Goal: Task Accomplishment & Management: Manage account settings

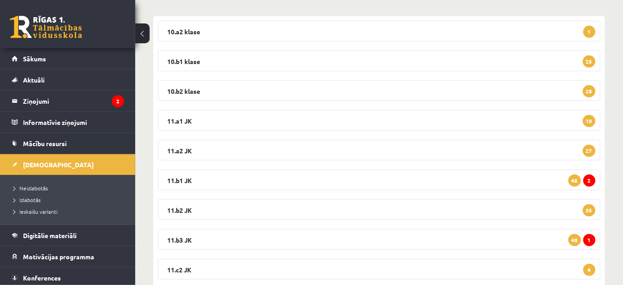
scroll to position [164, 0]
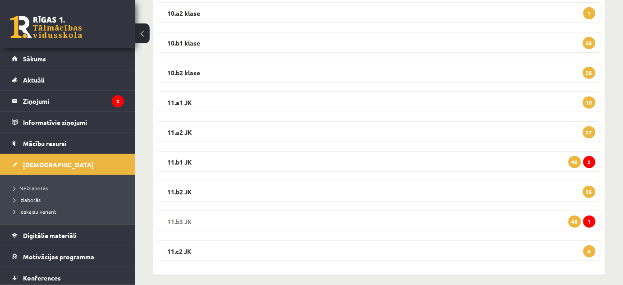
click at [183, 220] on legend "11.b3 JK 1 48" at bounding box center [379, 221] width 443 height 21
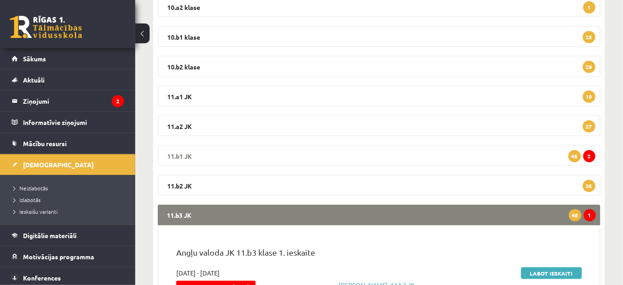
scroll to position [246, 0]
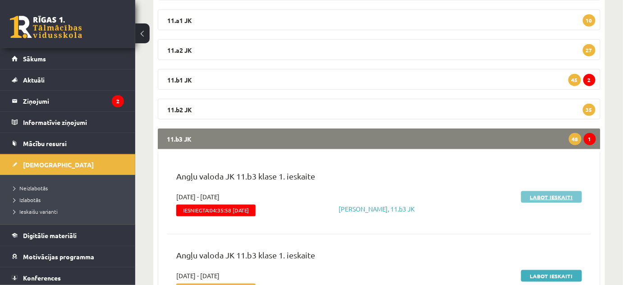
click at [564, 199] on link "Labot ieskaiti" at bounding box center [552, 197] width 61 height 12
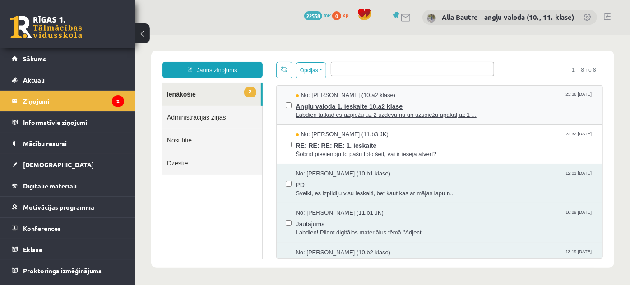
click at [329, 112] on span "Labdien tatkad es uzpiežu uz 2 uzdevumu un uzsoiežu apakaļ uz 1 ..." at bounding box center [445, 115] width 298 height 9
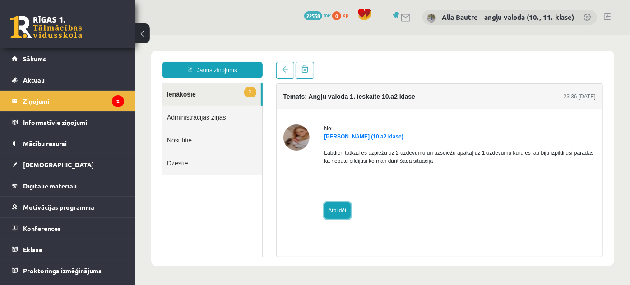
click at [333, 208] on link "Atbildēt" at bounding box center [337, 210] width 26 height 16
type input "**********"
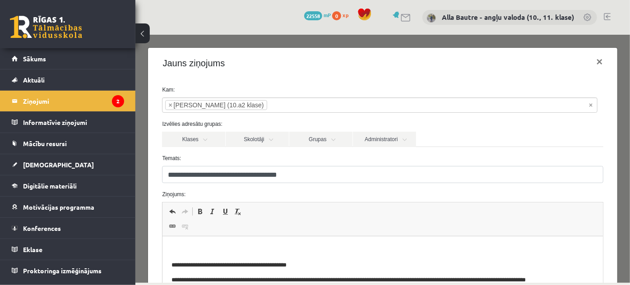
click at [177, 246] on p "Editor, wiswyg-editor-47024986867900-1757745094-328" at bounding box center [382, 249] width 422 height 9
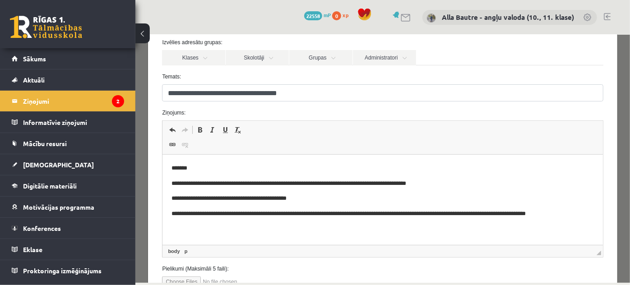
scroll to position [150, 0]
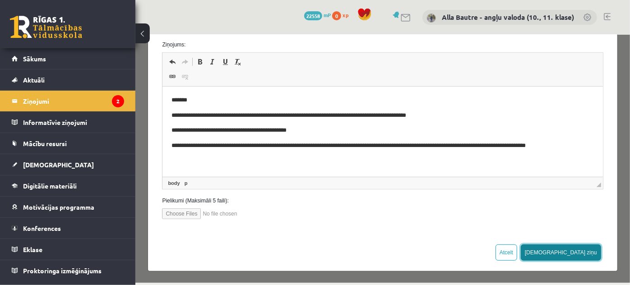
click at [573, 252] on button "[DEMOGRAPHIC_DATA] ziņu" at bounding box center [560, 252] width 80 height 16
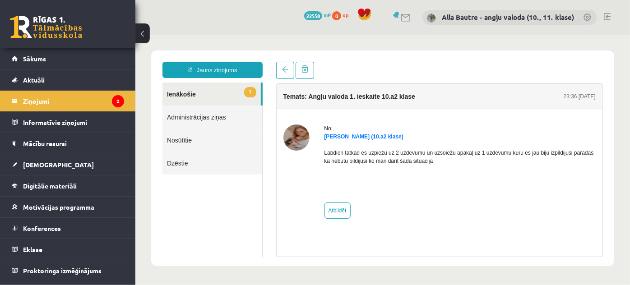
scroll to position [0, 0]
click at [171, 92] on link "1 Ienākošie" at bounding box center [211, 93] width 98 height 23
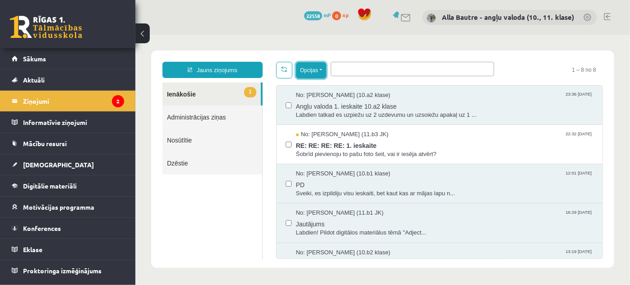
click at [319, 69] on button "Opcijas" at bounding box center [311, 70] width 30 height 16
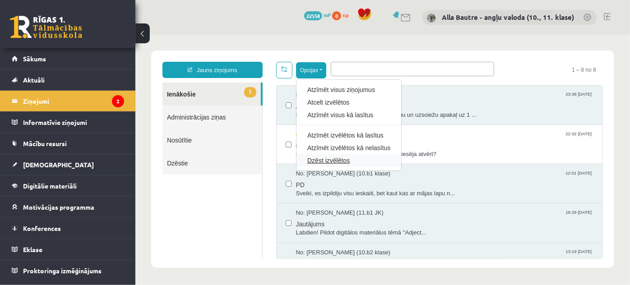
click at [314, 158] on link "Dzēst izvēlētos" at bounding box center [348, 160] width 83 height 9
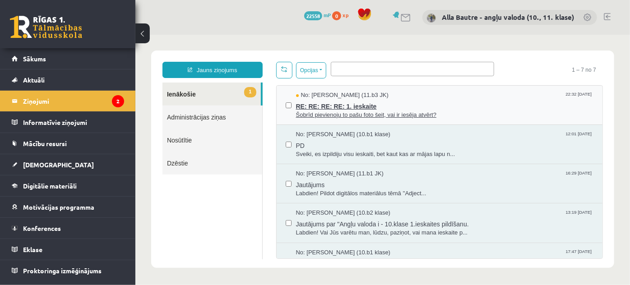
click at [376, 114] on span "Šobrīd pievienoju to pašu foto šeit, vai ir iesēja atvērt?" at bounding box center [445, 115] width 298 height 9
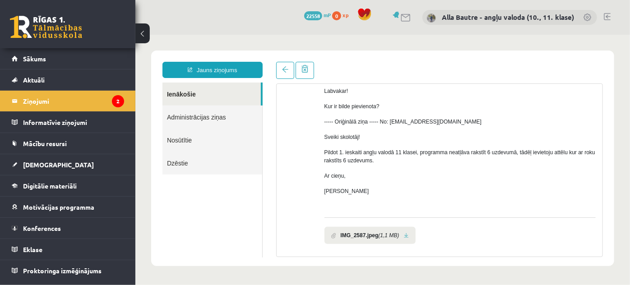
scroll to position [201, 0]
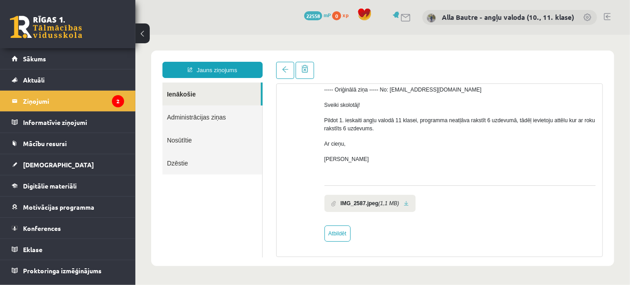
click at [405, 202] on link at bounding box center [405, 203] width 5 height 6
click at [336, 229] on link "Atbildēt" at bounding box center [337, 233] width 26 height 16
type input "**********"
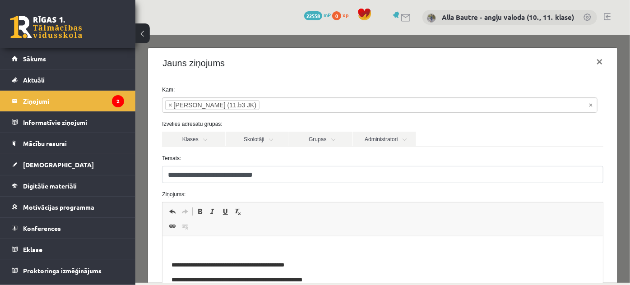
click at [185, 250] on p "Editor, wiswyg-editor-47024845706480-1757745224-176" at bounding box center [382, 249] width 422 height 9
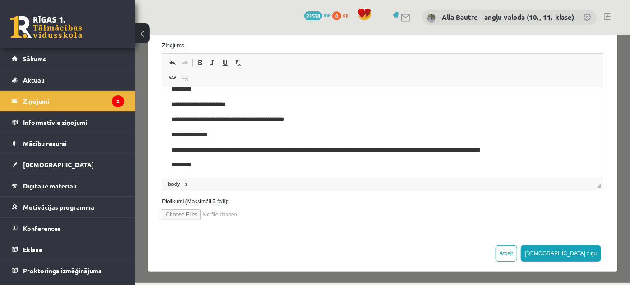
scroll to position [150, 0]
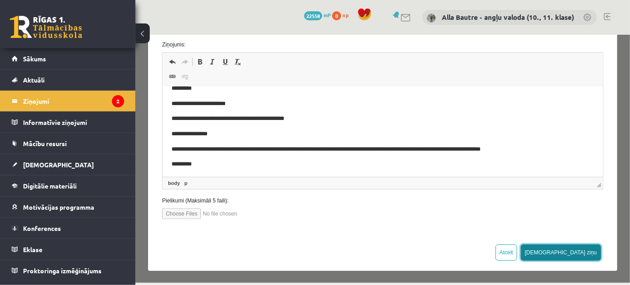
click at [577, 247] on button "[DEMOGRAPHIC_DATA] ziņu" at bounding box center [560, 252] width 80 height 16
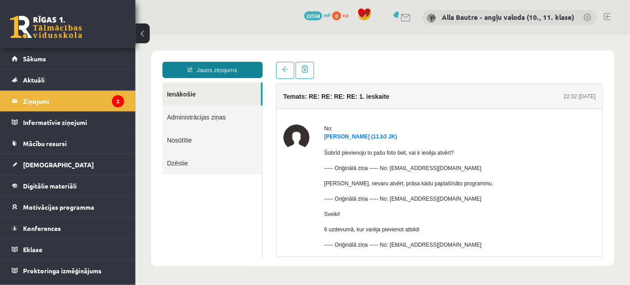
scroll to position [0, 0]
click at [183, 91] on link "Ienākošie" at bounding box center [211, 93] width 98 height 23
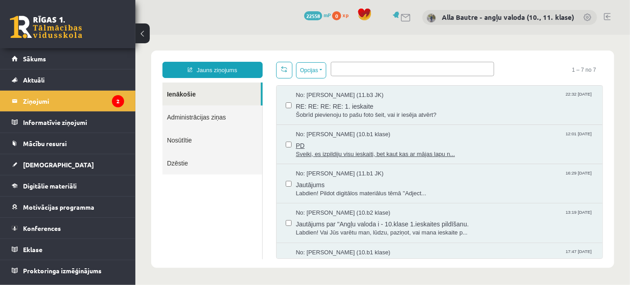
click at [363, 150] on span "Sveiki, es izpildiju visu ieskaiti, bet kaut kas ar mājas lapu n..." at bounding box center [445, 154] width 298 height 9
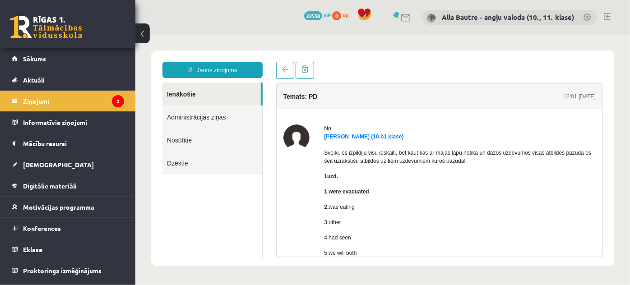
click at [178, 95] on link "Ienākošie" at bounding box center [211, 93] width 98 height 23
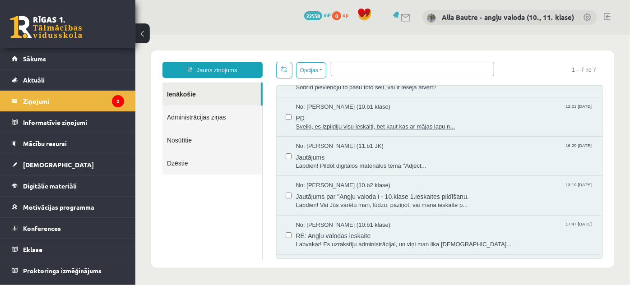
scroll to position [41, 0]
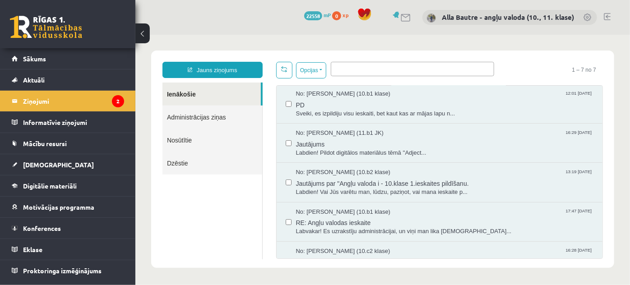
click at [604, 15] on link at bounding box center [607, 16] width 7 height 7
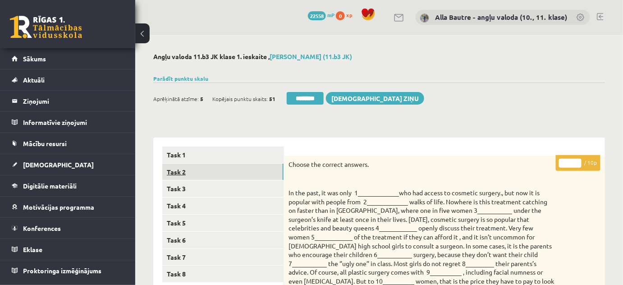
click at [173, 169] on link "Task 2" at bounding box center [222, 172] width 121 height 17
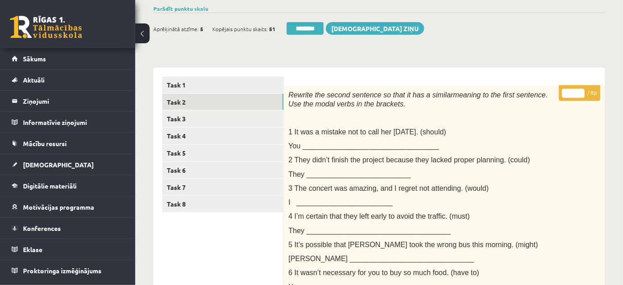
scroll to position [51, 0]
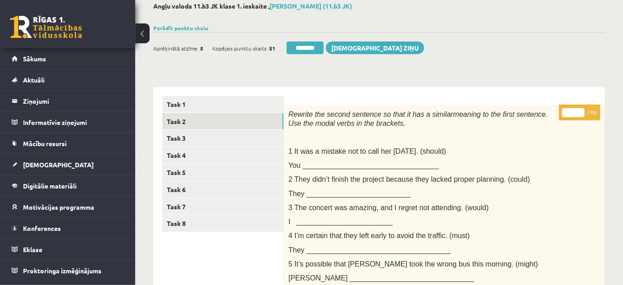
type input "*"
click at [580, 111] on input "*" at bounding box center [574, 112] width 23 height 9
click at [171, 136] on link "Task 3" at bounding box center [222, 138] width 121 height 17
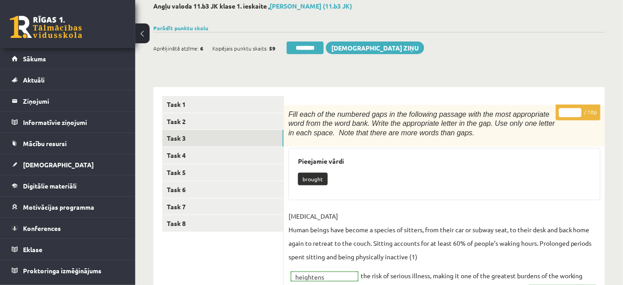
scroll to position [0, 0]
type input "**"
click at [577, 110] on input "**" at bounding box center [570, 112] width 23 height 9
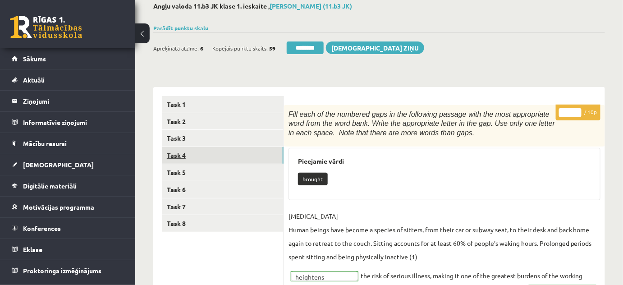
click at [175, 156] on link "Task 4" at bounding box center [222, 155] width 121 height 17
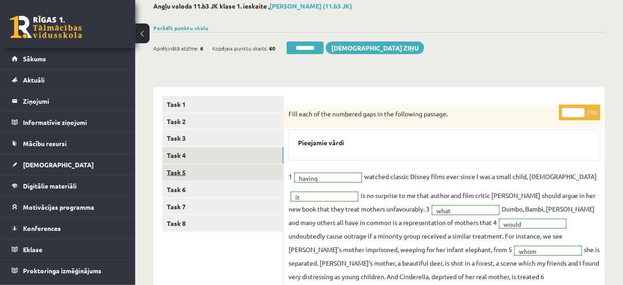
click at [175, 170] on link "Task 5" at bounding box center [222, 172] width 121 height 17
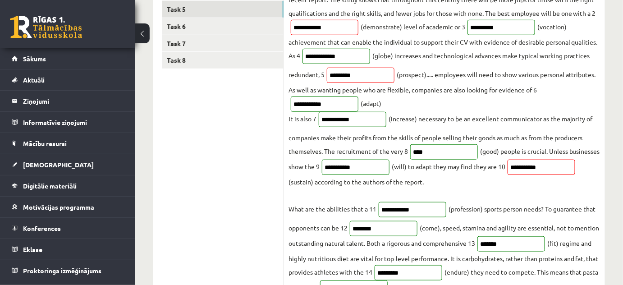
scroll to position [91, 0]
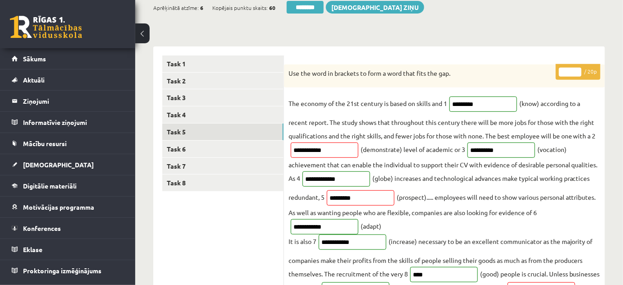
type input "**"
click at [577, 69] on input "**" at bounding box center [570, 72] width 23 height 9
click at [216, 144] on link "Task 6" at bounding box center [222, 149] width 121 height 17
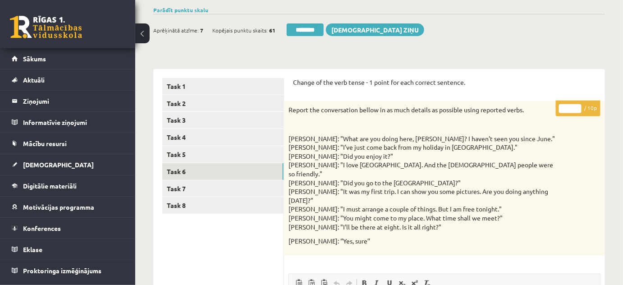
scroll to position [0, 0]
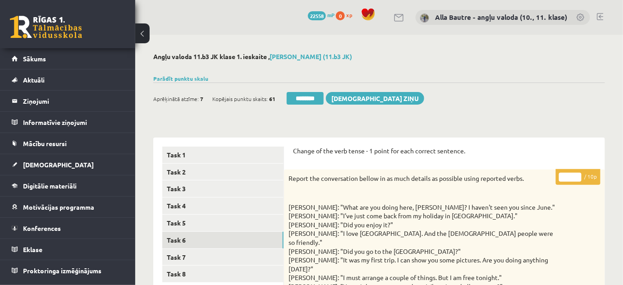
type input "**"
click at [579, 175] on input "**" at bounding box center [570, 177] width 23 height 9
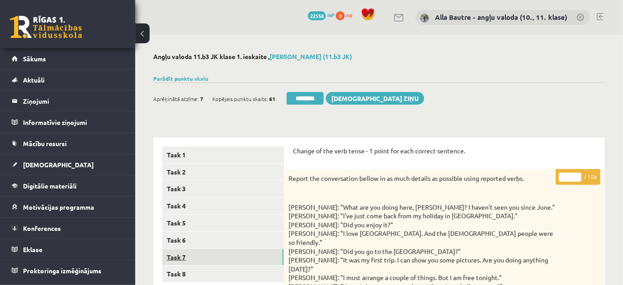
click at [175, 259] on link "Task 7" at bounding box center [222, 257] width 121 height 17
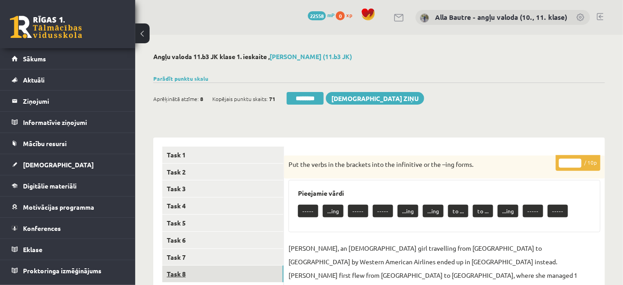
click at [186, 272] on link "Task 8" at bounding box center [222, 274] width 121 height 17
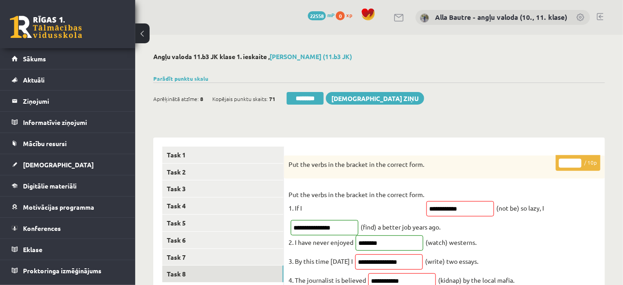
click at [576, 162] on input "*" at bounding box center [570, 163] width 23 height 9
type input "*"
click at [576, 162] on input "*" at bounding box center [570, 163] width 23 height 9
click at [199, 260] on link "Task 7" at bounding box center [222, 257] width 121 height 17
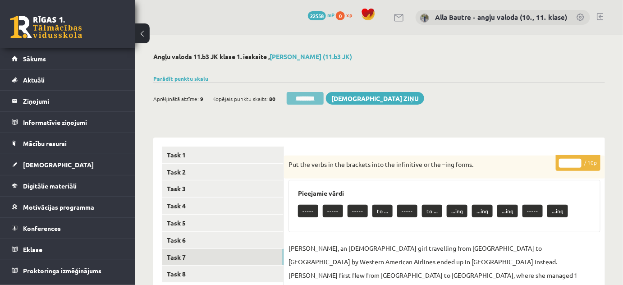
click at [320, 98] on input "********" at bounding box center [305, 98] width 37 height 13
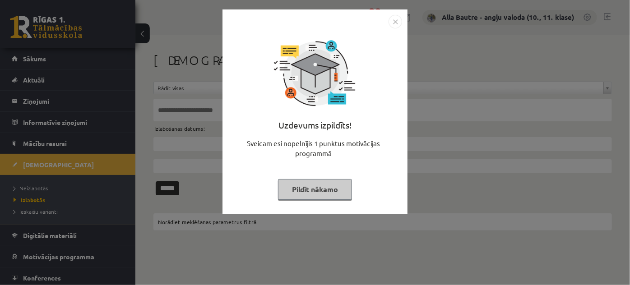
click at [395, 24] on img "Close" at bounding box center [395, 22] width 14 height 14
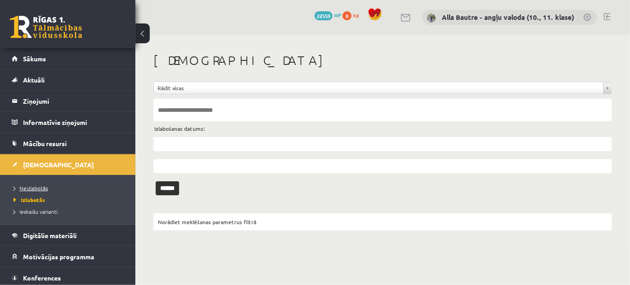
click at [19, 184] on link "Neizlabotās" at bounding box center [70, 188] width 113 height 8
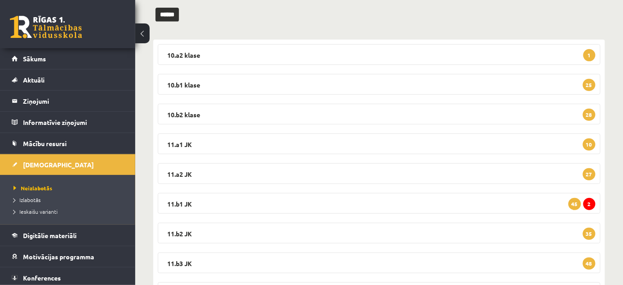
scroll to position [123, 0]
click at [171, 197] on legend "11.b1 JK 2 45" at bounding box center [379, 202] width 443 height 21
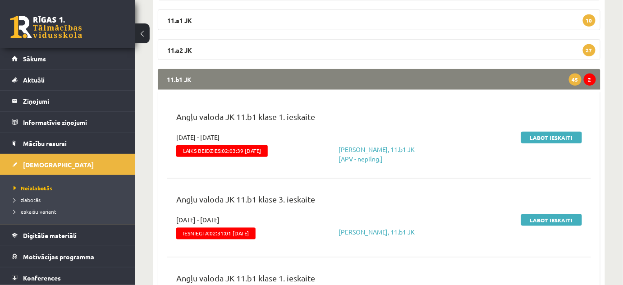
scroll to position [287, 0]
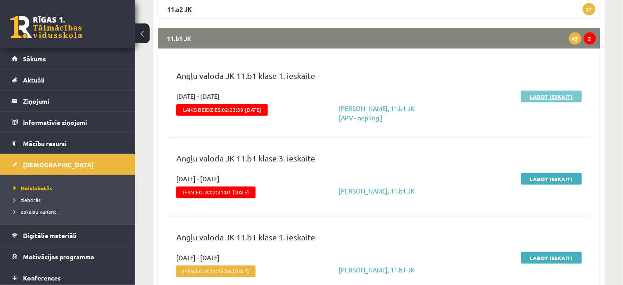
click at [552, 94] on link "Labot ieskaiti" at bounding box center [552, 97] width 61 height 12
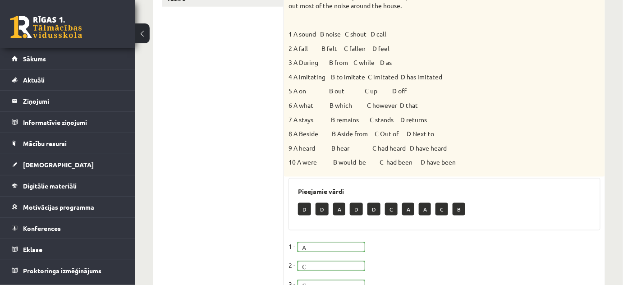
scroll to position [123, 0]
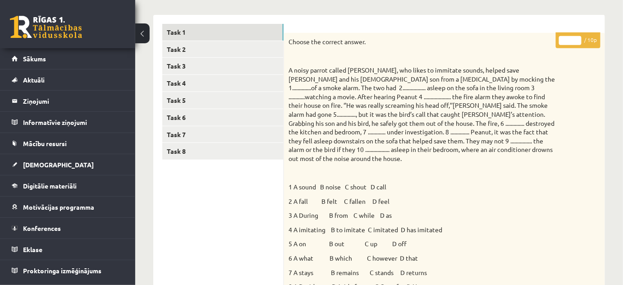
click at [577, 38] on input "*" at bounding box center [570, 40] width 23 height 9
type input "*"
click at [577, 38] on input "*" at bounding box center [570, 40] width 23 height 9
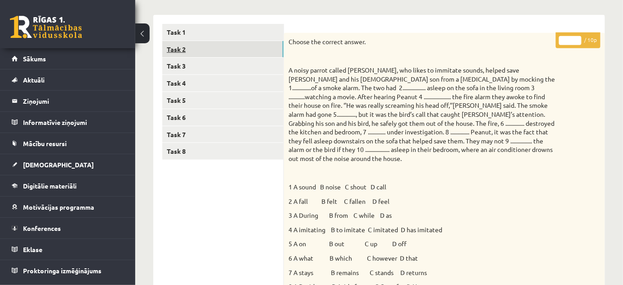
click at [204, 49] on link "Task 2" at bounding box center [222, 49] width 121 height 17
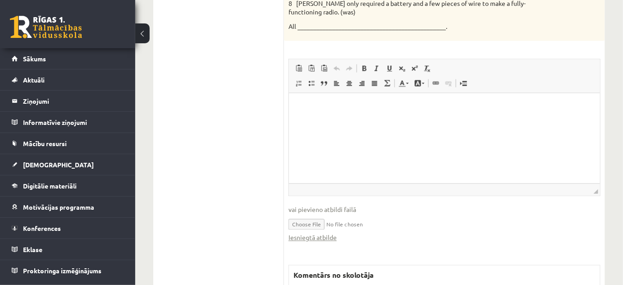
scroll to position [492, 0]
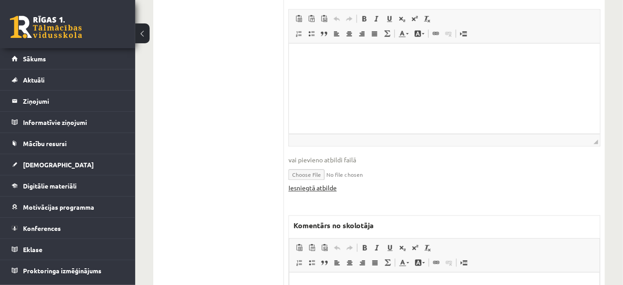
click at [320, 187] on link "Iesniegtā atbilde" at bounding box center [313, 188] width 48 height 9
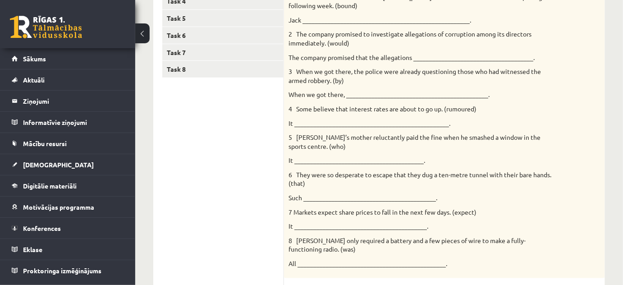
scroll to position [0, 0]
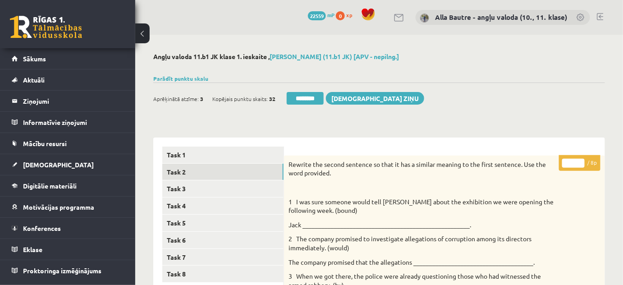
type input "*"
click at [580, 161] on input "*" at bounding box center [574, 163] width 23 height 9
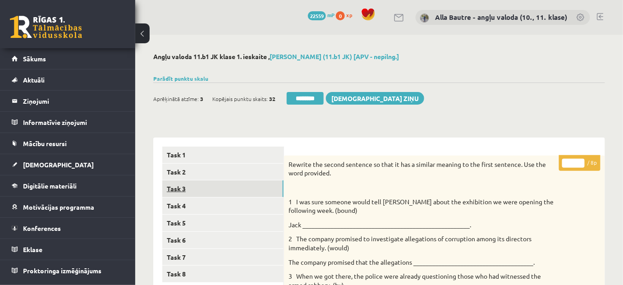
click at [186, 187] on link "Task 3" at bounding box center [222, 188] width 121 height 17
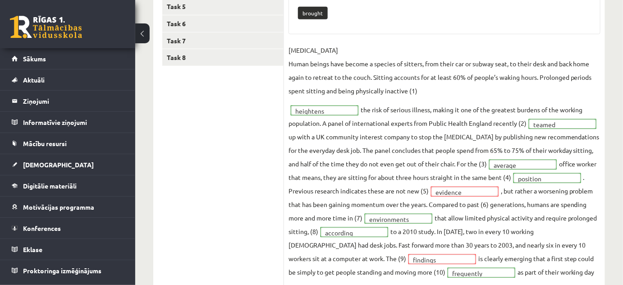
scroll to position [82, 0]
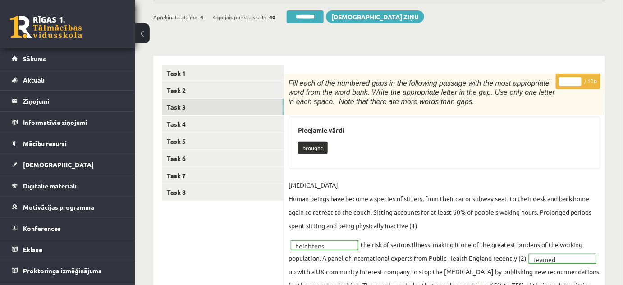
type input "*"
click at [577, 79] on input "*" at bounding box center [570, 81] width 23 height 9
click at [176, 125] on link "Task 4" at bounding box center [222, 124] width 121 height 17
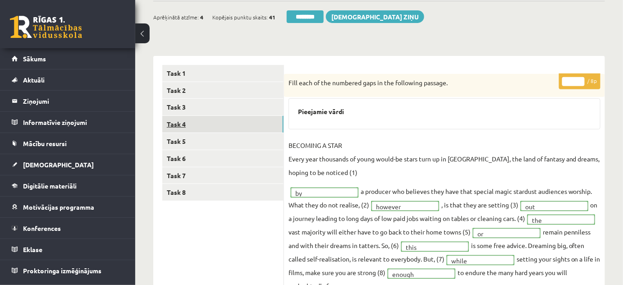
scroll to position [0, 0]
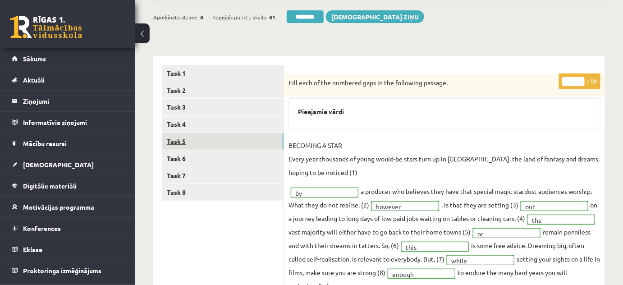
click at [178, 142] on link "Task 5" at bounding box center [222, 141] width 121 height 17
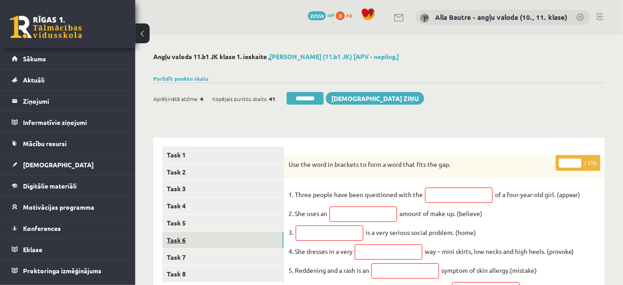
click at [170, 238] on link "Task 6" at bounding box center [222, 240] width 121 height 17
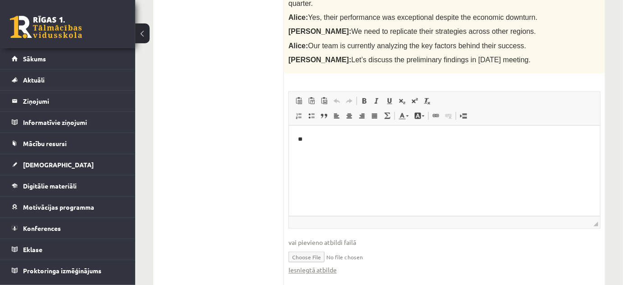
scroll to position [328, 0]
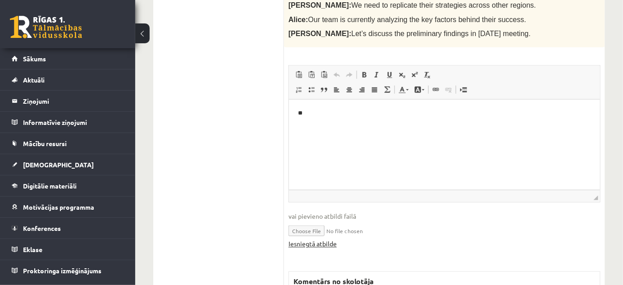
click at [315, 240] on link "Iesniegtā atbilde" at bounding box center [313, 244] width 48 height 9
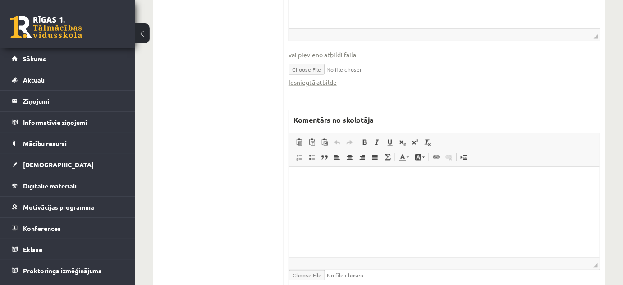
scroll to position [492, 0]
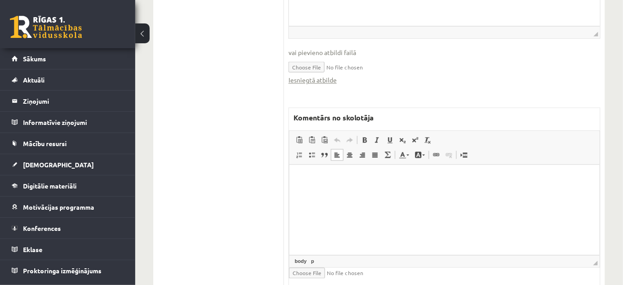
click at [329, 193] on html at bounding box center [444, 179] width 310 height 28
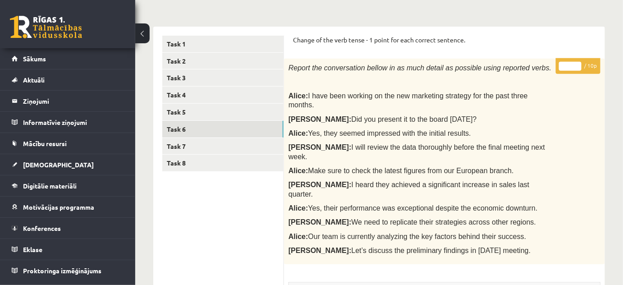
scroll to position [82, 0]
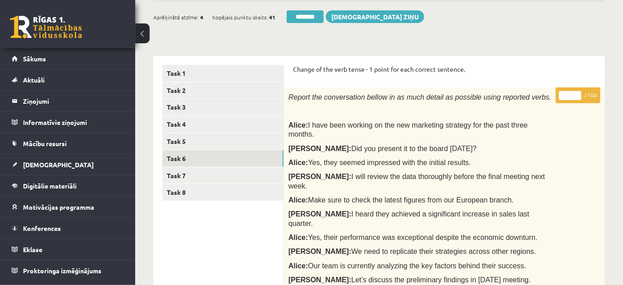
click at [579, 93] on input "*" at bounding box center [570, 95] width 23 height 9
type input "*"
click at [579, 93] on input "*" at bounding box center [570, 95] width 23 height 9
click at [206, 173] on link "Task 7" at bounding box center [222, 175] width 121 height 17
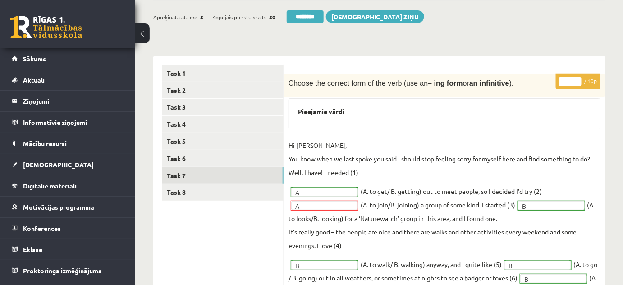
scroll to position [0, 0]
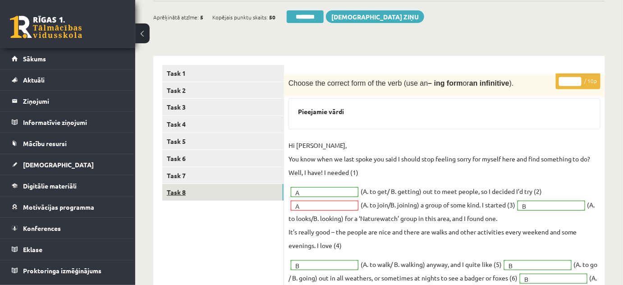
click at [173, 191] on link "Task 8" at bounding box center [222, 192] width 121 height 17
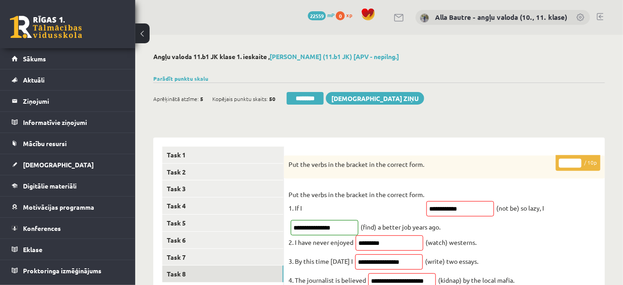
click at [578, 160] on input "*" at bounding box center [570, 163] width 23 height 9
type input "*"
click at [578, 160] on input "*" at bounding box center [570, 163] width 23 height 9
click at [177, 259] on link "Task 7" at bounding box center [222, 257] width 121 height 17
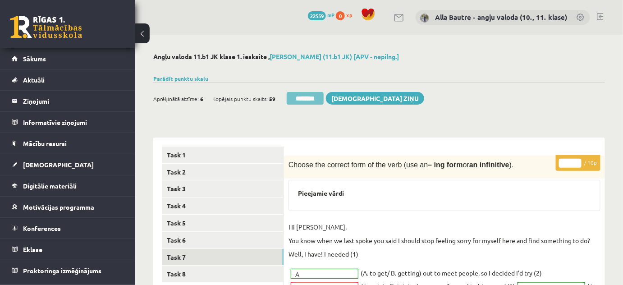
click at [301, 101] on input "********" at bounding box center [305, 98] width 37 height 13
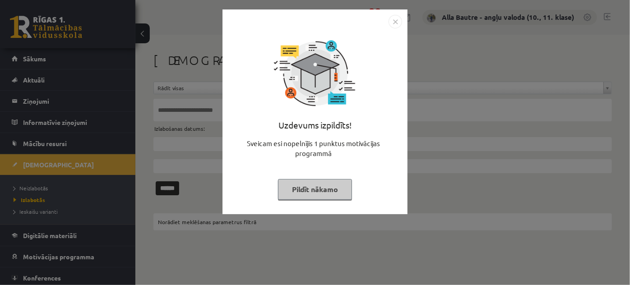
click at [394, 19] on img "Close" at bounding box center [395, 22] width 14 height 14
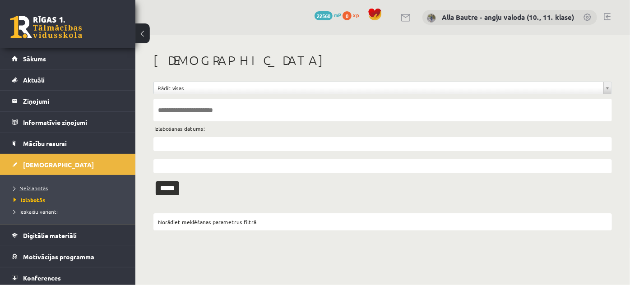
click at [40, 190] on link "Neizlabotās" at bounding box center [70, 188] width 113 height 8
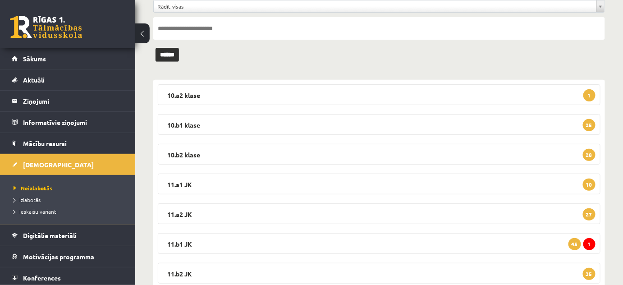
scroll to position [123, 0]
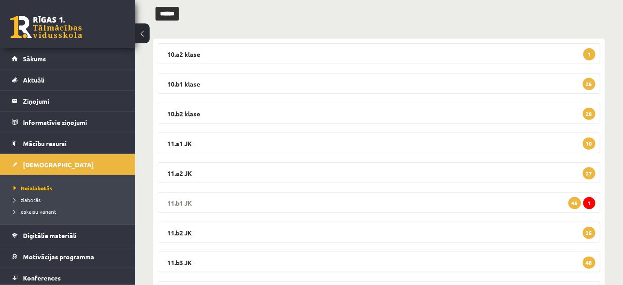
click at [186, 199] on legend "11.b1 JK 1 45" at bounding box center [379, 202] width 443 height 21
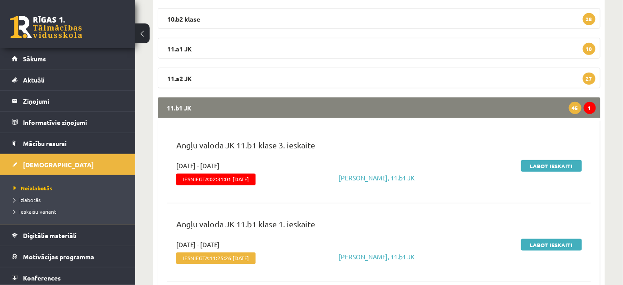
scroll to position [205, 0]
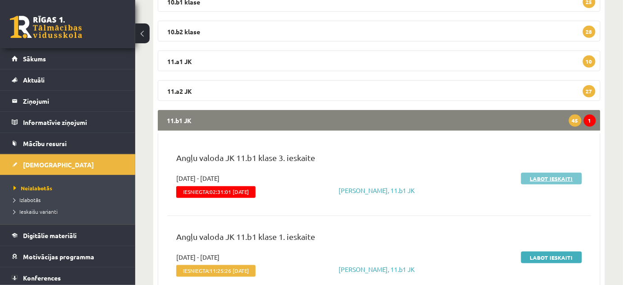
click at [552, 177] on link "Labot ieskaiti" at bounding box center [552, 179] width 61 height 12
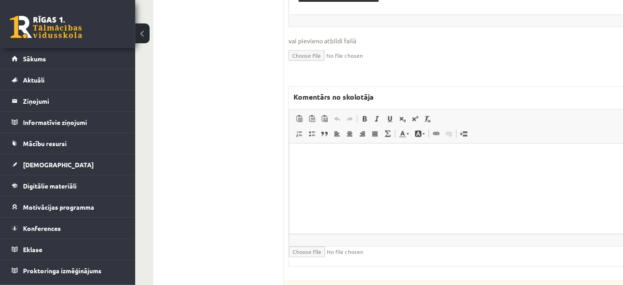
scroll to position [492, 0]
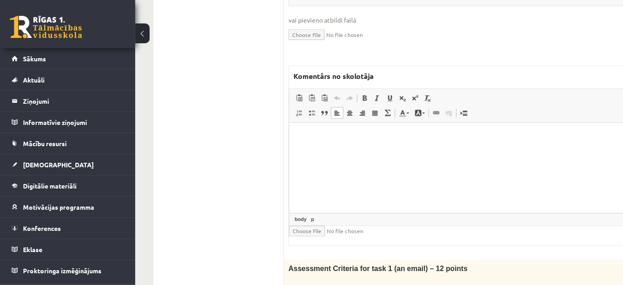
click at [308, 151] on html at bounding box center [483, 137] width 388 height 28
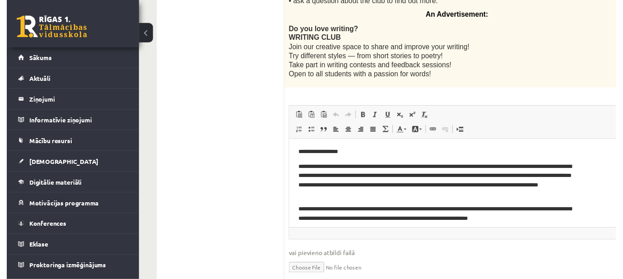
scroll to position [0, 0]
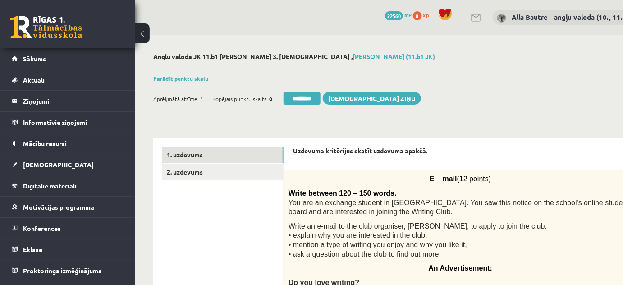
type input "**"
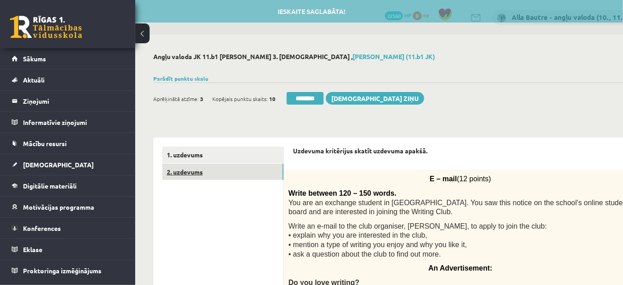
click at [170, 171] on link "2. uzdevums" at bounding box center [222, 172] width 121 height 17
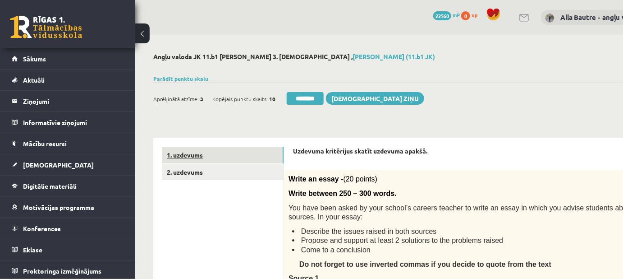
click at [197, 155] on link "1. uzdevums" at bounding box center [222, 155] width 121 height 17
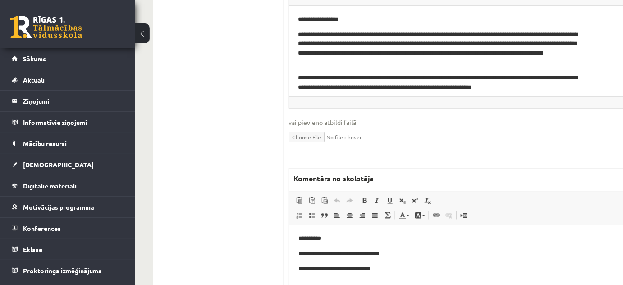
scroll to position [492, 0]
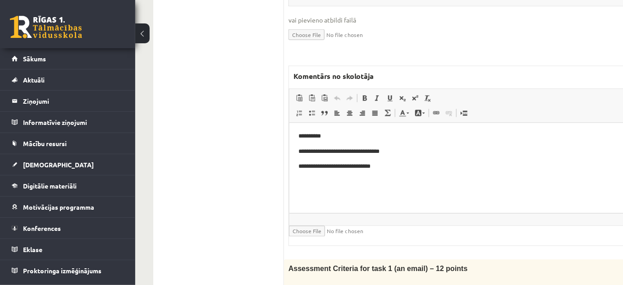
click at [338, 168] on p "**********" at bounding box center [444, 166] width 293 height 9
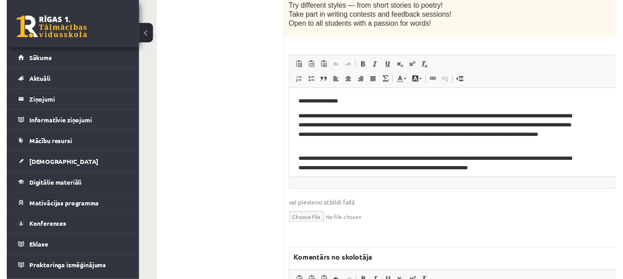
scroll to position [46, 0]
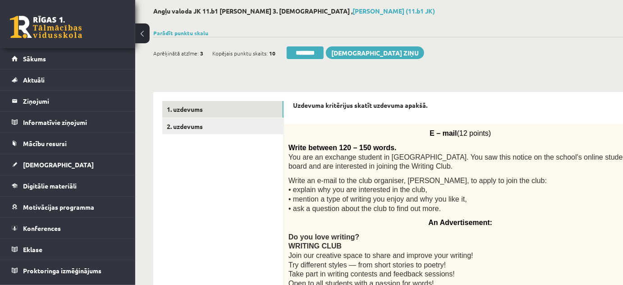
type input "**"
click at [178, 124] on link "2. uzdevums" at bounding box center [222, 126] width 121 height 17
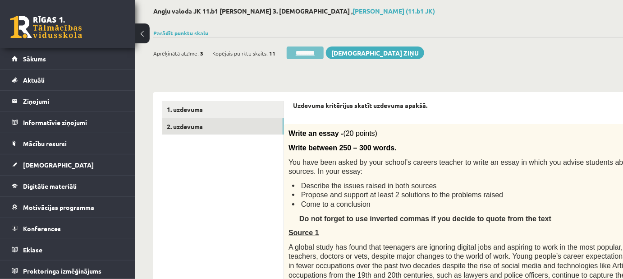
scroll to position [0, 0]
click at [314, 52] on input "********" at bounding box center [305, 52] width 37 height 13
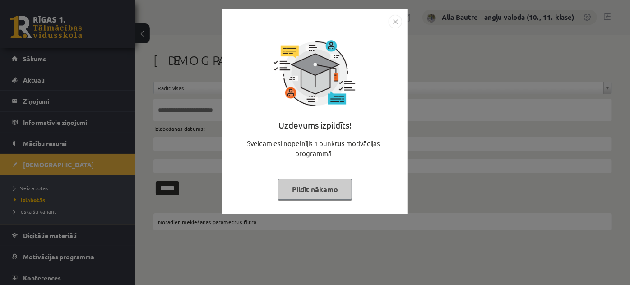
click at [393, 23] on img "Close" at bounding box center [395, 22] width 14 height 14
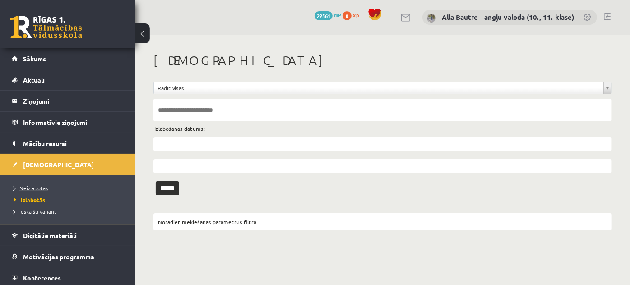
click at [28, 187] on span "Neizlabotās" at bounding box center [31, 188] width 34 height 7
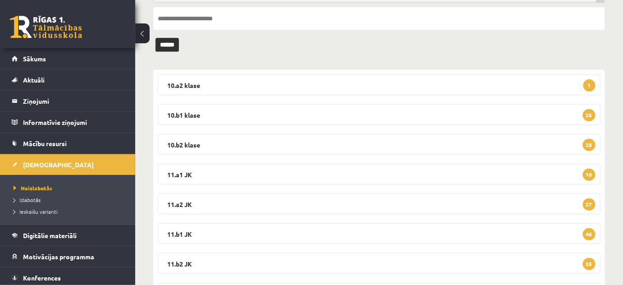
scroll to position [89, 0]
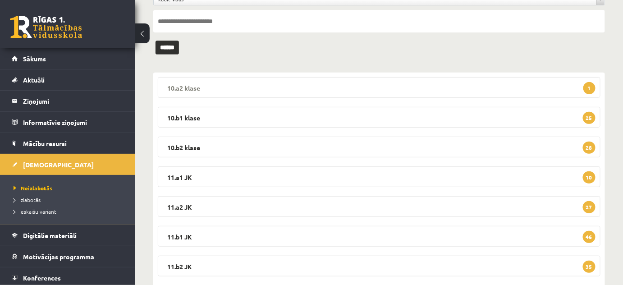
click at [185, 88] on legend "10.a2 klase 1" at bounding box center [379, 87] width 443 height 21
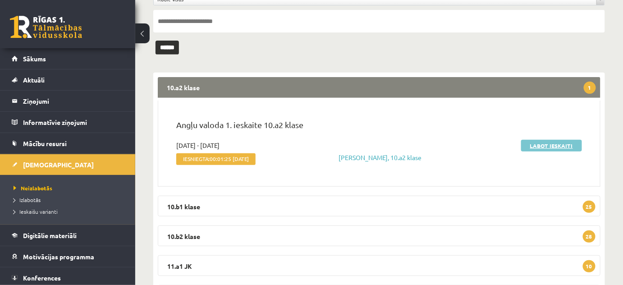
click at [529, 147] on link "Labot ieskaiti" at bounding box center [552, 146] width 61 height 12
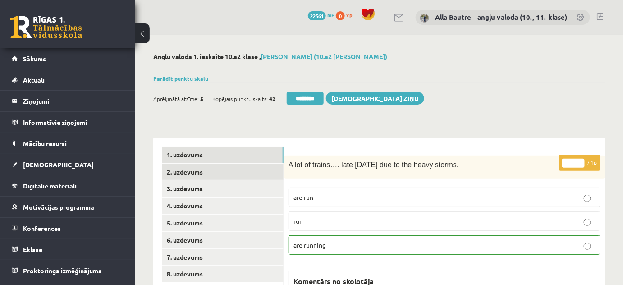
click at [190, 171] on link "2. uzdevums" at bounding box center [222, 172] width 121 height 17
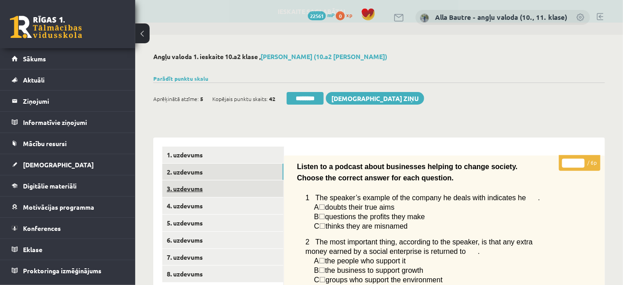
click at [189, 187] on link "3. uzdevums" at bounding box center [222, 188] width 121 height 17
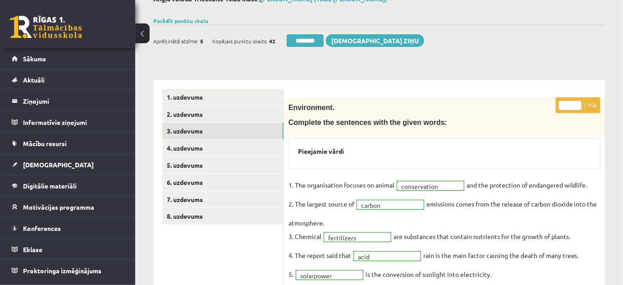
scroll to position [41, 0]
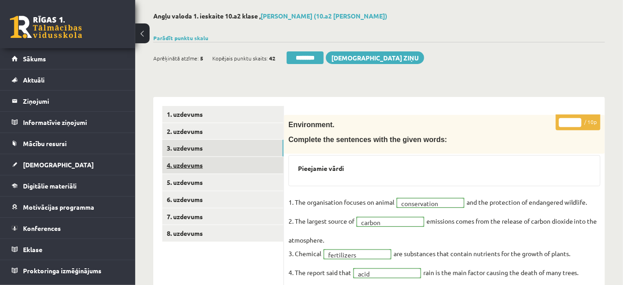
click at [199, 163] on link "4. uzdevums" at bounding box center [222, 165] width 121 height 17
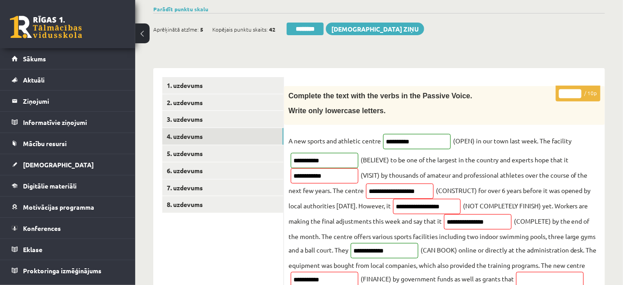
scroll to position [0, 0]
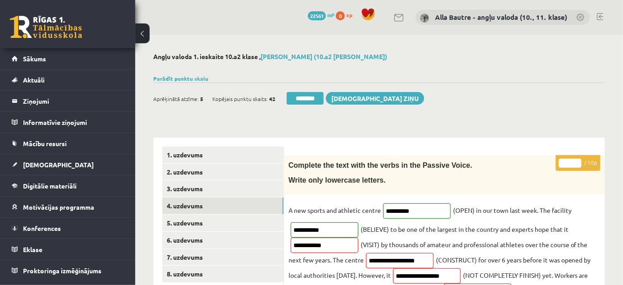
click at [576, 161] on input "*" at bounding box center [570, 163] width 23 height 9
type input "*"
click at [576, 161] on input "*" at bounding box center [570, 163] width 23 height 9
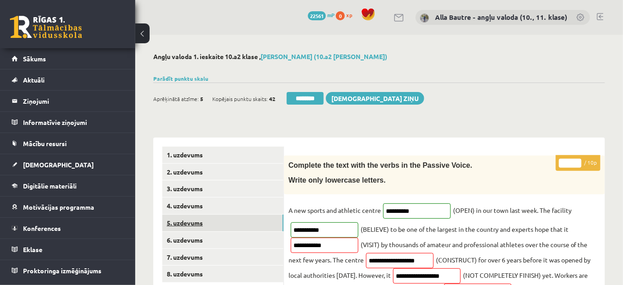
click at [217, 223] on link "5. uzdevums" at bounding box center [222, 223] width 121 height 17
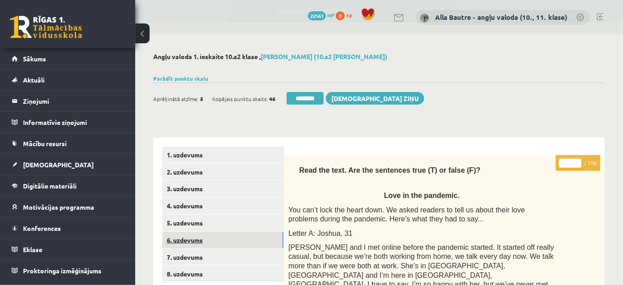
click at [209, 239] on link "6. uzdevums" at bounding box center [222, 240] width 121 height 17
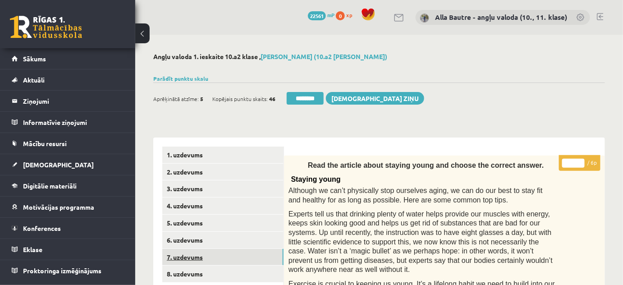
click at [183, 259] on link "7. uzdevums" at bounding box center [222, 257] width 121 height 17
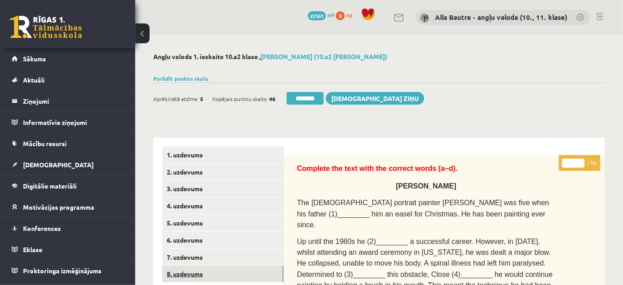
click at [189, 270] on link "8. uzdevums" at bounding box center [222, 274] width 121 height 17
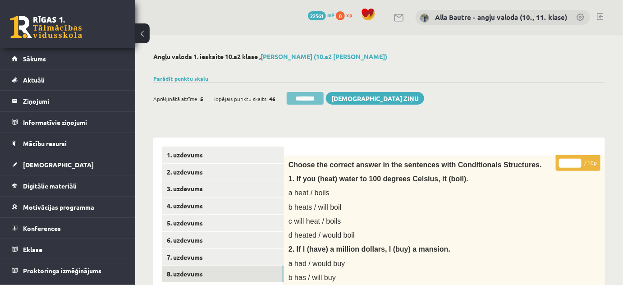
click at [313, 96] on input "********" at bounding box center [305, 98] width 37 height 13
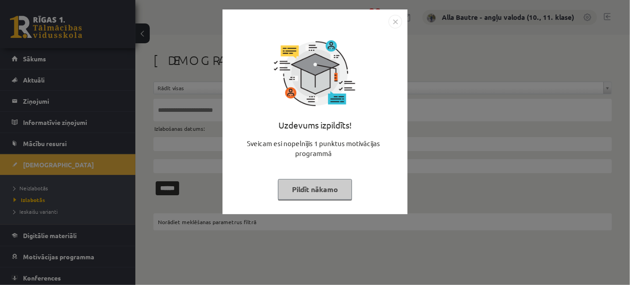
click at [393, 23] on img "Close" at bounding box center [395, 22] width 14 height 14
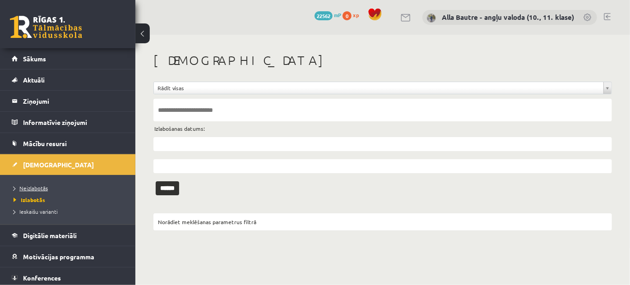
click at [31, 185] on span "Neizlabotās" at bounding box center [31, 188] width 34 height 7
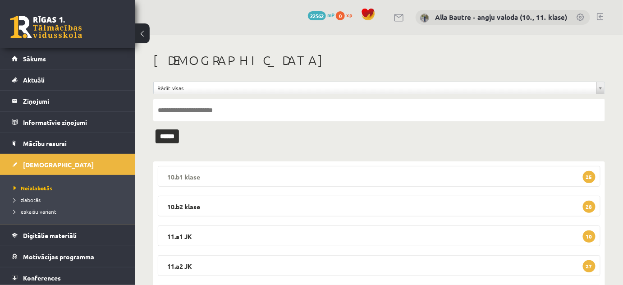
click at [182, 174] on legend "10.b1 [PERSON_NAME] 25" at bounding box center [379, 176] width 443 height 21
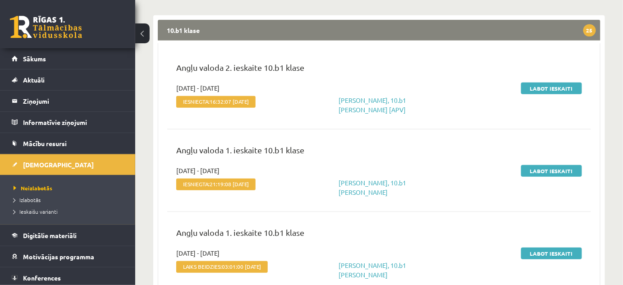
scroll to position [164, 0]
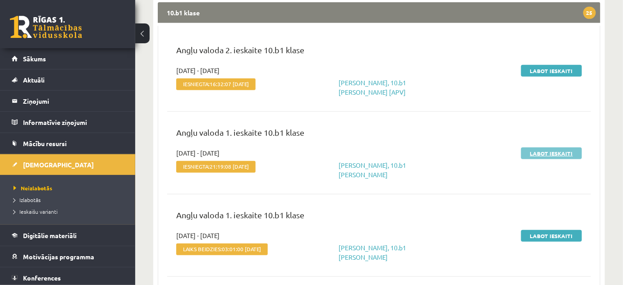
click at [551, 149] on link "Labot ieskaiti" at bounding box center [552, 154] width 61 height 12
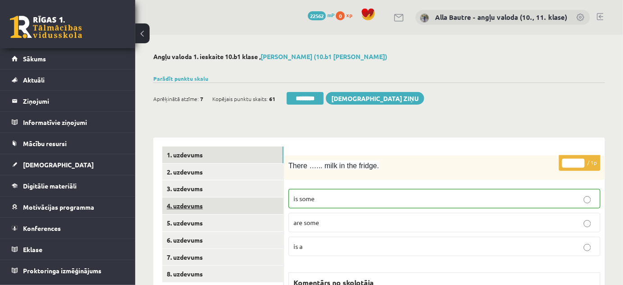
click at [182, 207] on link "4. uzdevums" at bounding box center [222, 206] width 121 height 17
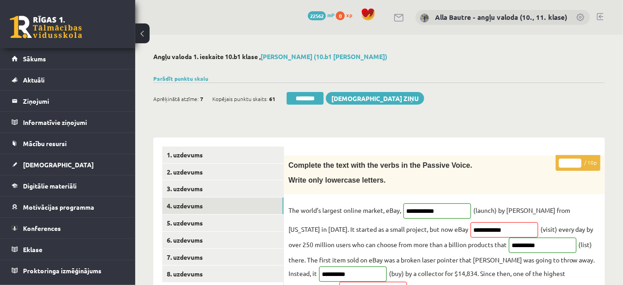
click at [577, 161] on input "*" at bounding box center [570, 163] width 23 height 9
type input "*"
click at [577, 161] on input "*" at bounding box center [570, 163] width 23 height 9
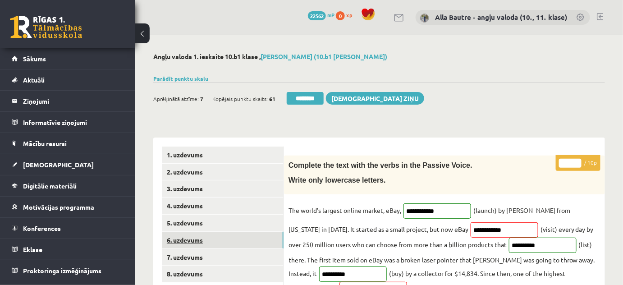
click at [201, 240] on link "6. uzdevums" at bounding box center [222, 240] width 121 height 17
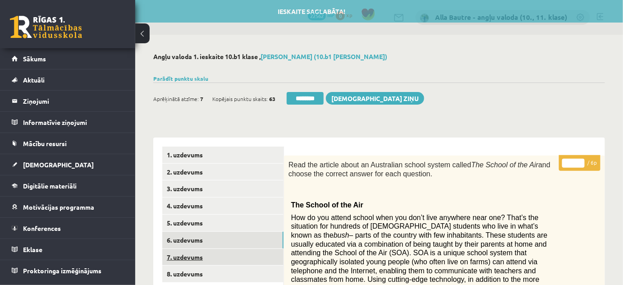
click at [199, 256] on link "7. uzdevums" at bounding box center [222, 257] width 121 height 17
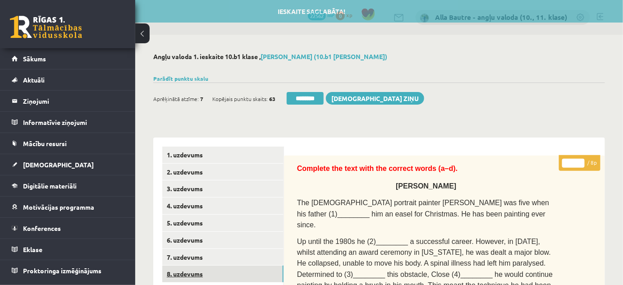
click at [190, 269] on link "8. uzdevums" at bounding box center [222, 274] width 121 height 17
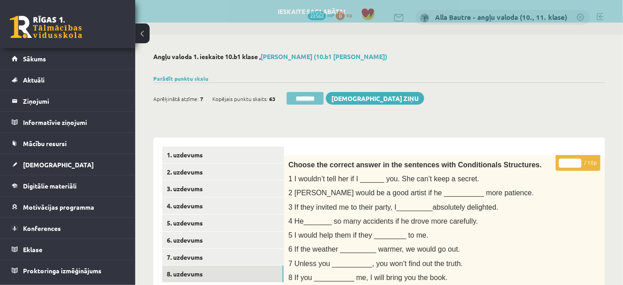
click at [308, 96] on input "********" at bounding box center [305, 98] width 37 height 13
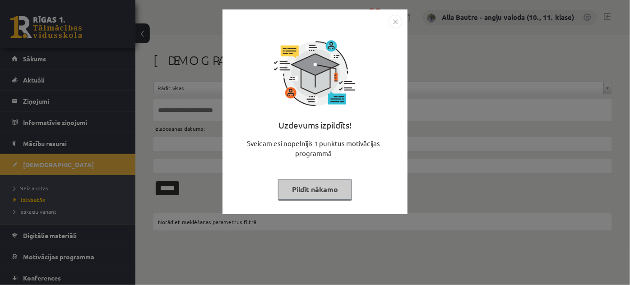
click at [394, 23] on img "Close" at bounding box center [395, 22] width 14 height 14
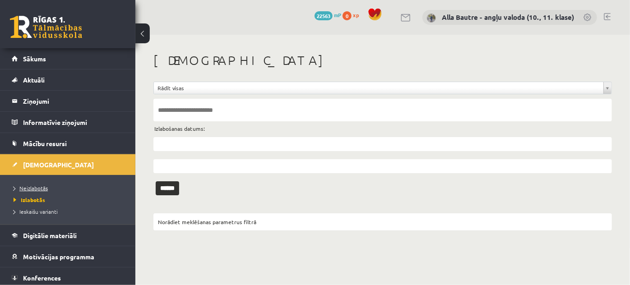
click at [41, 184] on link "Neizlabotās" at bounding box center [70, 188] width 113 height 8
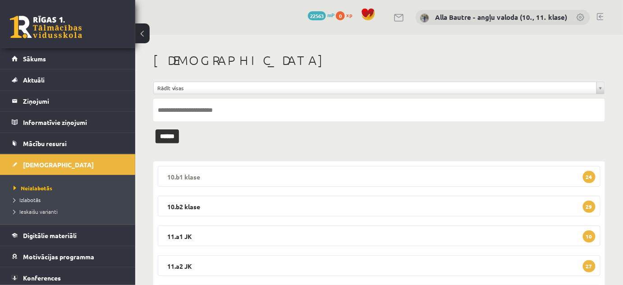
click at [178, 172] on legend "10.b1 [PERSON_NAME] 24" at bounding box center [379, 176] width 443 height 21
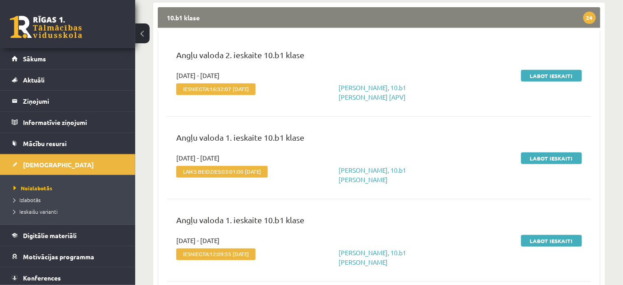
scroll to position [164, 0]
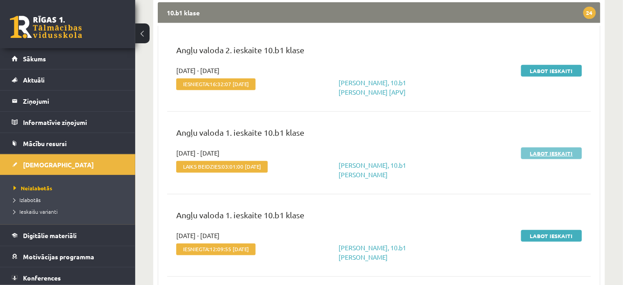
click at [527, 151] on link "Labot ieskaiti" at bounding box center [552, 154] width 61 height 12
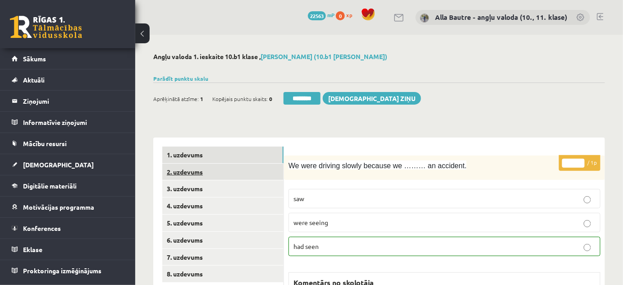
click at [193, 173] on link "2. uzdevums" at bounding box center [222, 172] width 121 height 17
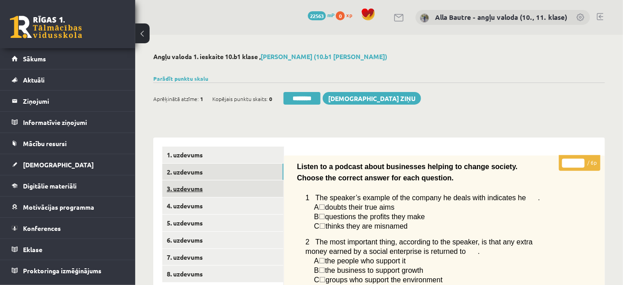
click at [192, 185] on link "3. uzdevums" at bounding box center [222, 188] width 121 height 17
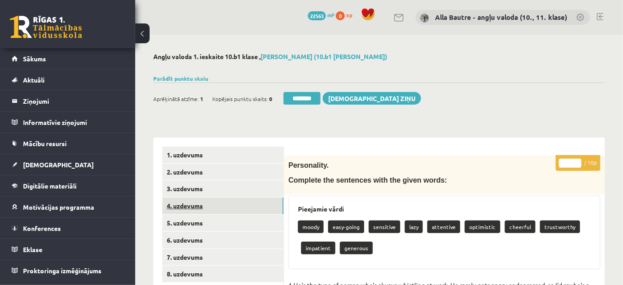
click at [186, 202] on link "4. uzdevums" at bounding box center [222, 206] width 121 height 17
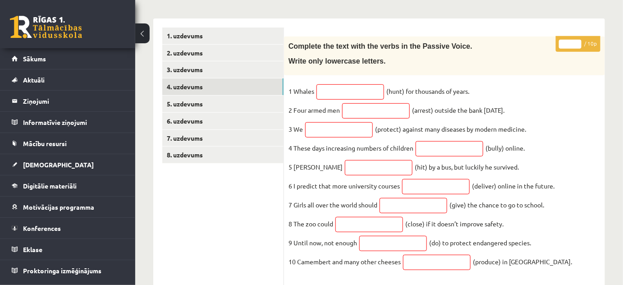
scroll to position [123, 0]
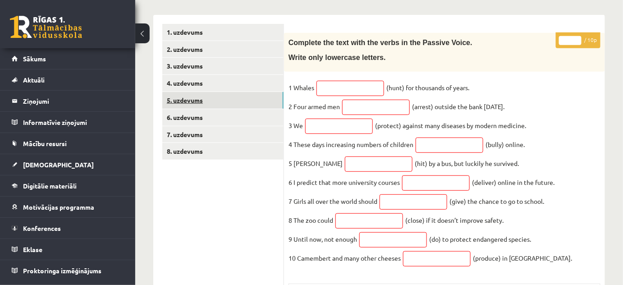
click at [186, 99] on link "5. uzdevums" at bounding box center [222, 100] width 121 height 17
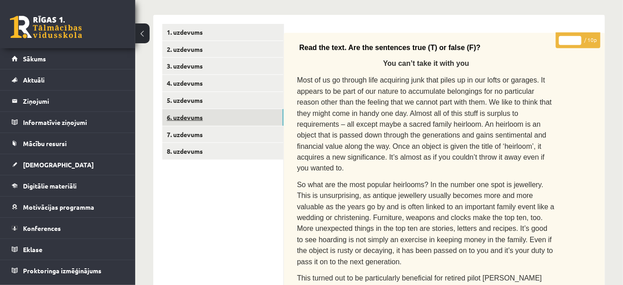
click at [190, 112] on link "6. uzdevums" at bounding box center [222, 117] width 121 height 17
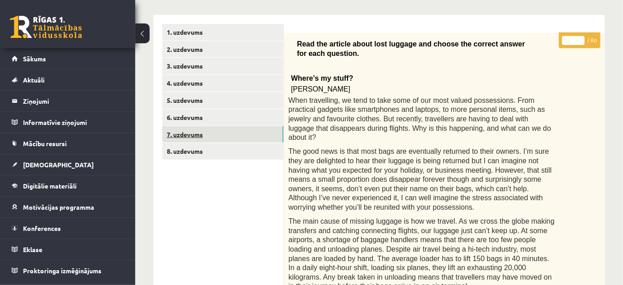
click at [192, 132] on link "7. uzdevums" at bounding box center [222, 134] width 121 height 17
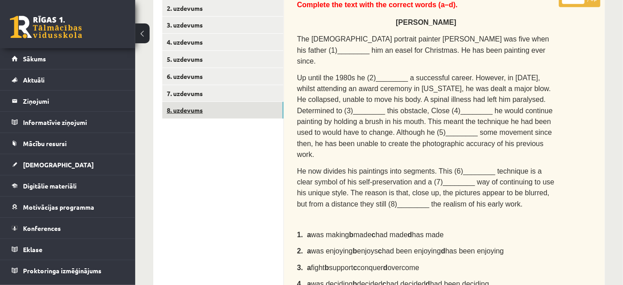
click at [181, 111] on link "8. uzdevums" at bounding box center [222, 110] width 121 height 17
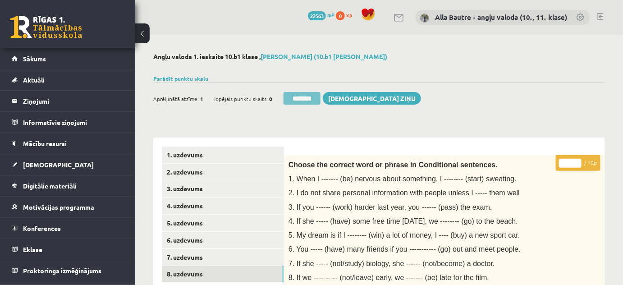
click at [321, 96] on input "********" at bounding box center [302, 98] width 37 height 13
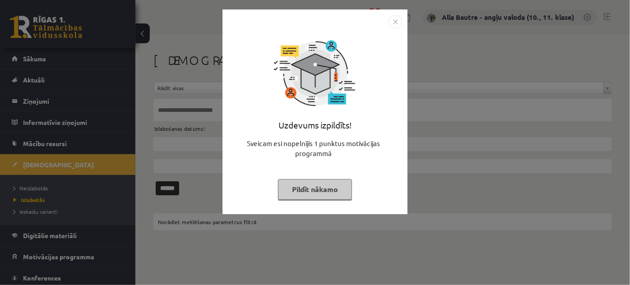
click at [397, 21] on img "Close" at bounding box center [395, 22] width 14 height 14
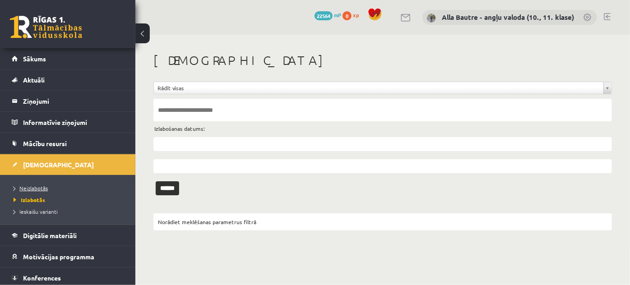
click at [31, 185] on span "Neizlabotās" at bounding box center [31, 188] width 34 height 7
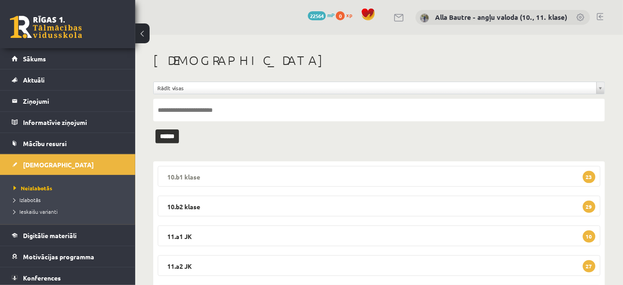
click at [182, 173] on legend "10.b1 [PERSON_NAME] 23" at bounding box center [379, 176] width 443 height 21
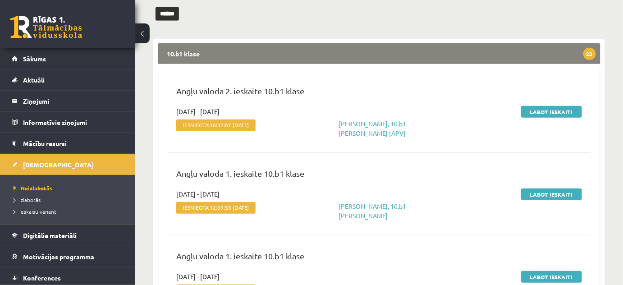
scroll to position [205, 0]
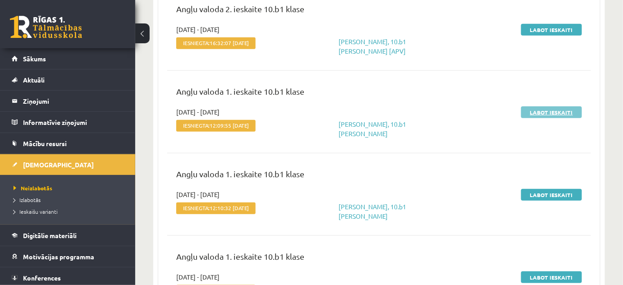
click at [554, 111] on link "Labot ieskaiti" at bounding box center [552, 112] width 61 height 12
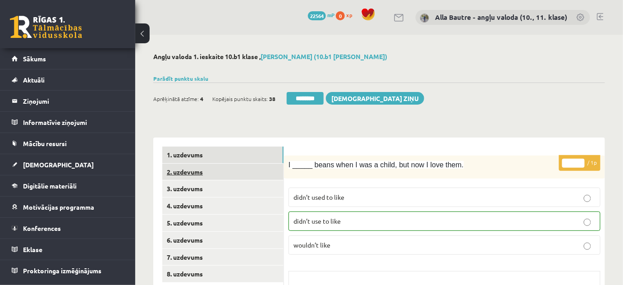
click at [194, 171] on link "2. uzdevums" at bounding box center [222, 172] width 121 height 17
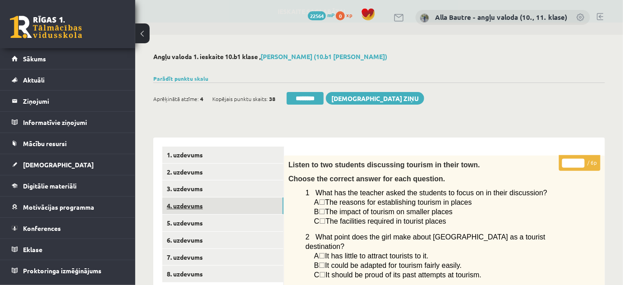
click at [175, 204] on link "4. uzdevums" at bounding box center [222, 206] width 121 height 17
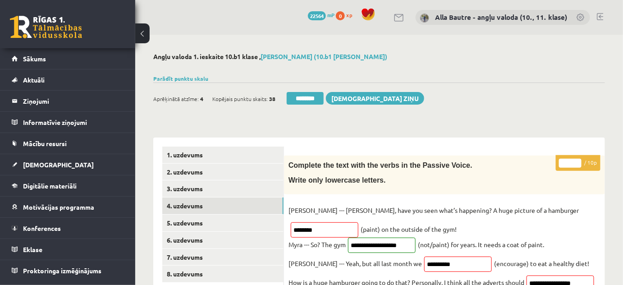
click at [576, 161] on input "*" at bounding box center [570, 163] width 23 height 9
type input "*"
click at [576, 161] on input "*" at bounding box center [570, 163] width 23 height 9
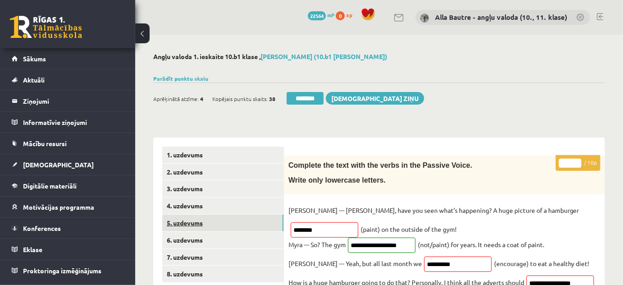
click at [170, 216] on link "5. uzdevums" at bounding box center [222, 223] width 121 height 17
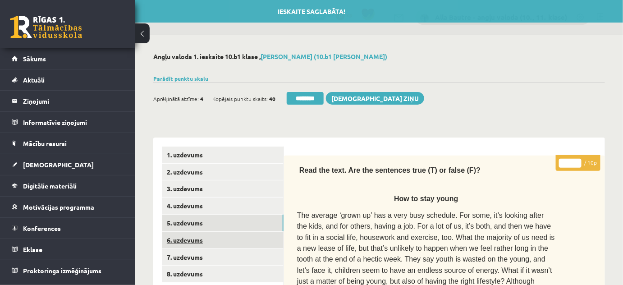
click at [175, 236] on link "6. uzdevums" at bounding box center [222, 240] width 121 height 17
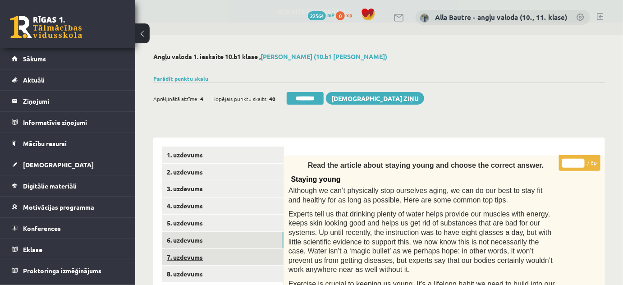
click at [179, 258] on link "7. uzdevums" at bounding box center [222, 257] width 121 height 17
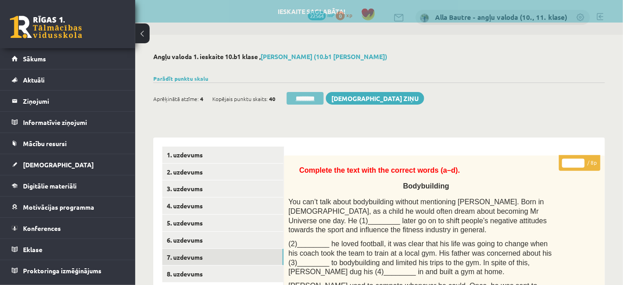
click at [307, 102] on input "********" at bounding box center [305, 98] width 37 height 13
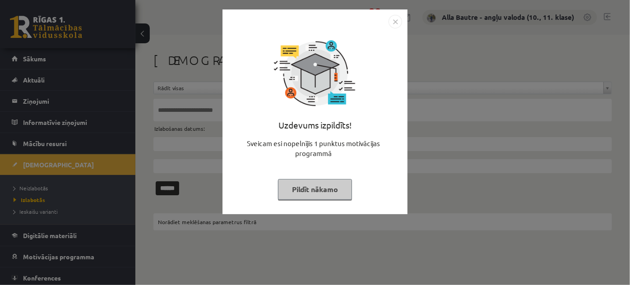
click at [397, 23] on img "Close" at bounding box center [395, 22] width 14 height 14
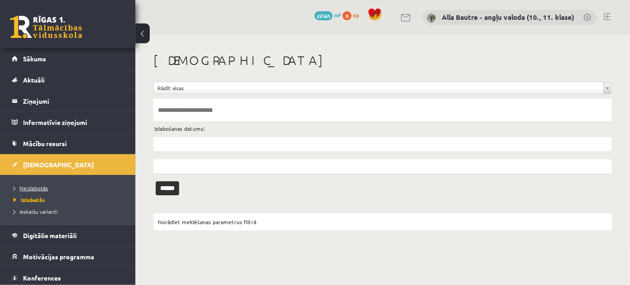
click at [42, 185] on span "Neizlabotās" at bounding box center [31, 188] width 34 height 7
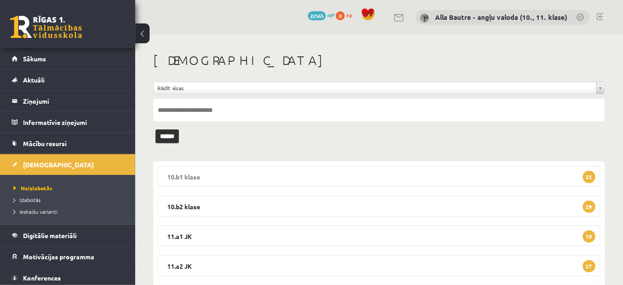
click at [170, 177] on legend "10.b1 klase 22" at bounding box center [379, 176] width 443 height 21
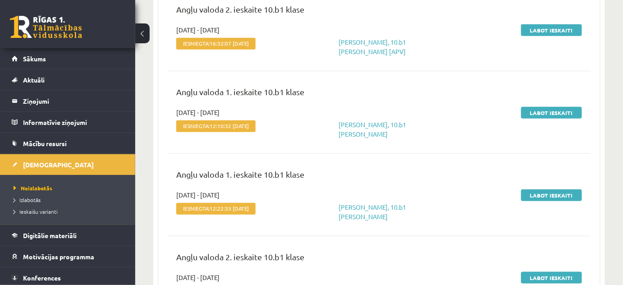
scroll to position [205, 0]
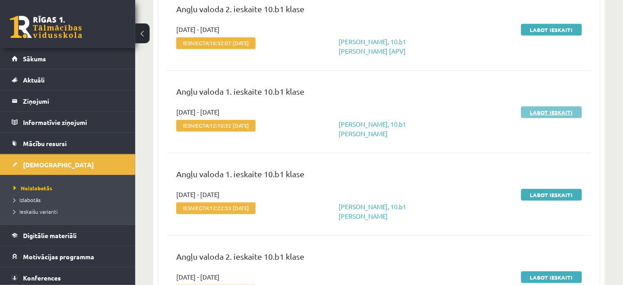
click at [552, 111] on link "Labot ieskaiti" at bounding box center [552, 112] width 61 height 12
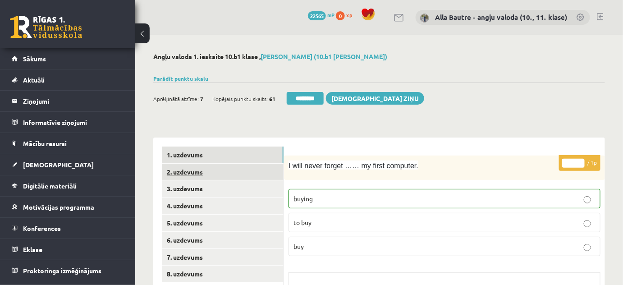
click at [184, 169] on link "2. uzdevums" at bounding box center [222, 172] width 121 height 17
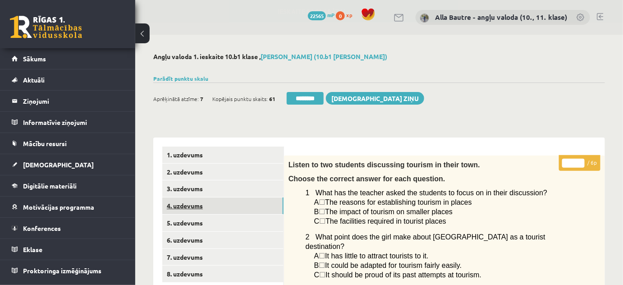
click at [179, 203] on link "4. uzdevums" at bounding box center [222, 206] width 121 height 17
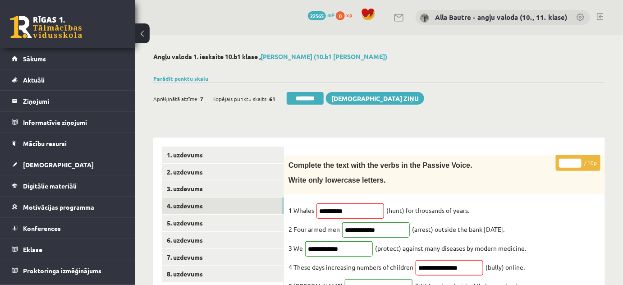
click at [577, 161] on input "*" at bounding box center [570, 163] width 23 height 9
type input "*"
click at [577, 161] on input "*" at bounding box center [570, 163] width 23 height 9
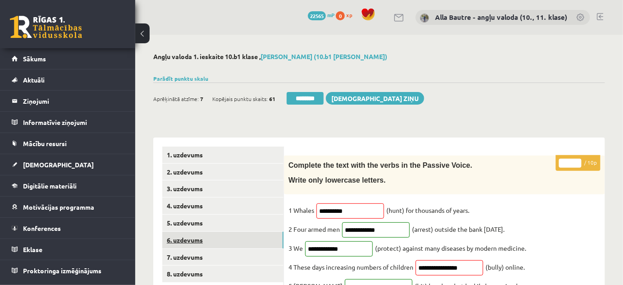
click at [214, 237] on link "6. uzdevums" at bounding box center [222, 240] width 121 height 17
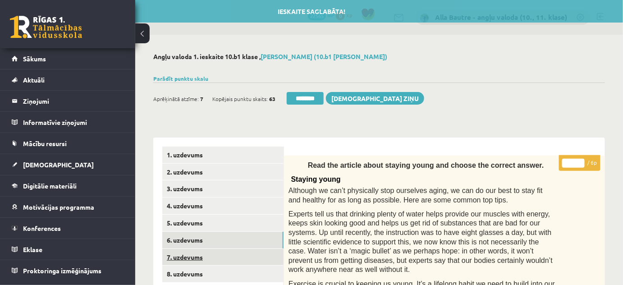
click at [188, 254] on link "7. uzdevums" at bounding box center [222, 257] width 121 height 17
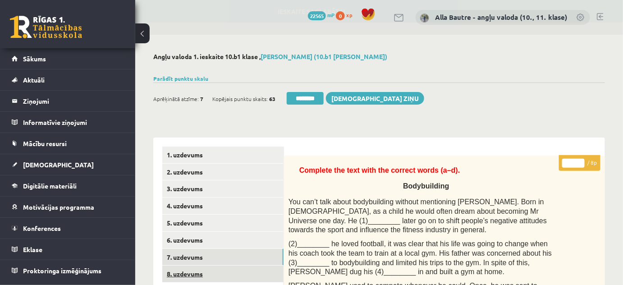
click at [177, 273] on link "8. uzdevums" at bounding box center [222, 274] width 121 height 17
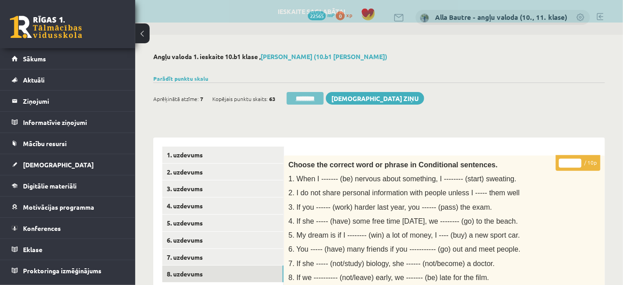
click at [296, 94] on input "********" at bounding box center [305, 98] width 37 height 13
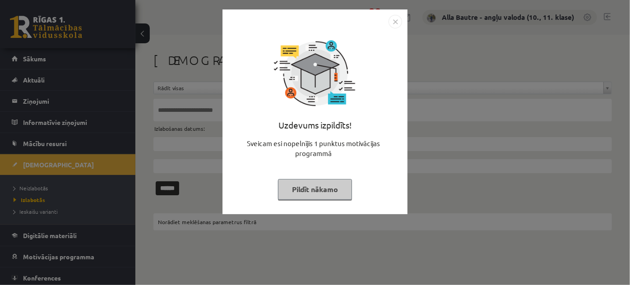
click at [395, 23] on img "Close" at bounding box center [395, 22] width 14 height 14
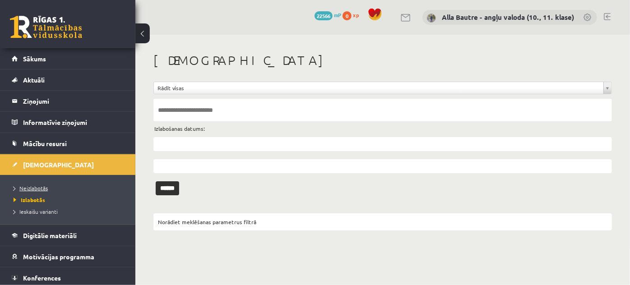
click at [40, 187] on span "Neizlabotās" at bounding box center [31, 188] width 34 height 7
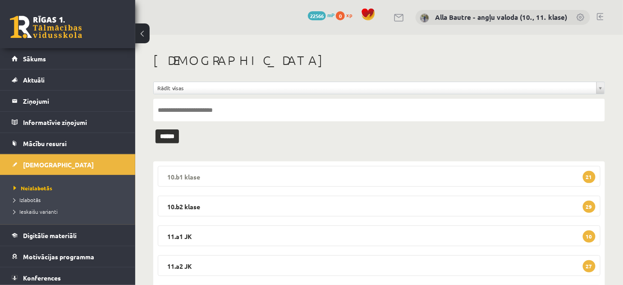
click at [174, 174] on legend "10.b1 klase 21" at bounding box center [379, 176] width 443 height 21
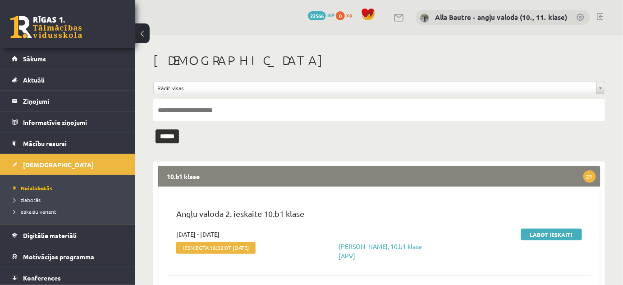
scroll to position [82, 0]
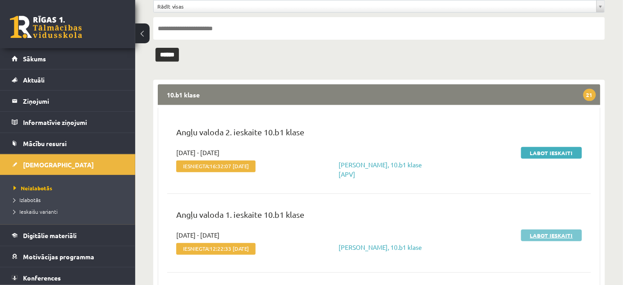
click at [557, 233] on link "Labot ieskaiti" at bounding box center [552, 236] width 61 height 12
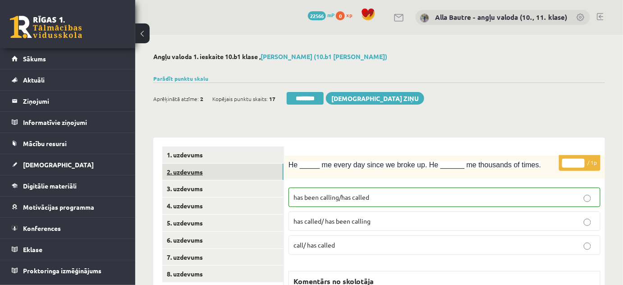
click at [176, 171] on link "2. uzdevums" at bounding box center [222, 172] width 121 height 17
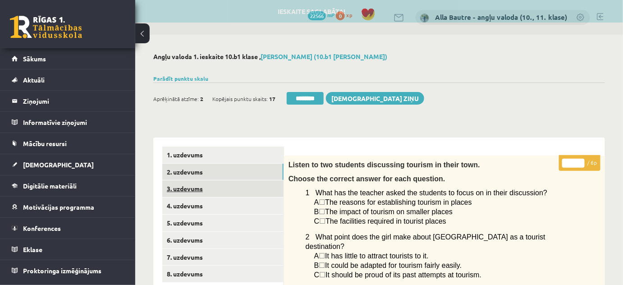
click at [181, 185] on link "3. uzdevums" at bounding box center [222, 188] width 121 height 17
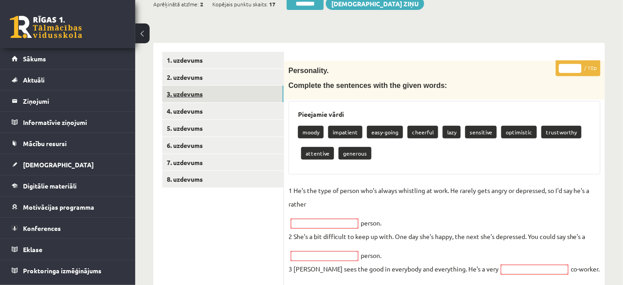
scroll to position [41, 0]
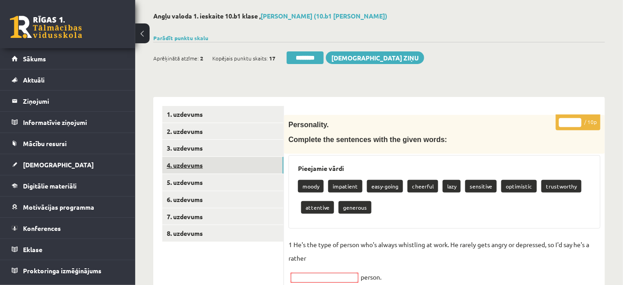
click at [181, 164] on link "4. uzdevums" at bounding box center [222, 165] width 121 height 17
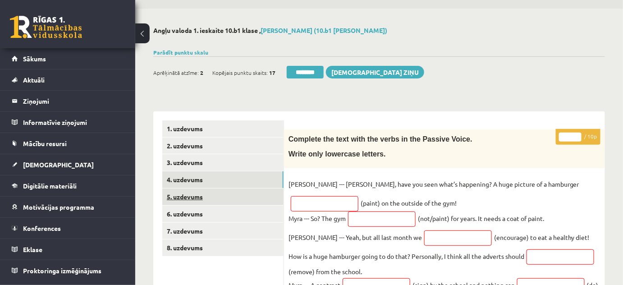
scroll to position [0, 0]
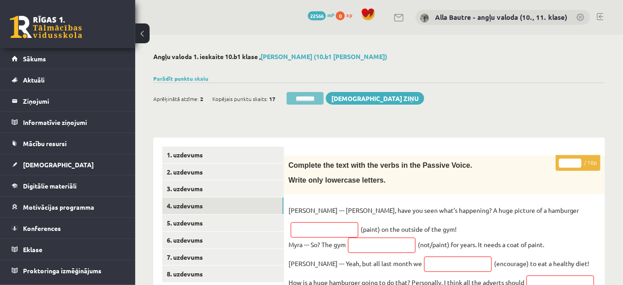
click at [309, 96] on input "********" at bounding box center [305, 98] width 37 height 13
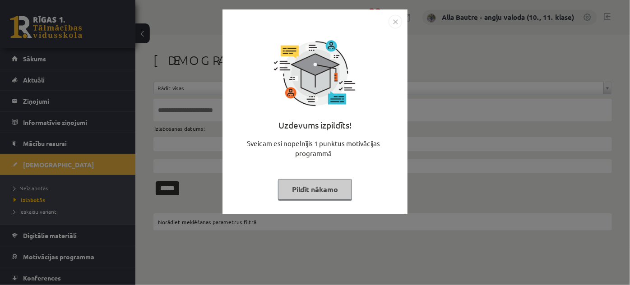
click at [396, 23] on img "Close" at bounding box center [395, 22] width 14 height 14
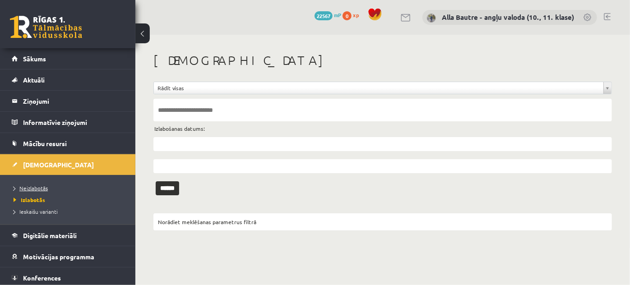
click at [25, 185] on span "Neizlabotās" at bounding box center [31, 188] width 34 height 7
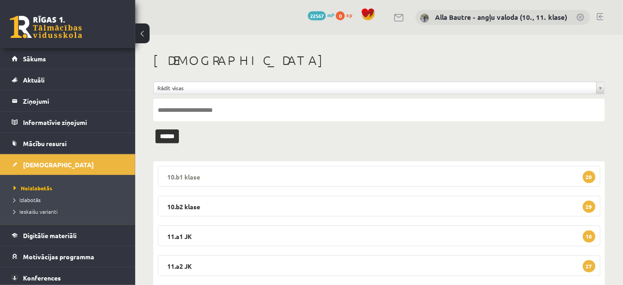
click at [189, 177] on legend "10.b1 klase 20" at bounding box center [379, 176] width 443 height 21
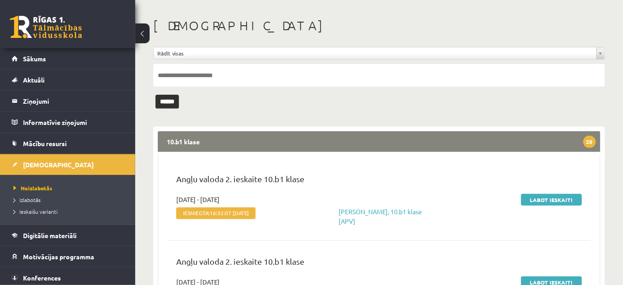
scroll to position [82, 0]
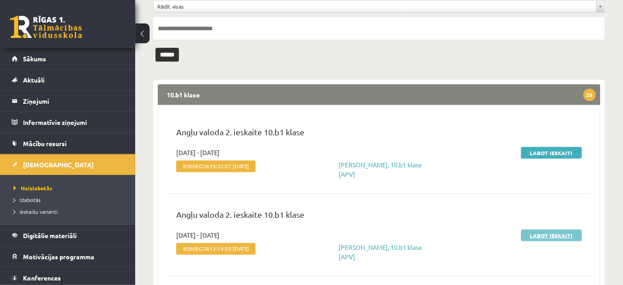
click at [550, 238] on link "Labot ieskaiti" at bounding box center [552, 236] width 61 height 12
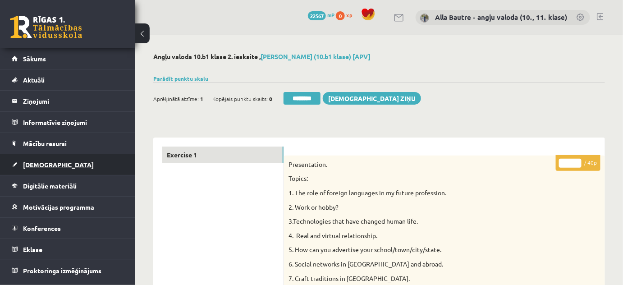
click at [32, 161] on span "[DEMOGRAPHIC_DATA]" at bounding box center [58, 165] width 71 height 8
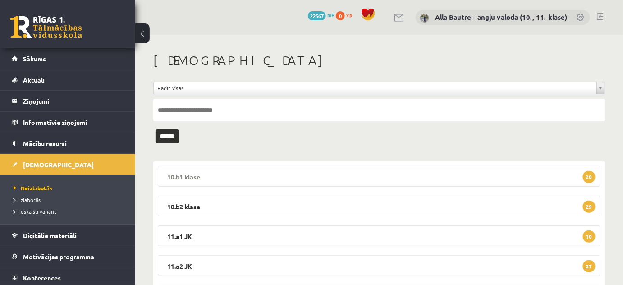
click at [175, 174] on legend "10.b1 klase 20" at bounding box center [379, 176] width 443 height 21
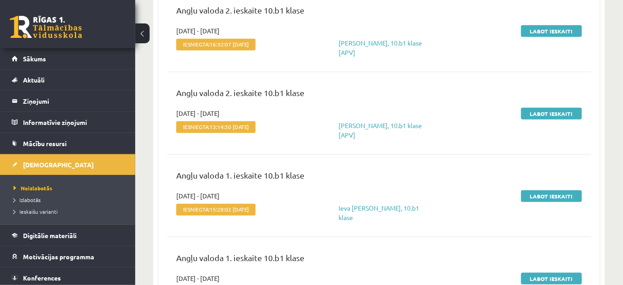
scroll to position [205, 0]
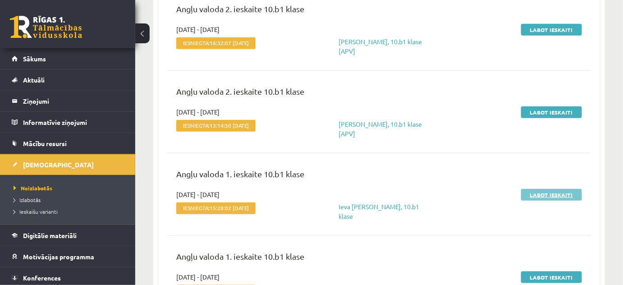
click at [533, 190] on link "Labot ieskaiti" at bounding box center [552, 195] width 61 height 12
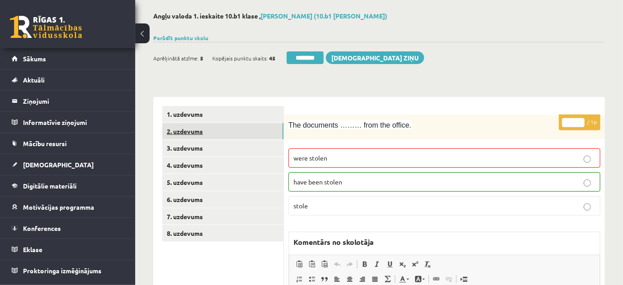
click at [207, 130] on link "2. uzdevums" at bounding box center [222, 131] width 121 height 17
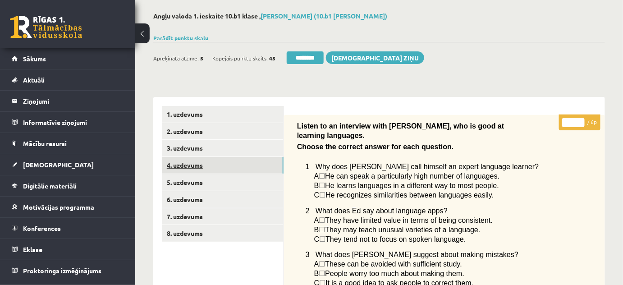
click at [179, 165] on link "4. uzdevums" at bounding box center [222, 165] width 121 height 17
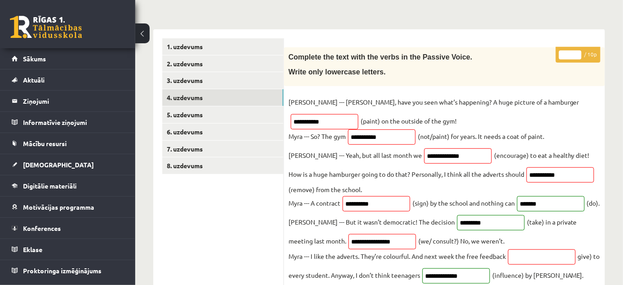
scroll to position [41, 0]
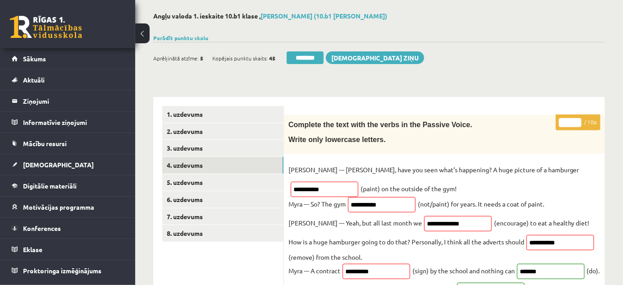
click at [579, 120] on input "*" at bounding box center [570, 122] width 23 height 9
type input "*"
click at [579, 120] on input "*" at bounding box center [570, 122] width 23 height 9
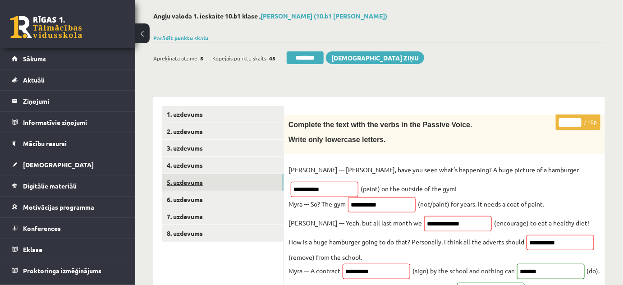
click at [236, 180] on link "5. uzdevums" at bounding box center [222, 182] width 121 height 17
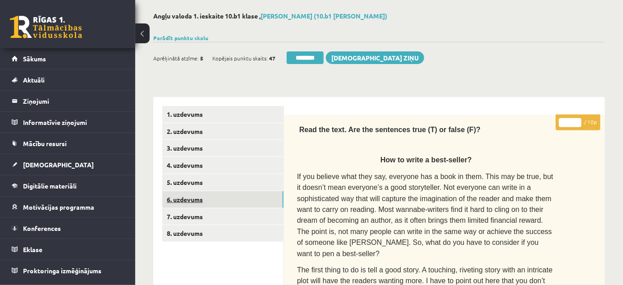
click at [214, 201] on link "6. uzdevums" at bounding box center [222, 199] width 121 height 17
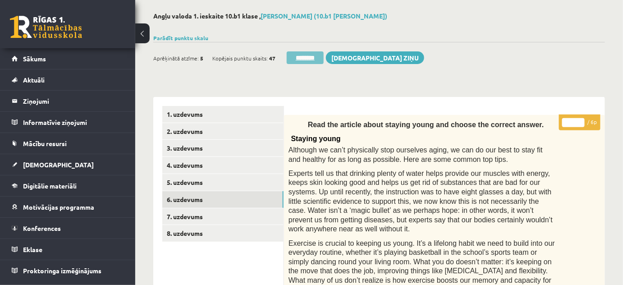
scroll to position [0, 0]
click at [313, 56] on input "********" at bounding box center [305, 57] width 37 height 13
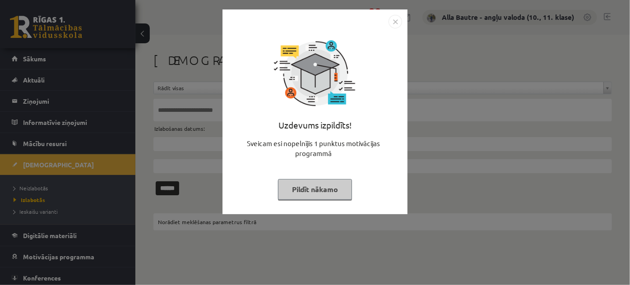
click at [392, 22] on img "Close" at bounding box center [395, 22] width 14 height 14
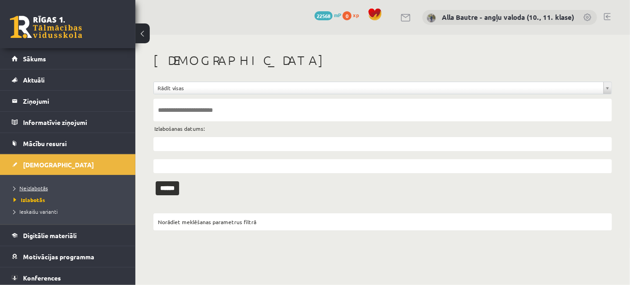
click at [35, 185] on span "Neizlabotās" at bounding box center [31, 188] width 34 height 7
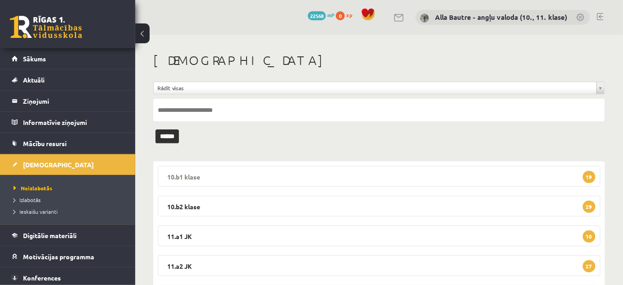
click at [182, 174] on legend "10.b1 klase 19" at bounding box center [379, 176] width 443 height 21
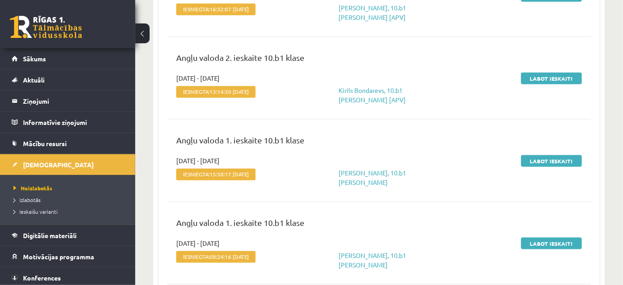
scroll to position [246, 0]
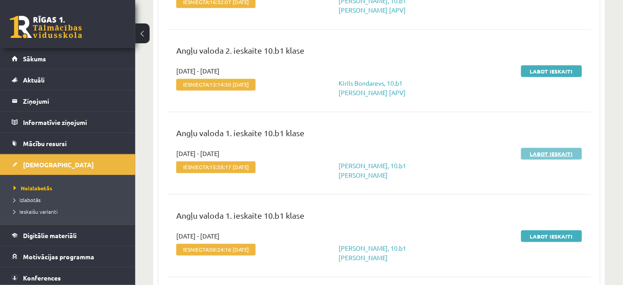
click at [554, 152] on link "Labot ieskaiti" at bounding box center [552, 154] width 61 height 12
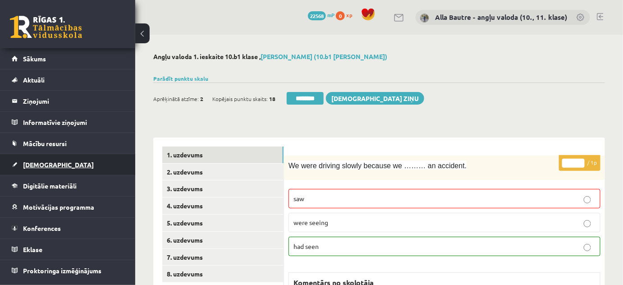
click at [24, 162] on span "[DEMOGRAPHIC_DATA]" at bounding box center [58, 165] width 71 height 8
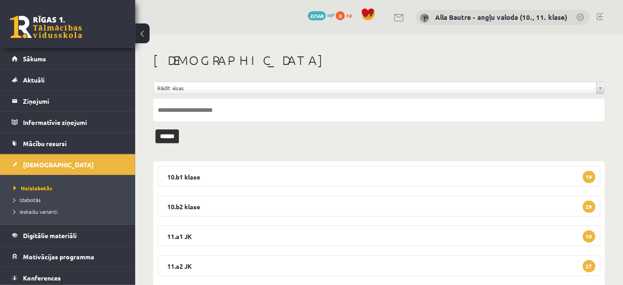
scroll to position [82, 0]
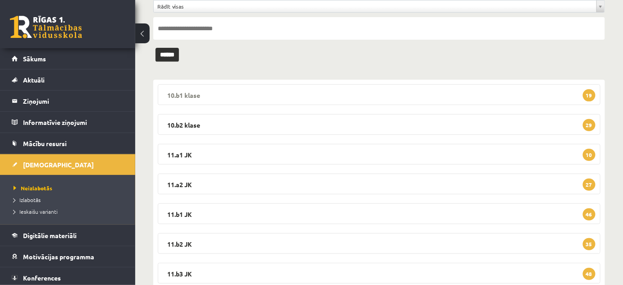
click at [184, 94] on legend "10.b1 klase 19" at bounding box center [379, 94] width 443 height 21
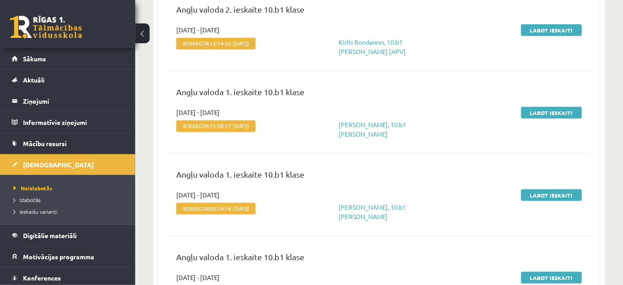
scroll to position [328, 0]
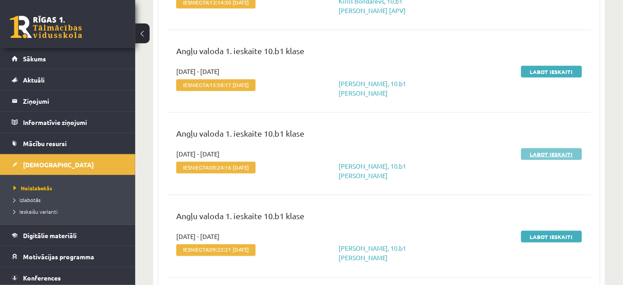
click at [551, 151] on link "Labot ieskaiti" at bounding box center [552, 154] width 61 height 12
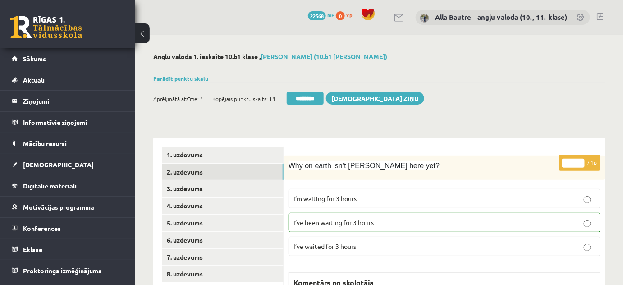
click at [177, 171] on link "2. uzdevums" at bounding box center [222, 172] width 121 height 17
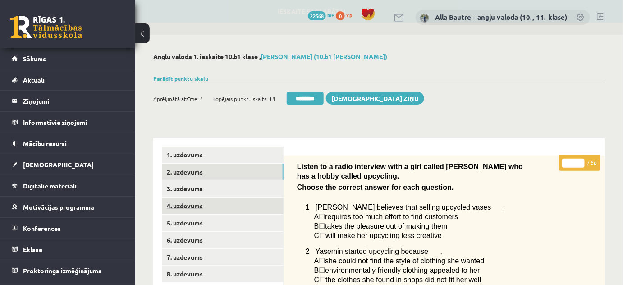
click at [186, 205] on link "4. uzdevums" at bounding box center [222, 206] width 121 height 17
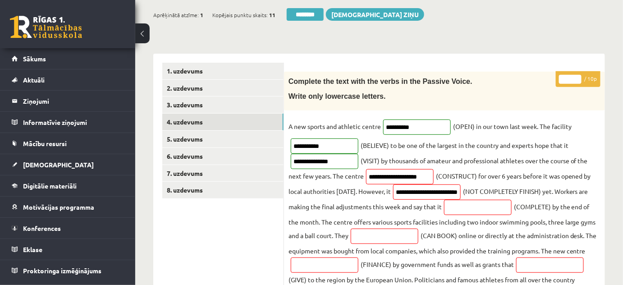
scroll to position [82, 0]
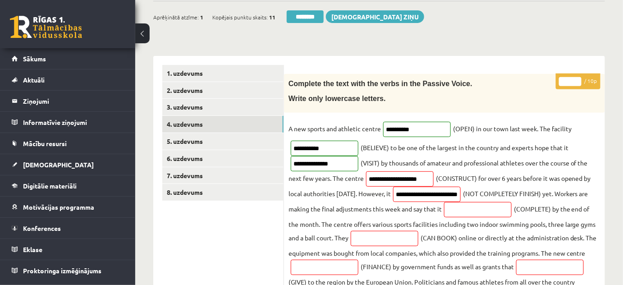
click at [579, 78] on input "*" at bounding box center [570, 81] width 23 height 9
type input "*"
click at [579, 78] on input "*" at bounding box center [570, 81] width 23 height 9
click at [195, 139] on link "5. uzdevums" at bounding box center [222, 141] width 121 height 17
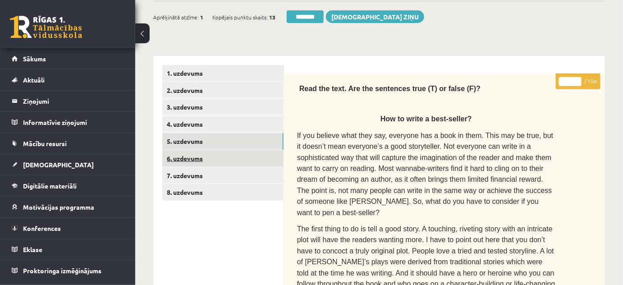
scroll to position [0, 0]
click at [197, 160] on link "6. uzdevums" at bounding box center [222, 158] width 121 height 17
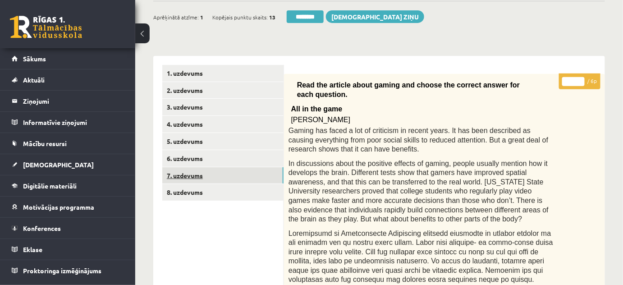
click at [197, 174] on link "7. uzdevums" at bounding box center [222, 175] width 121 height 17
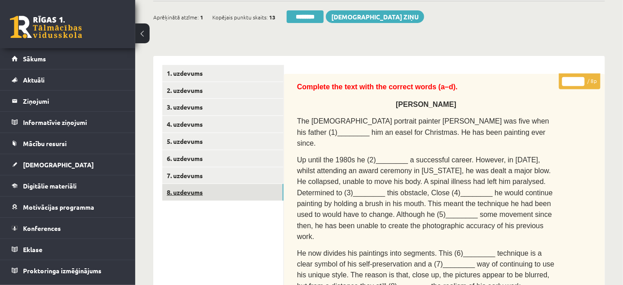
click at [193, 193] on link "8. uzdevums" at bounding box center [222, 192] width 121 height 17
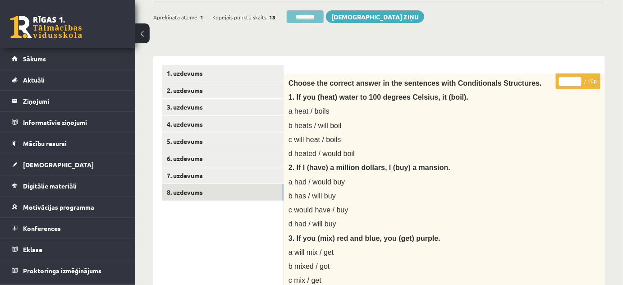
click at [314, 14] on input "********" at bounding box center [305, 16] width 37 height 13
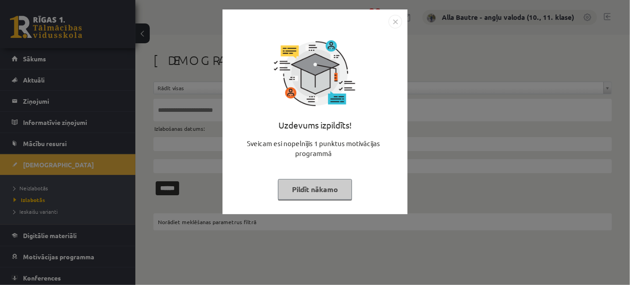
click at [401, 18] on img "Close" at bounding box center [395, 22] width 14 height 14
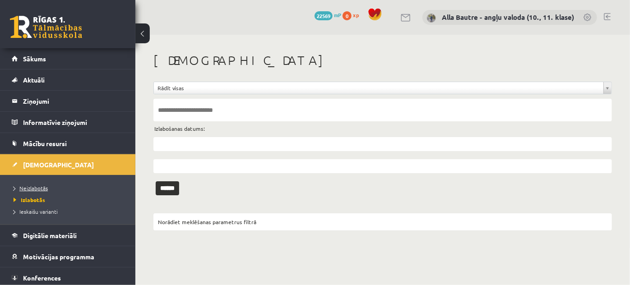
click at [33, 186] on span "Neizlabotās" at bounding box center [31, 188] width 34 height 7
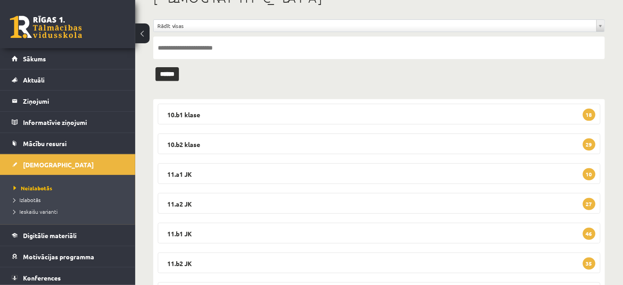
scroll to position [82, 0]
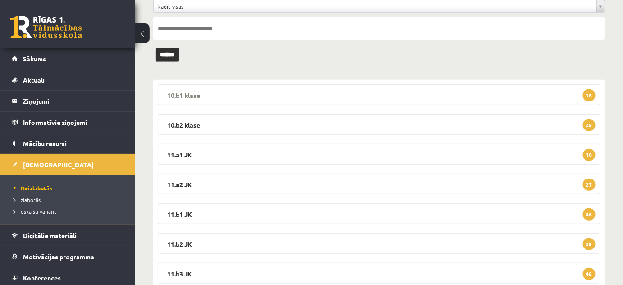
click at [190, 92] on legend "10.b1 klase 18" at bounding box center [379, 94] width 443 height 21
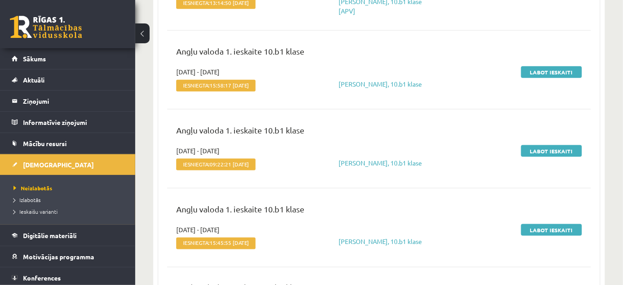
scroll to position [328, 0]
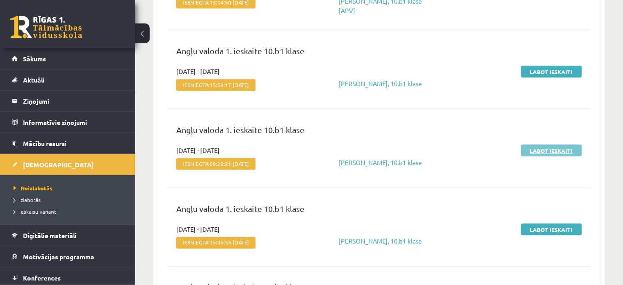
click at [535, 146] on link "Labot ieskaiti" at bounding box center [552, 151] width 61 height 12
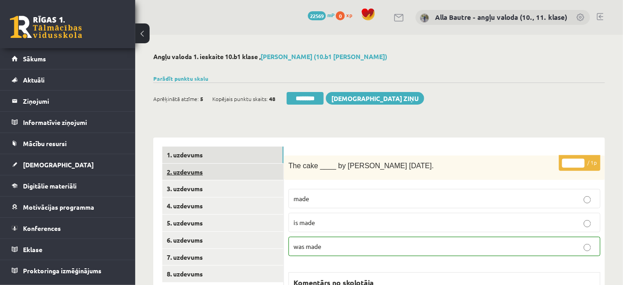
click at [185, 169] on link "2. uzdevums" at bounding box center [222, 172] width 121 height 17
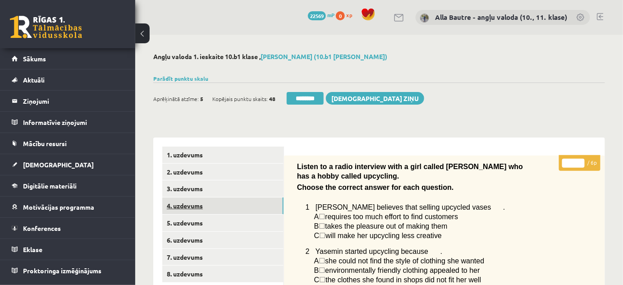
click at [187, 208] on link "4. uzdevums" at bounding box center [222, 206] width 121 height 17
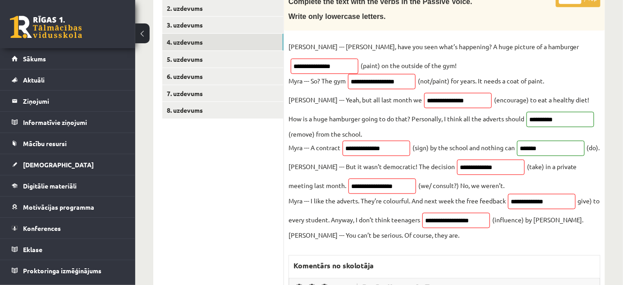
scroll to position [82, 0]
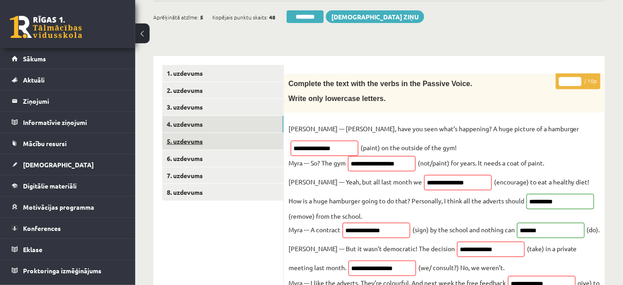
click at [197, 138] on link "5. uzdevums" at bounding box center [222, 141] width 121 height 17
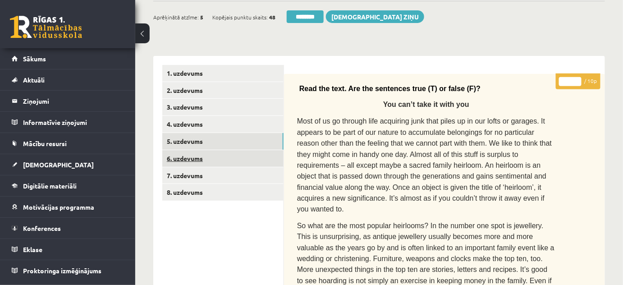
click at [199, 152] on link "6. uzdevums" at bounding box center [222, 158] width 121 height 17
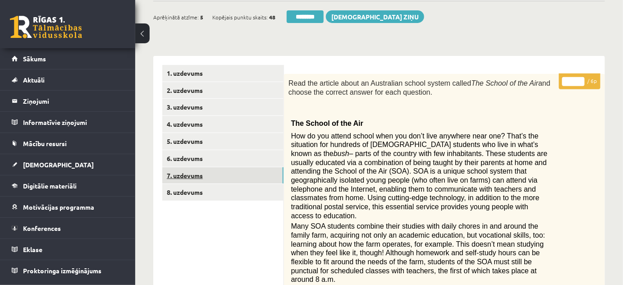
click at [200, 174] on link "7. uzdevums" at bounding box center [222, 175] width 121 height 17
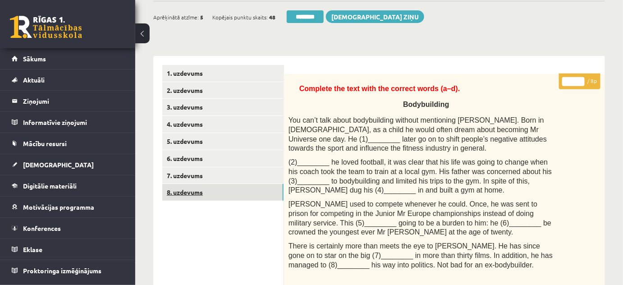
click at [187, 189] on link "8. uzdevums" at bounding box center [222, 192] width 121 height 17
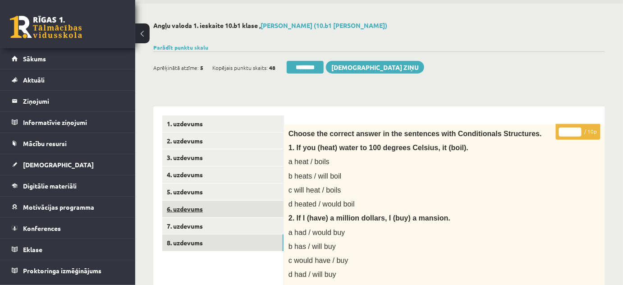
scroll to position [0, 0]
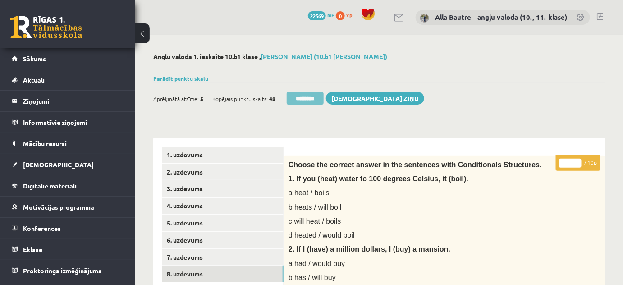
click at [319, 98] on input "********" at bounding box center [305, 98] width 37 height 13
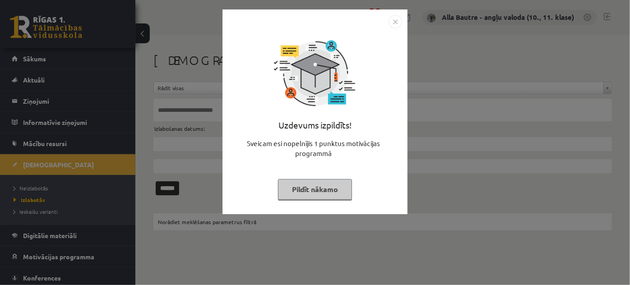
click at [396, 21] on img "Close" at bounding box center [395, 22] width 14 height 14
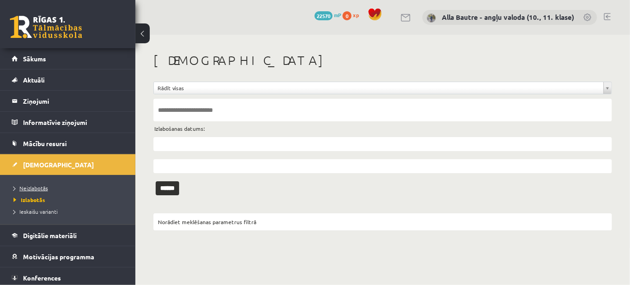
click at [44, 186] on span "Neizlabotās" at bounding box center [31, 188] width 34 height 7
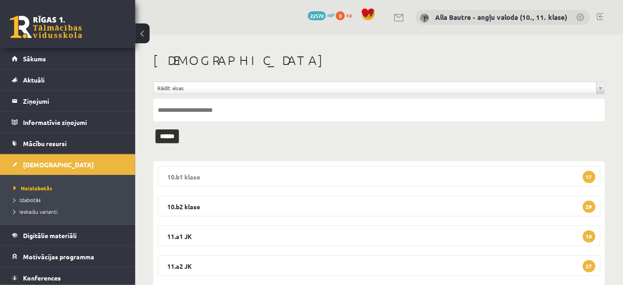
click at [187, 175] on legend "10.b1 klase 17" at bounding box center [379, 176] width 443 height 21
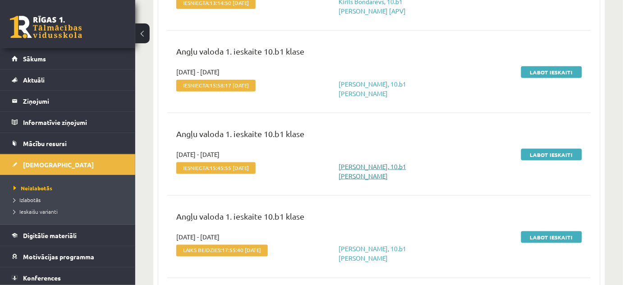
scroll to position [328, 0]
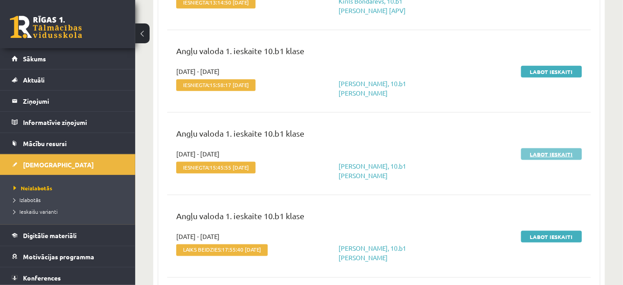
click at [557, 150] on link "Labot ieskaiti" at bounding box center [552, 154] width 61 height 12
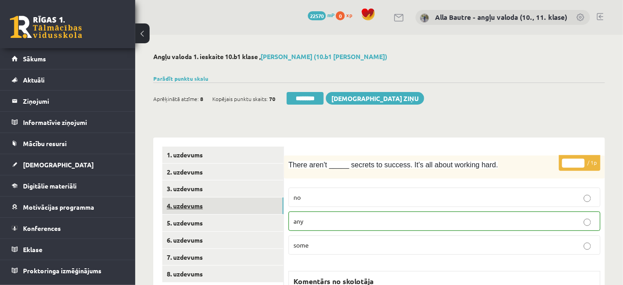
click at [189, 203] on link "4. uzdevums" at bounding box center [222, 206] width 121 height 17
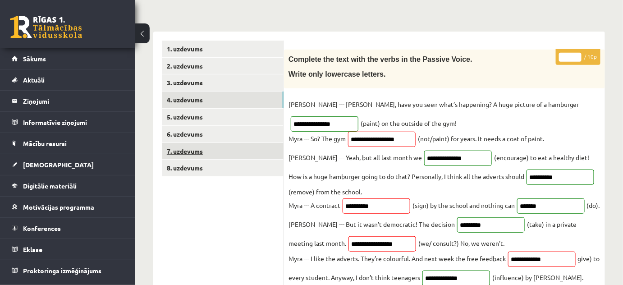
scroll to position [41, 0]
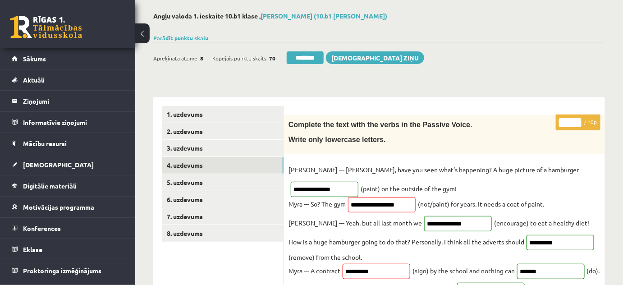
click at [577, 120] on input "*" at bounding box center [570, 122] width 23 height 9
type input "**"
click at [576, 120] on input "**" at bounding box center [570, 122] width 23 height 9
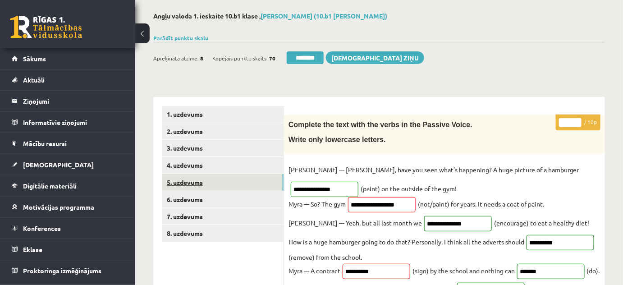
click at [204, 181] on link "5. uzdevums" at bounding box center [222, 182] width 121 height 17
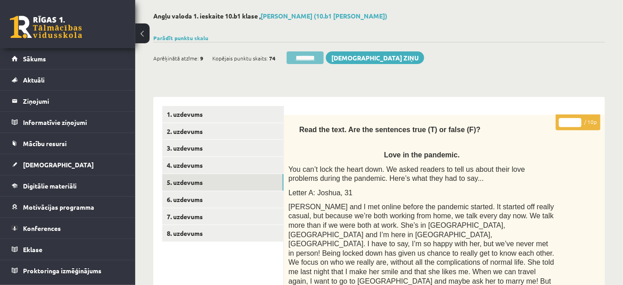
scroll to position [0, 0]
click at [304, 58] on input "********" at bounding box center [305, 57] width 37 height 13
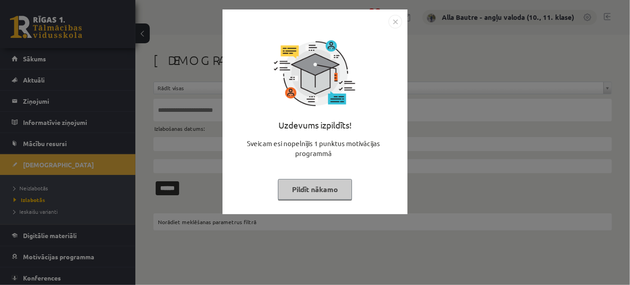
click at [397, 21] on img "Close" at bounding box center [395, 22] width 14 height 14
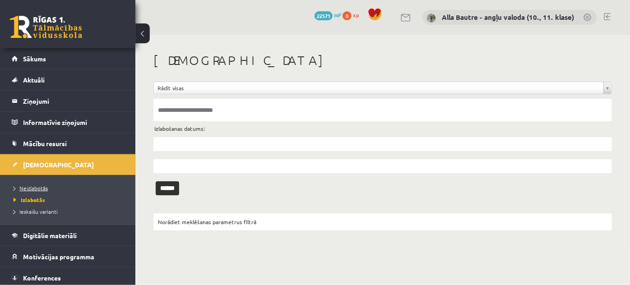
click at [38, 186] on span "Neizlabotās" at bounding box center [31, 188] width 34 height 7
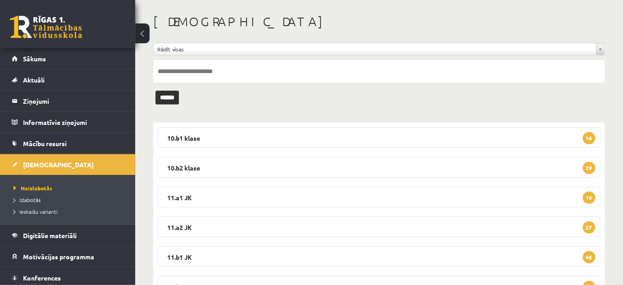
scroll to position [41, 0]
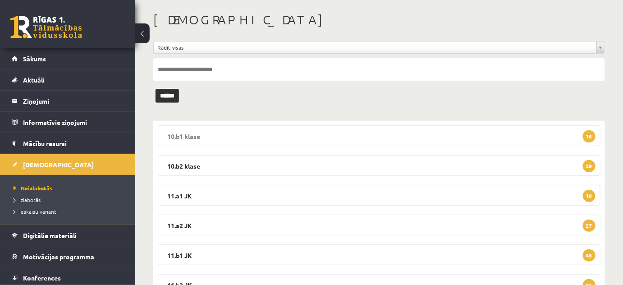
click at [197, 132] on legend "10.b1 klase 16" at bounding box center [379, 135] width 443 height 21
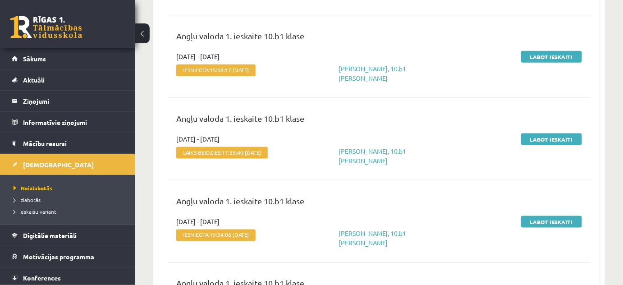
scroll to position [369, 0]
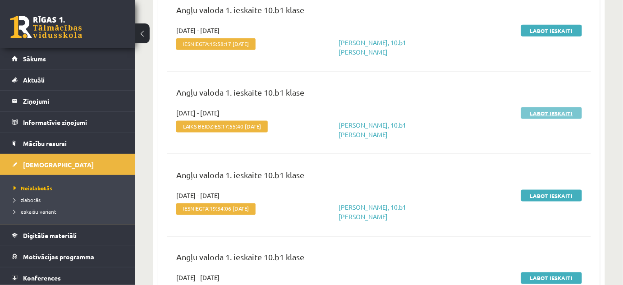
click at [538, 109] on link "Labot ieskaiti" at bounding box center [552, 113] width 61 height 12
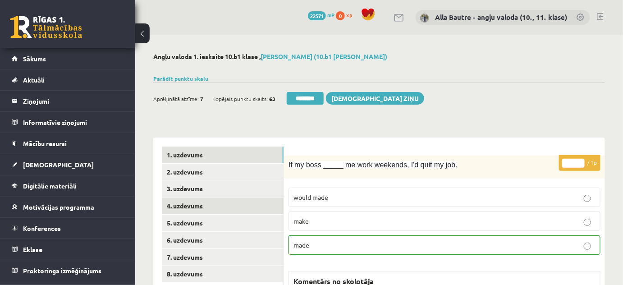
click at [187, 204] on link "4. uzdevums" at bounding box center [222, 206] width 121 height 17
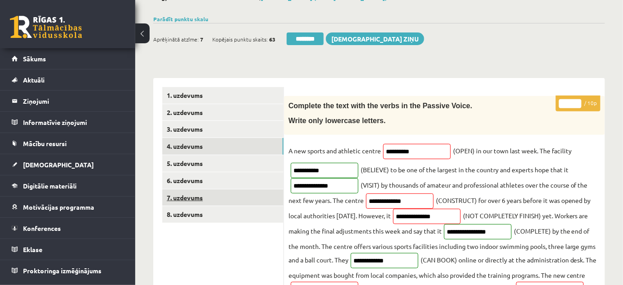
scroll to position [41, 0]
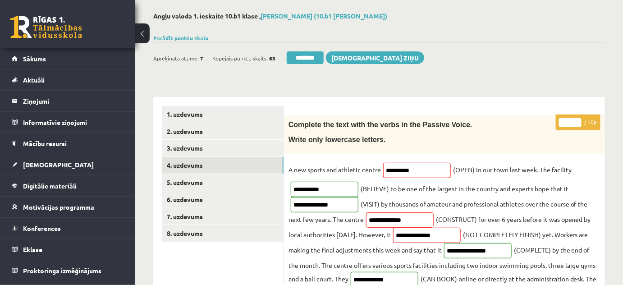
click at [578, 119] on input "*" at bounding box center [570, 122] width 23 height 9
type input "*"
click at [578, 125] on input "*" at bounding box center [570, 122] width 23 height 9
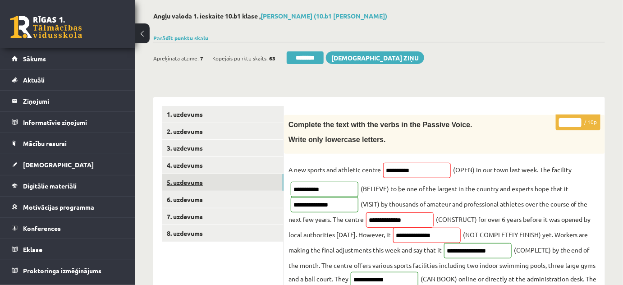
click at [217, 179] on link "5. uzdevums" at bounding box center [222, 182] width 121 height 17
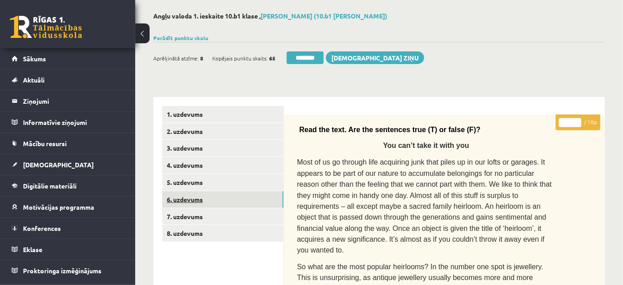
click at [212, 196] on link "6. uzdevums" at bounding box center [222, 199] width 121 height 17
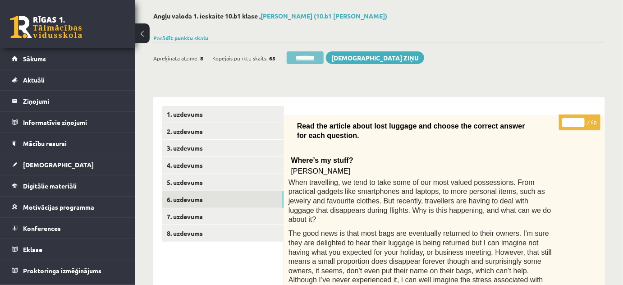
click at [311, 54] on input "********" at bounding box center [305, 57] width 37 height 13
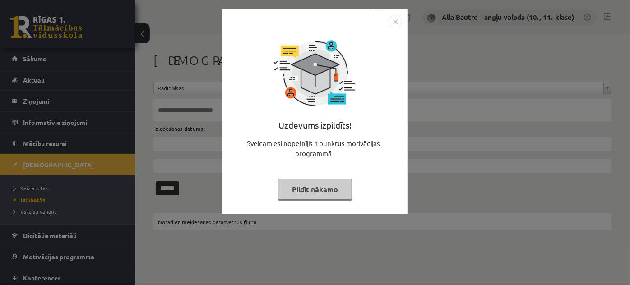
click at [391, 24] on img "Close" at bounding box center [395, 22] width 14 height 14
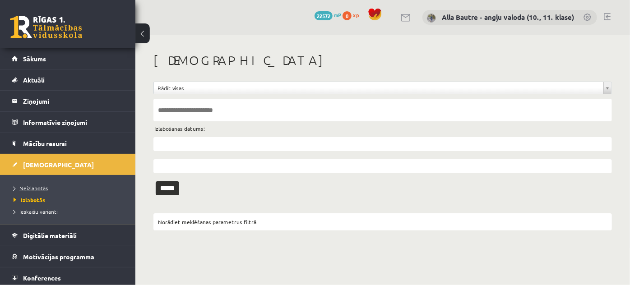
click at [28, 184] on link "Neizlabotās" at bounding box center [70, 188] width 113 height 8
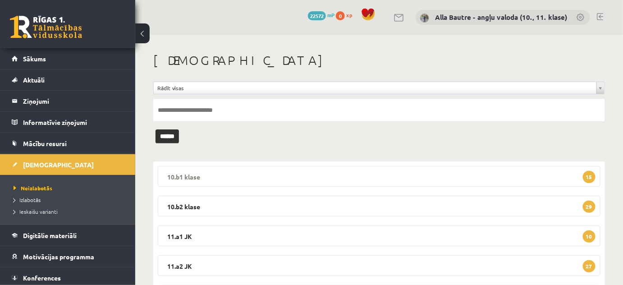
click at [184, 175] on legend "10.b1 klase 15" at bounding box center [379, 176] width 443 height 21
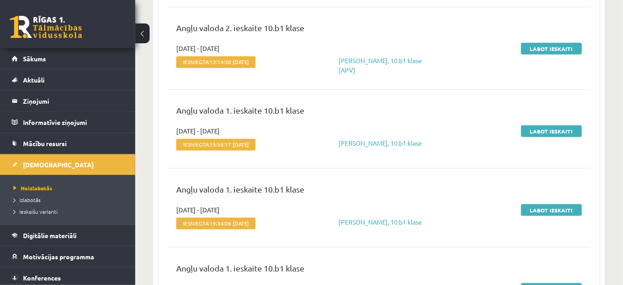
scroll to position [328, 0]
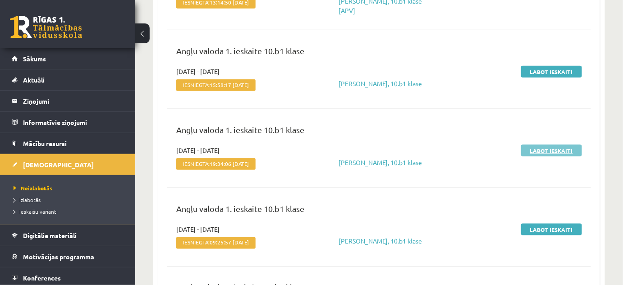
click at [528, 153] on link "Labot ieskaiti" at bounding box center [552, 151] width 61 height 12
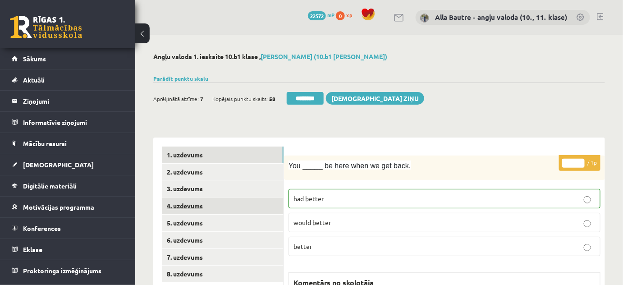
click at [183, 205] on link "4. uzdevums" at bounding box center [222, 206] width 121 height 17
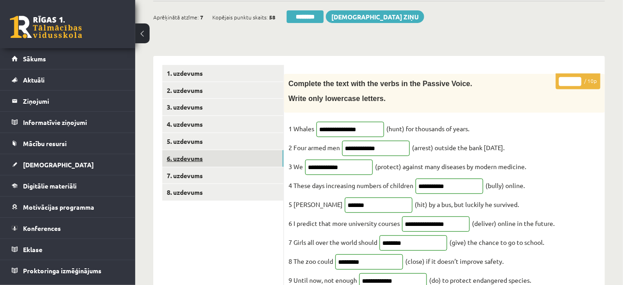
click at [179, 162] on link "6. uzdevums" at bounding box center [222, 158] width 121 height 17
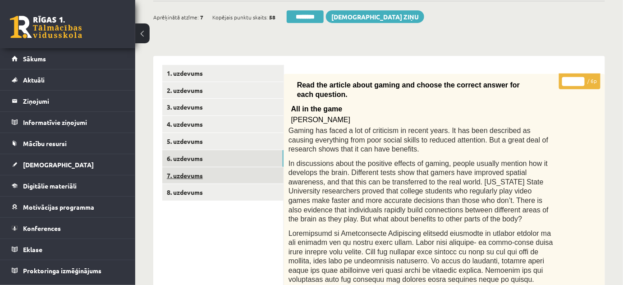
click at [182, 169] on link "7. uzdevums" at bounding box center [222, 175] width 121 height 17
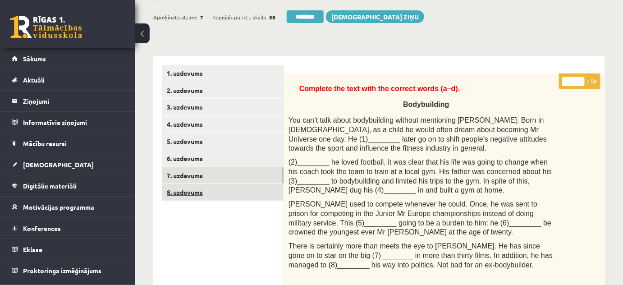
click at [188, 189] on link "8. uzdevums" at bounding box center [222, 192] width 121 height 17
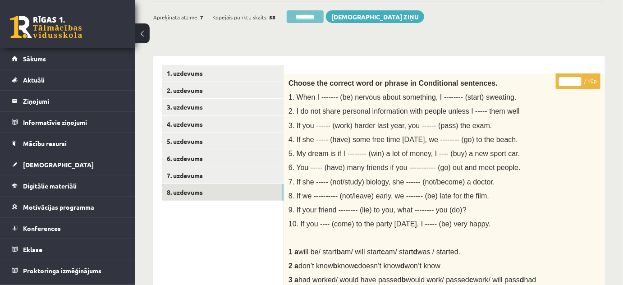
click at [302, 11] on input "********" at bounding box center [305, 16] width 37 height 13
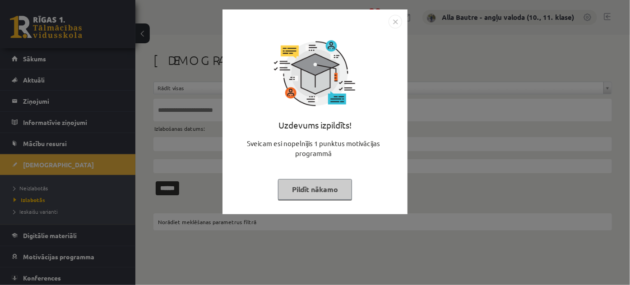
click at [394, 19] on img "Close" at bounding box center [395, 22] width 14 height 14
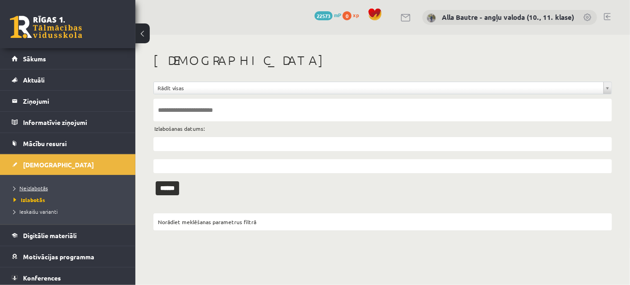
click at [30, 185] on span "Neizlabotās" at bounding box center [31, 188] width 34 height 7
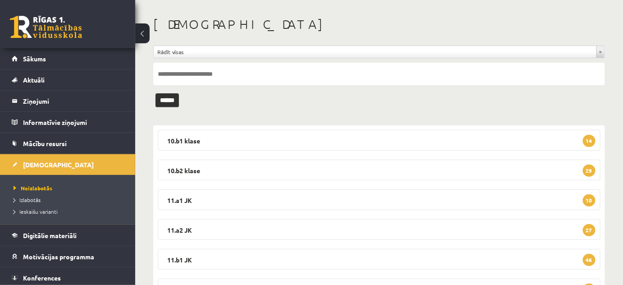
scroll to position [41, 0]
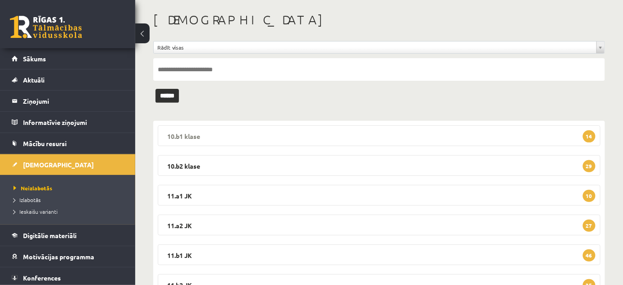
click at [181, 139] on legend "10.b1 klase 14" at bounding box center [379, 135] width 443 height 21
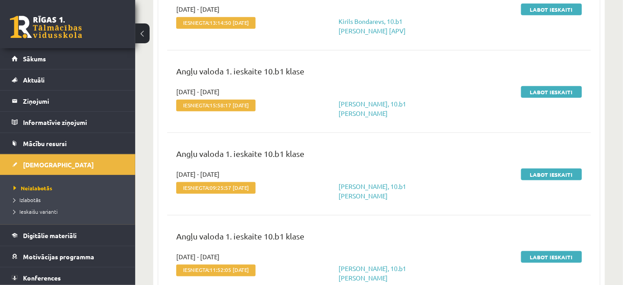
scroll to position [328, 0]
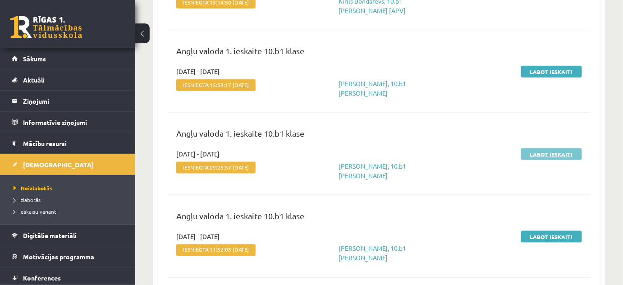
click at [542, 149] on link "Labot ieskaiti" at bounding box center [552, 154] width 61 height 12
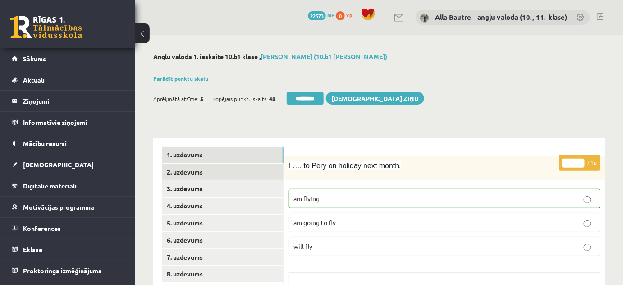
click at [181, 169] on link "2. uzdevums" at bounding box center [222, 172] width 121 height 17
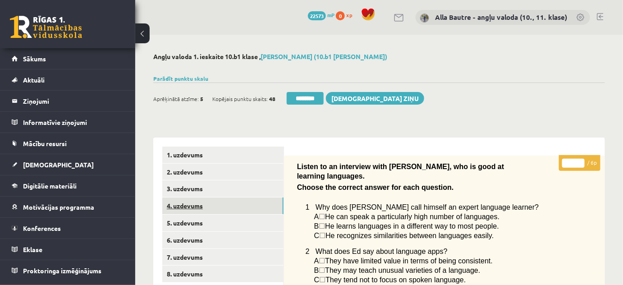
click at [191, 202] on link "4. uzdevums" at bounding box center [222, 206] width 121 height 17
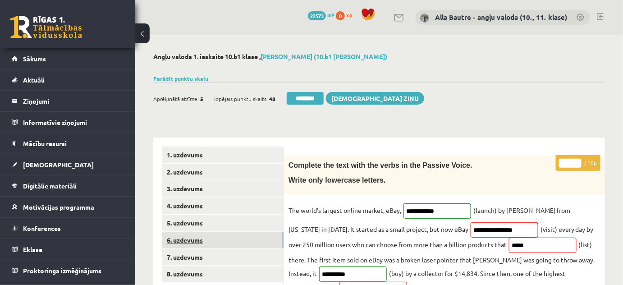
click at [179, 238] on link "6. uzdevums" at bounding box center [222, 240] width 121 height 17
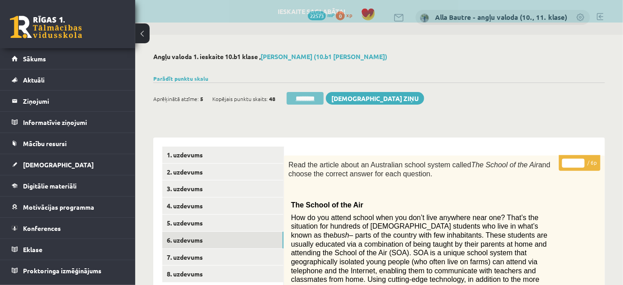
click at [309, 98] on input "********" at bounding box center [305, 98] width 37 height 13
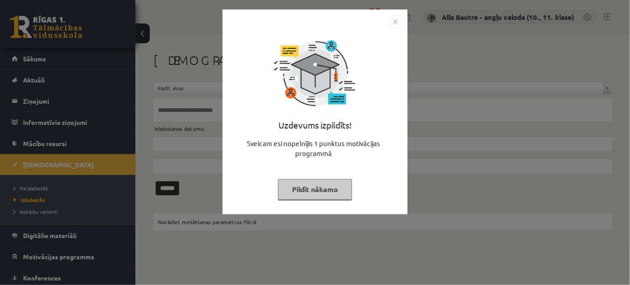
click at [391, 21] on img "Close" at bounding box center [395, 22] width 14 height 14
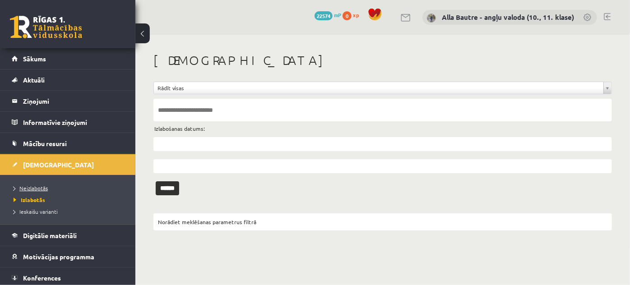
click at [31, 185] on span "Neizlabotās" at bounding box center [31, 188] width 34 height 7
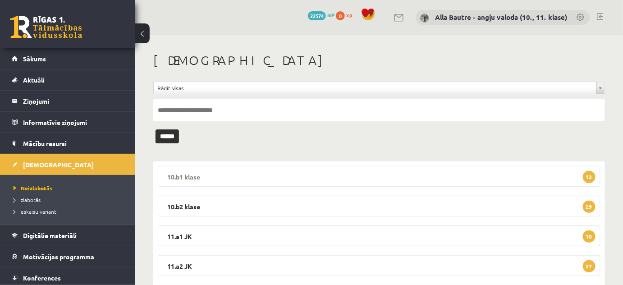
click at [166, 176] on legend "10.b1 [PERSON_NAME] 13" at bounding box center [379, 176] width 443 height 21
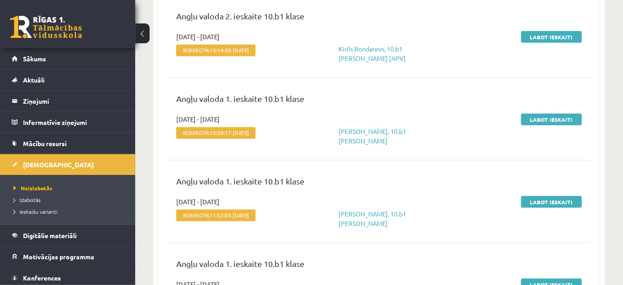
scroll to position [287, 0]
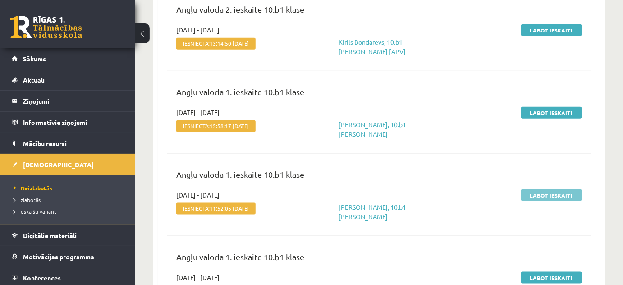
click at [553, 192] on link "Labot ieskaiti" at bounding box center [552, 195] width 61 height 12
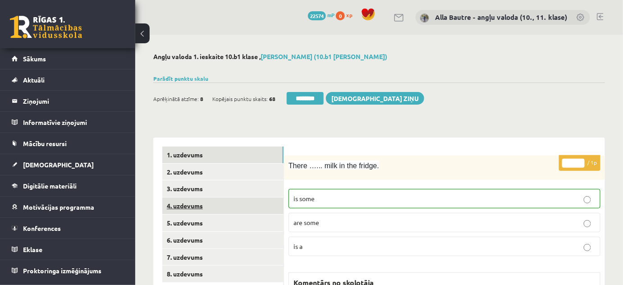
click at [182, 207] on link "4. uzdevums" at bounding box center [222, 206] width 121 height 17
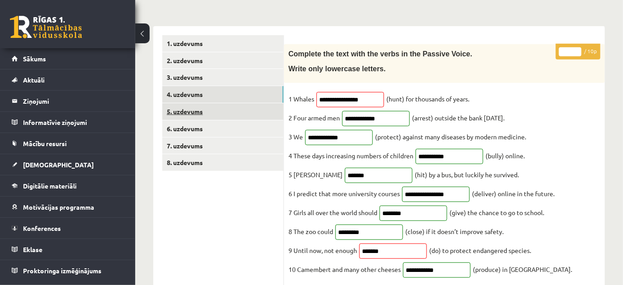
scroll to position [41, 0]
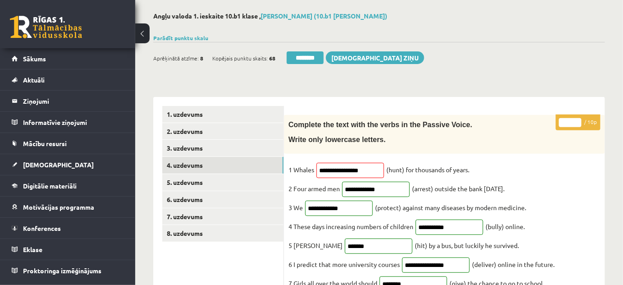
type input "*"
click at [578, 119] on input "*" at bounding box center [570, 122] width 23 height 9
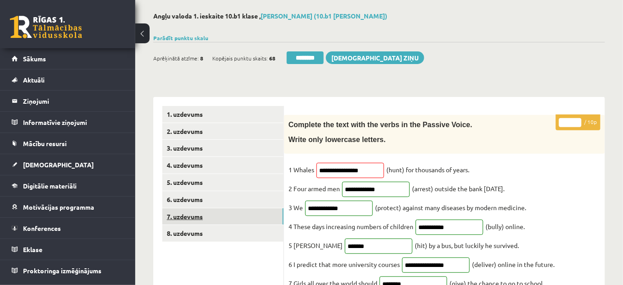
click at [191, 214] on link "7. uzdevums" at bounding box center [222, 216] width 121 height 17
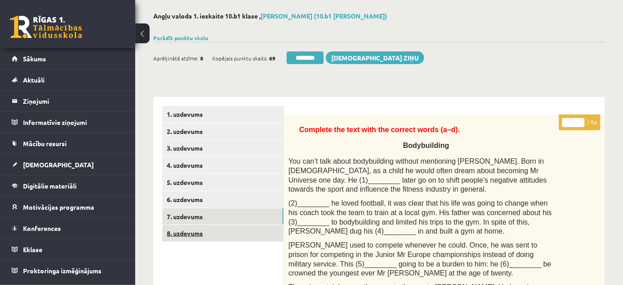
click at [194, 234] on link "8. uzdevums" at bounding box center [222, 233] width 121 height 17
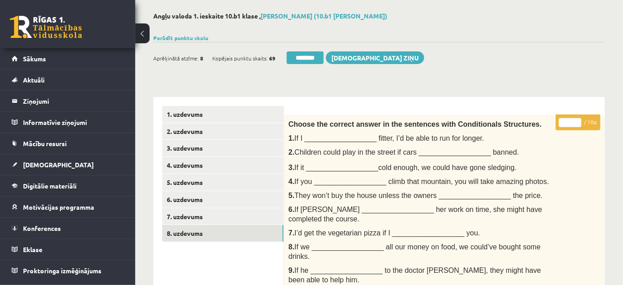
scroll to position [0, 0]
drag, startPoint x: 301, startPoint y: 55, endPoint x: 357, endPoint y: 24, distance: 64.0
click at [300, 55] on input "********" at bounding box center [305, 57] width 37 height 13
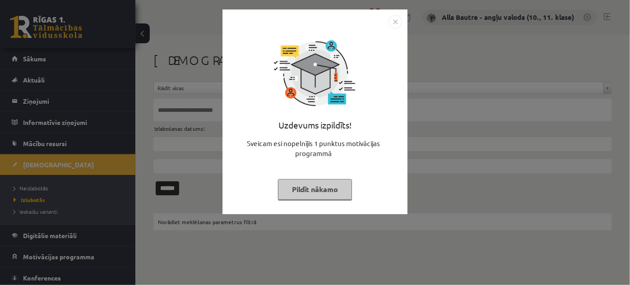
click at [390, 23] on img "Close" at bounding box center [395, 22] width 14 height 14
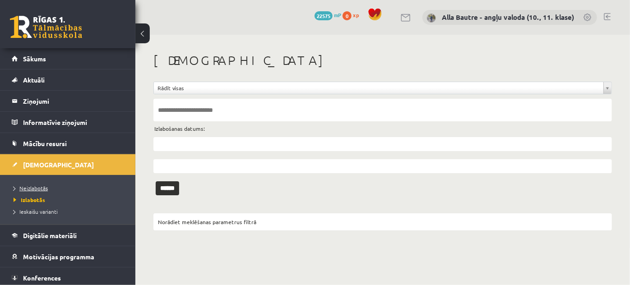
click at [40, 185] on span "Neizlabotās" at bounding box center [31, 188] width 34 height 7
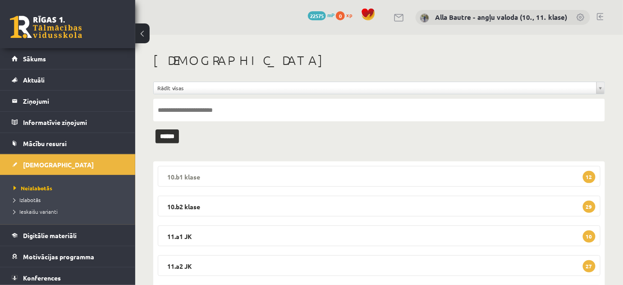
click at [190, 175] on legend "10.b1 [PERSON_NAME] 12" at bounding box center [379, 176] width 443 height 21
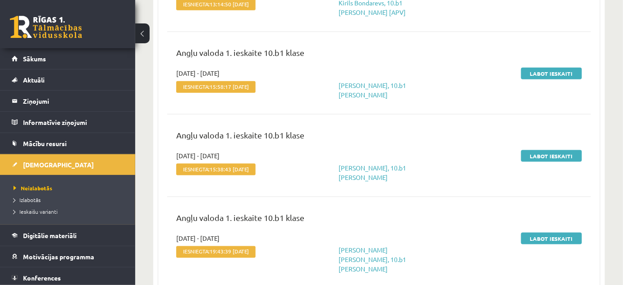
scroll to position [328, 0]
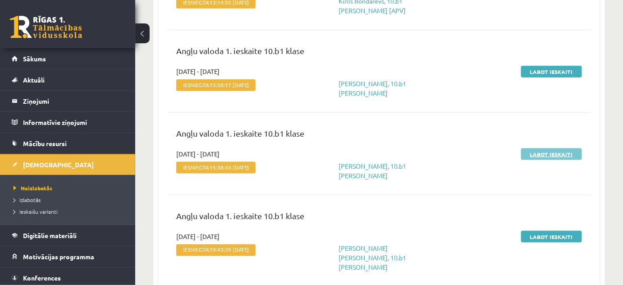
click at [541, 150] on link "Labot ieskaiti" at bounding box center [552, 154] width 61 height 12
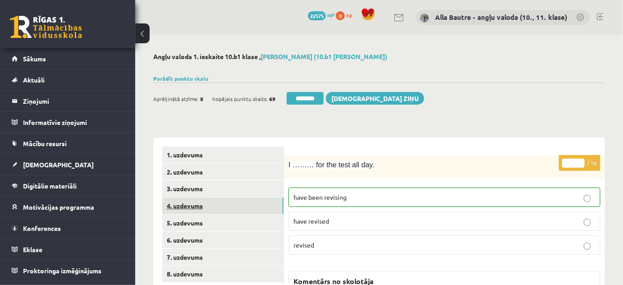
click at [178, 203] on link "4. uzdevums" at bounding box center [222, 206] width 121 height 17
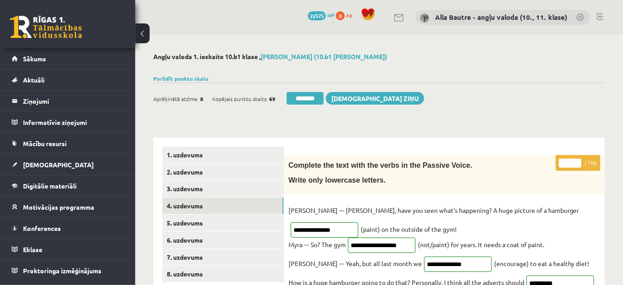
click at [578, 161] on input "*" at bounding box center [570, 163] width 23 height 9
type input "**"
click at [578, 161] on input "**" at bounding box center [570, 163] width 23 height 9
click at [216, 239] on link "6. uzdevums" at bounding box center [222, 240] width 121 height 17
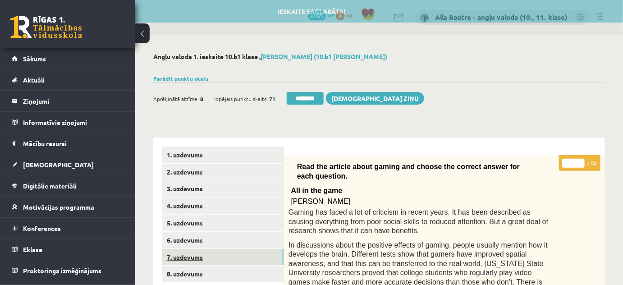
click at [211, 258] on link "7. uzdevums" at bounding box center [222, 257] width 121 height 17
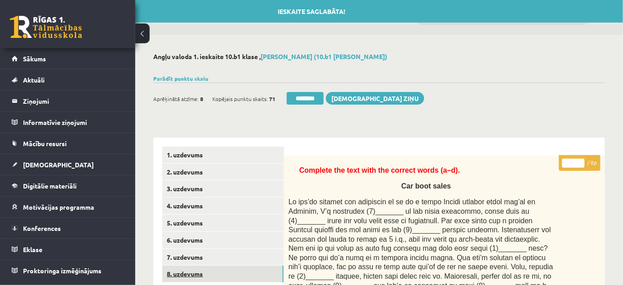
click at [208, 269] on link "8. uzdevums" at bounding box center [222, 274] width 121 height 17
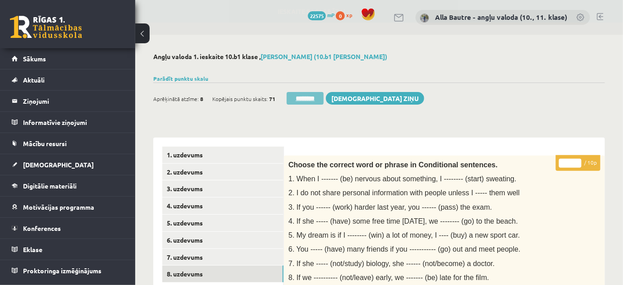
click at [305, 99] on input "********" at bounding box center [305, 98] width 37 height 13
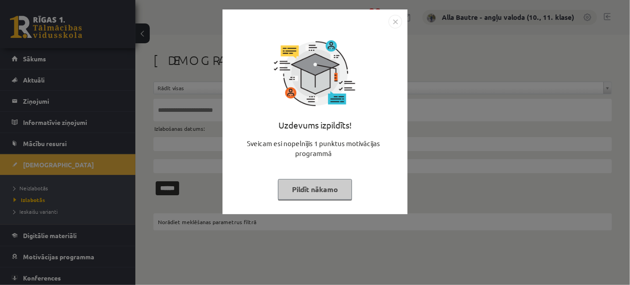
click at [393, 23] on img "Close" at bounding box center [395, 22] width 14 height 14
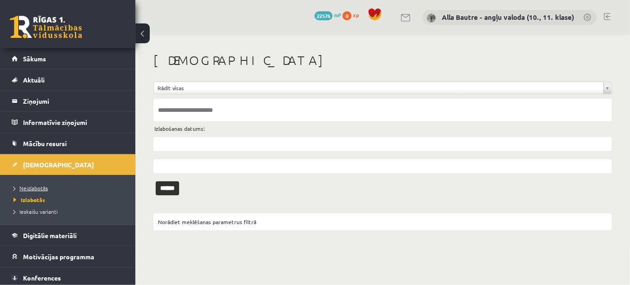
click at [28, 185] on span "Neizlabotās" at bounding box center [31, 188] width 34 height 7
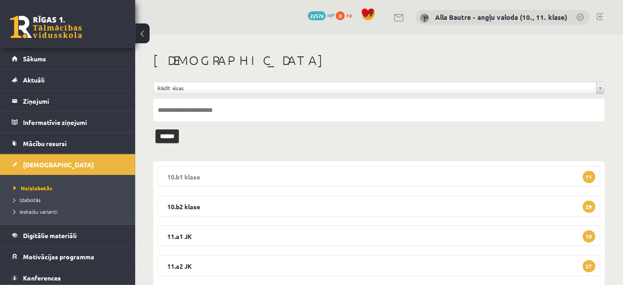
click at [187, 175] on legend "10.b1 klase 11" at bounding box center [379, 176] width 443 height 21
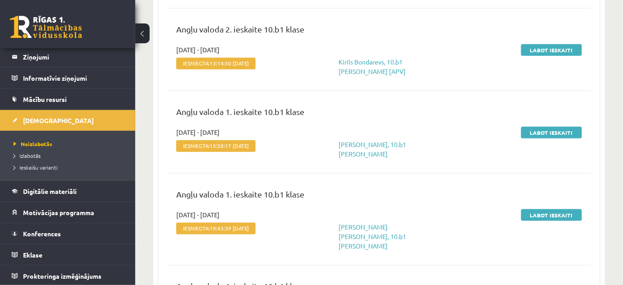
scroll to position [287, 0]
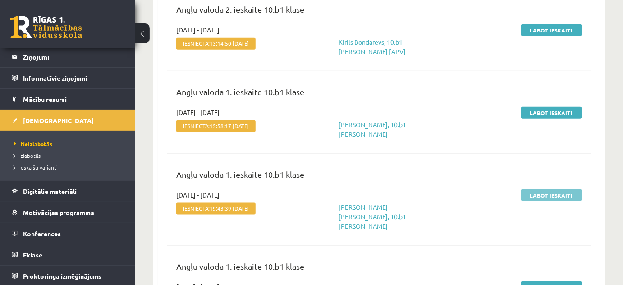
click at [557, 192] on link "Labot ieskaiti" at bounding box center [552, 195] width 61 height 12
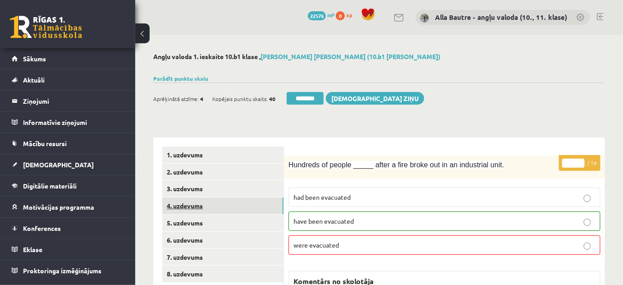
click at [178, 205] on link "4. uzdevums" at bounding box center [222, 206] width 121 height 17
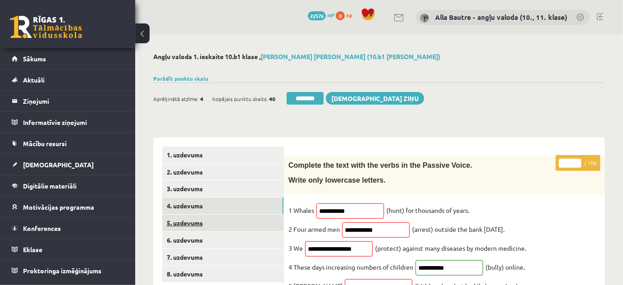
click at [195, 222] on link "5. uzdevums" at bounding box center [222, 223] width 121 height 17
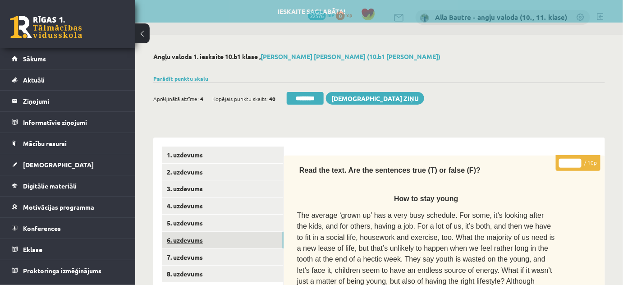
click at [188, 236] on link "6. uzdevums" at bounding box center [222, 240] width 121 height 17
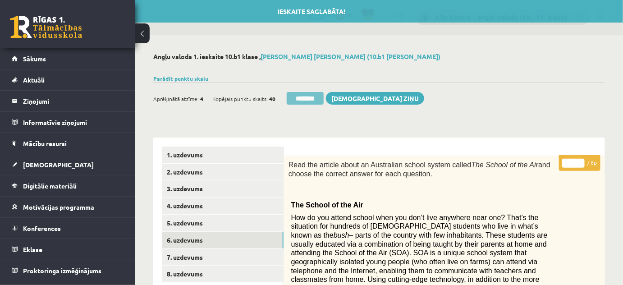
click at [295, 97] on input "********" at bounding box center [305, 98] width 37 height 13
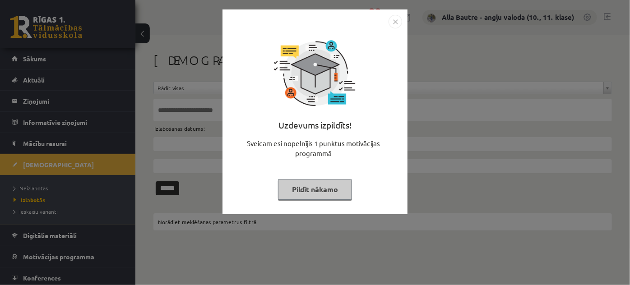
click at [393, 26] on img "Close" at bounding box center [395, 22] width 14 height 14
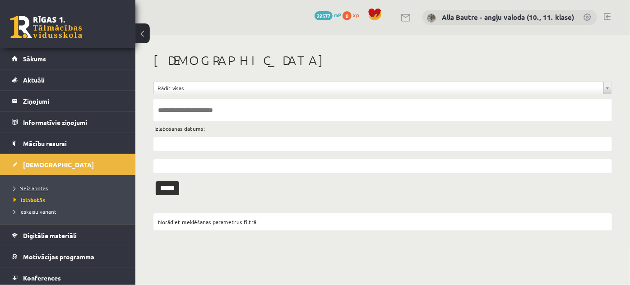
click at [24, 186] on span "Neizlabotās" at bounding box center [31, 188] width 34 height 7
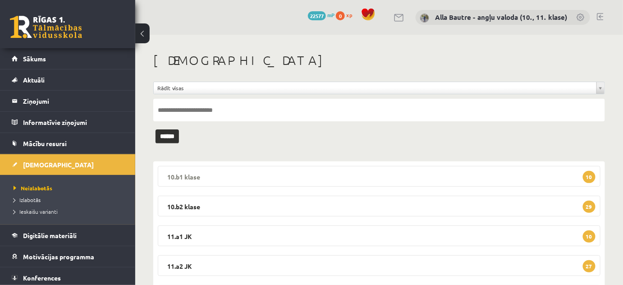
click at [174, 174] on legend "10.b1 [PERSON_NAME] 10" at bounding box center [379, 176] width 443 height 21
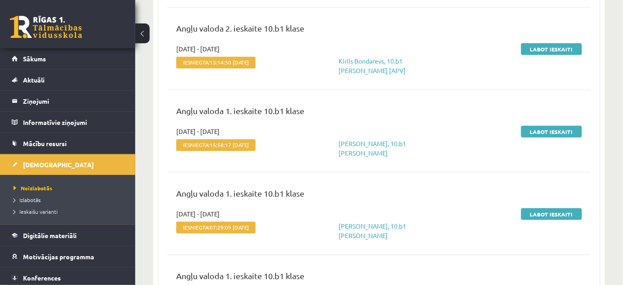
scroll to position [287, 0]
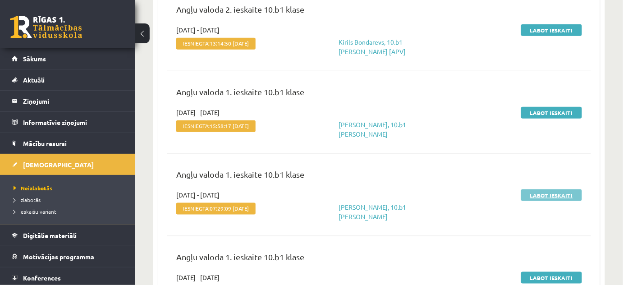
click at [556, 189] on link "Labot ieskaiti" at bounding box center [552, 195] width 61 height 12
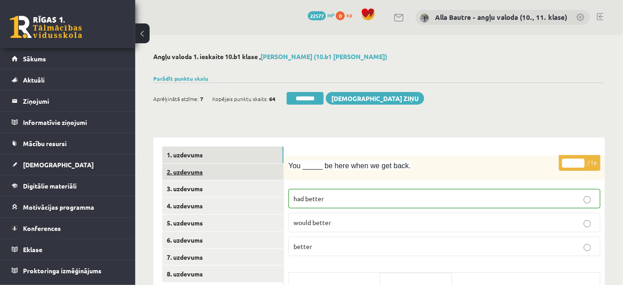
click at [188, 168] on link "2. uzdevums" at bounding box center [222, 172] width 121 height 17
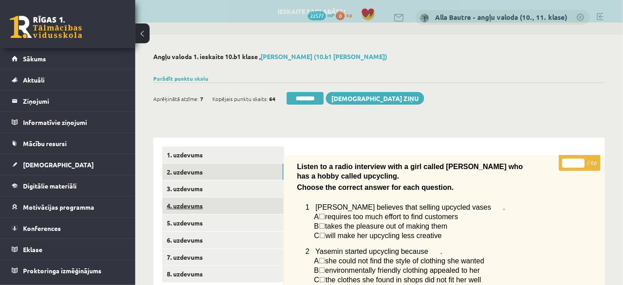
click at [175, 205] on link "4. uzdevums" at bounding box center [222, 206] width 121 height 17
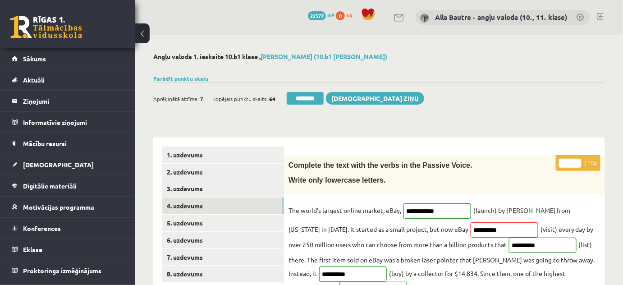
click at [578, 162] on input "*" at bounding box center [570, 163] width 23 height 9
type input "*"
click at [578, 162] on input "*" at bounding box center [570, 163] width 23 height 9
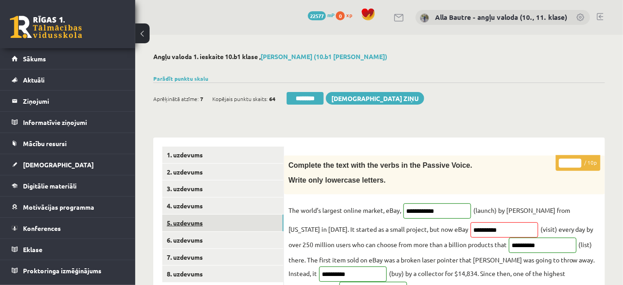
click at [195, 224] on link "5. uzdevums" at bounding box center [222, 223] width 121 height 17
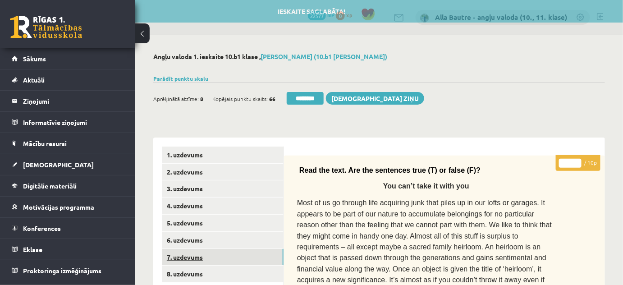
click at [194, 249] on link "7. uzdevums" at bounding box center [222, 257] width 121 height 17
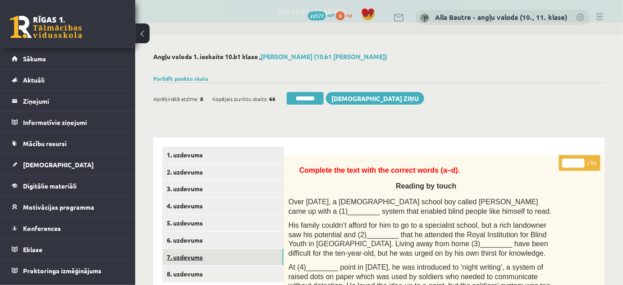
click at [195, 255] on link "7. uzdevums" at bounding box center [222, 257] width 121 height 17
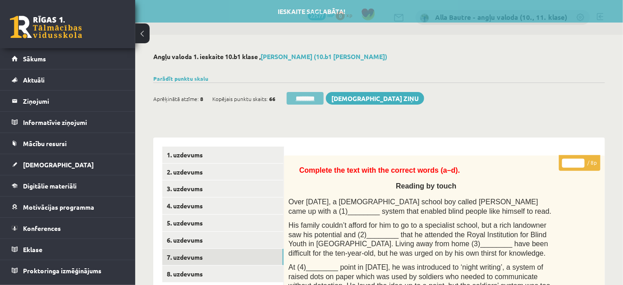
click at [300, 98] on input "********" at bounding box center [305, 98] width 37 height 13
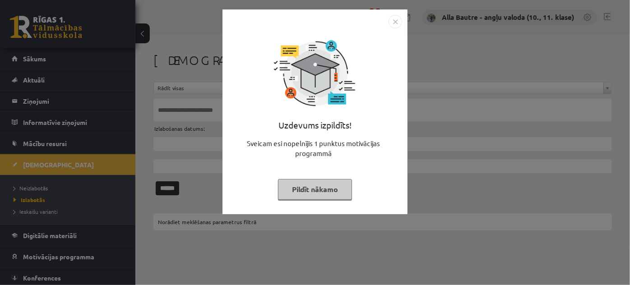
click at [395, 21] on img "Close" at bounding box center [395, 22] width 14 height 14
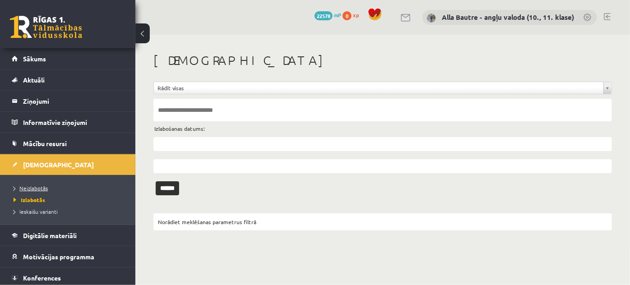
click at [36, 184] on link "Neizlabotās" at bounding box center [70, 188] width 113 height 8
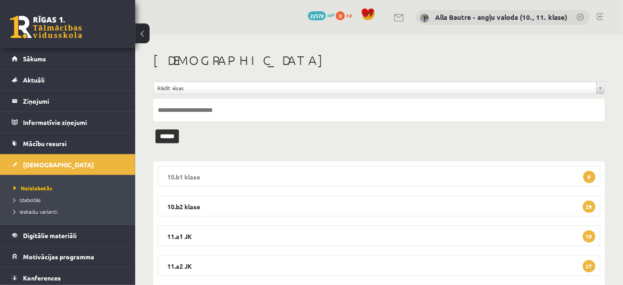
click at [178, 175] on legend "10.b1 [PERSON_NAME] 9" at bounding box center [379, 176] width 443 height 21
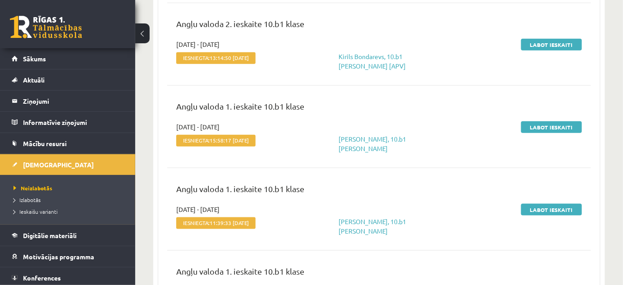
scroll to position [287, 0]
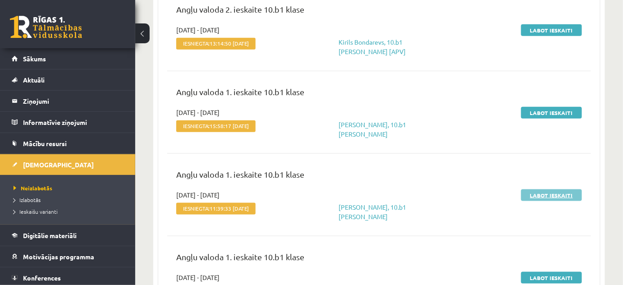
click at [535, 194] on link "Labot ieskaiti" at bounding box center [552, 195] width 61 height 12
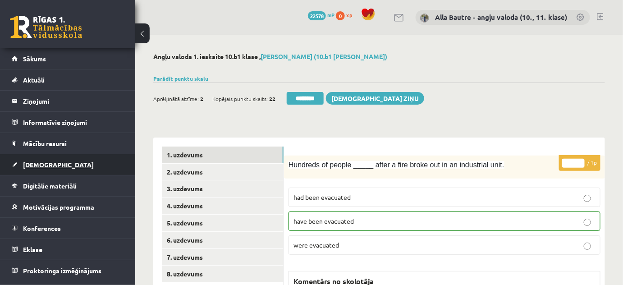
click at [29, 164] on span "[DEMOGRAPHIC_DATA]" at bounding box center [58, 165] width 71 height 8
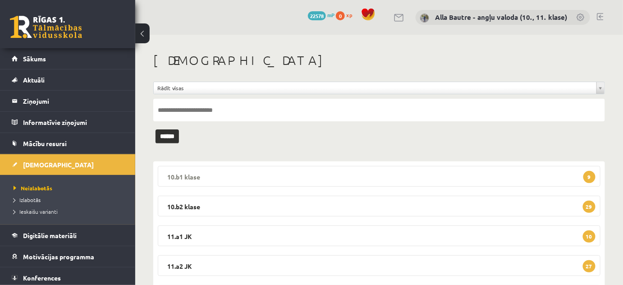
click at [186, 176] on legend "10.b1 [PERSON_NAME] 9" at bounding box center [379, 176] width 443 height 21
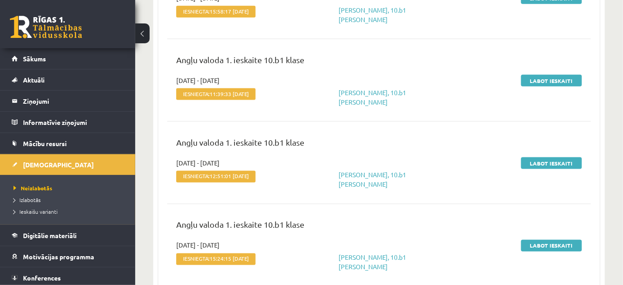
scroll to position [410, 0]
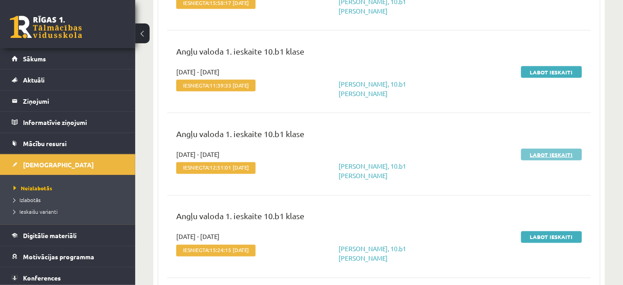
click at [536, 152] on link "Labot ieskaiti" at bounding box center [552, 155] width 61 height 12
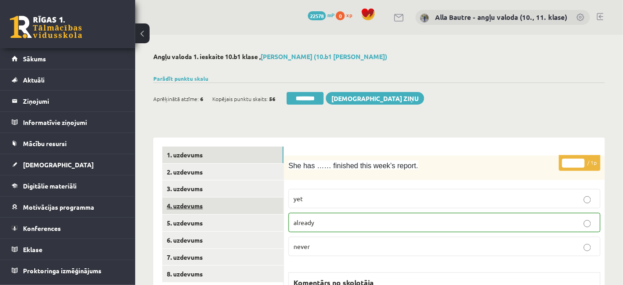
click at [189, 205] on link "4. uzdevums" at bounding box center [222, 206] width 121 height 17
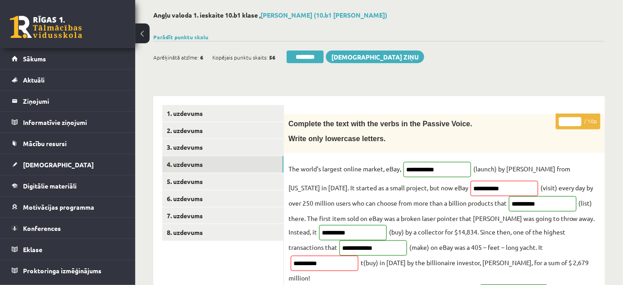
scroll to position [41, 0]
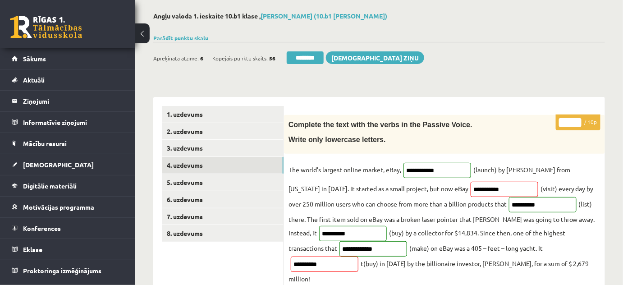
click at [578, 121] on input "*" at bounding box center [570, 122] width 23 height 9
type input "*"
click at [578, 121] on input "*" at bounding box center [570, 122] width 23 height 9
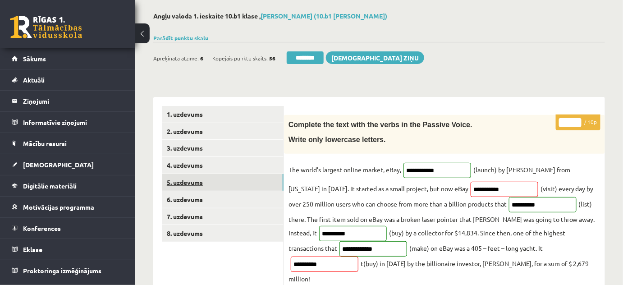
click at [205, 178] on link "5. uzdevums" at bounding box center [222, 182] width 121 height 17
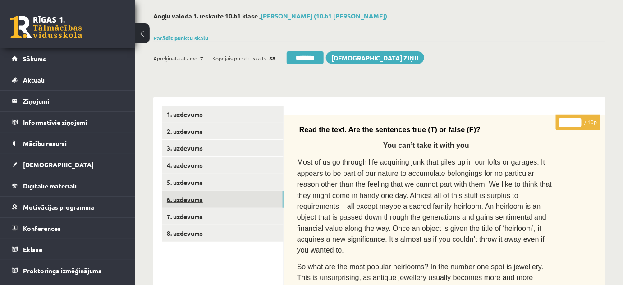
click at [197, 202] on link "6. uzdevums" at bounding box center [222, 199] width 121 height 17
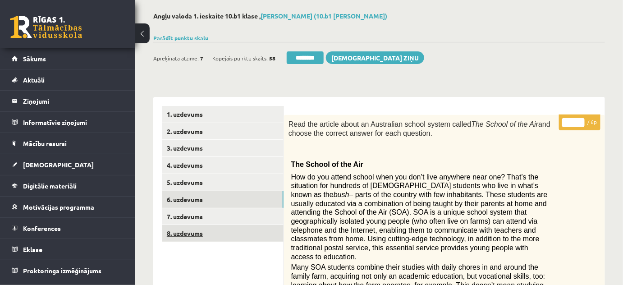
click at [193, 227] on link "8. uzdevums" at bounding box center [222, 233] width 121 height 17
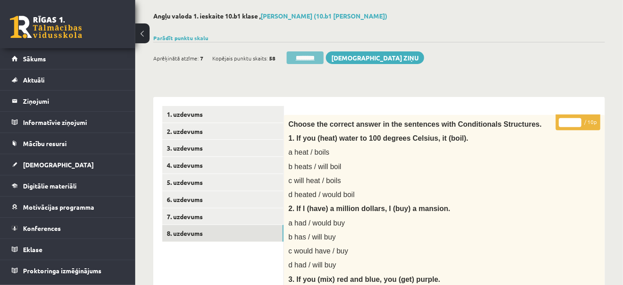
click at [303, 55] on input "********" at bounding box center [305, 57] width 37 height 13
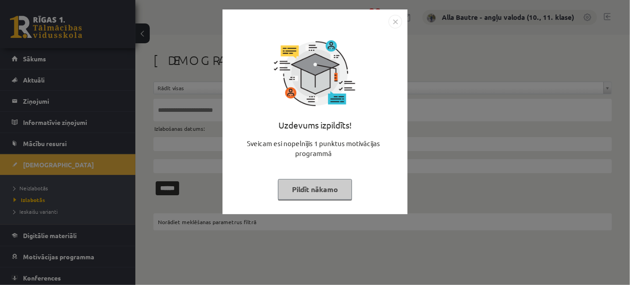
click at [394, 22] on img "Close" at bounding box center [395, 22] width 14 height 14
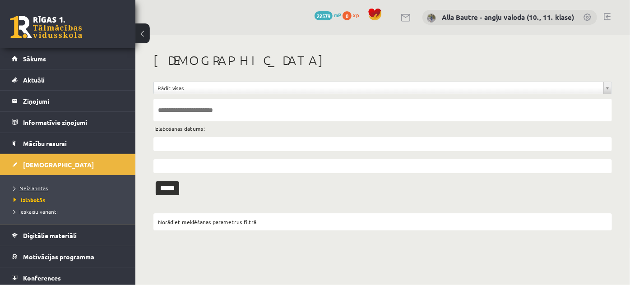
click at [26, 184] on link "Neizlabotās" at bounding box center [70, 188] width 113 height 8
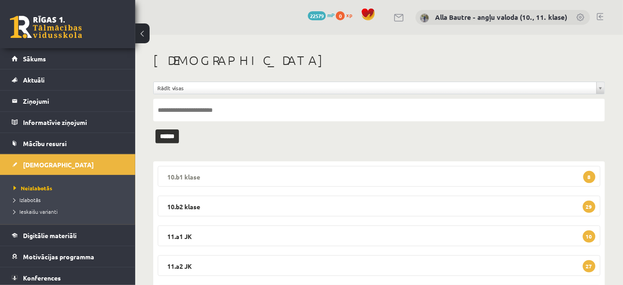
click at [178, 175] on legend "10.b1 klase 8" at bounding box center [379, 176] width 443 height 21
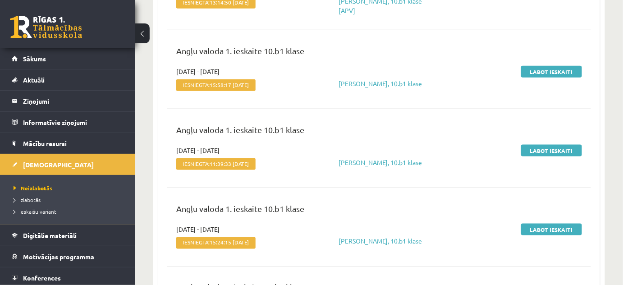
scroll to position [410, 0]
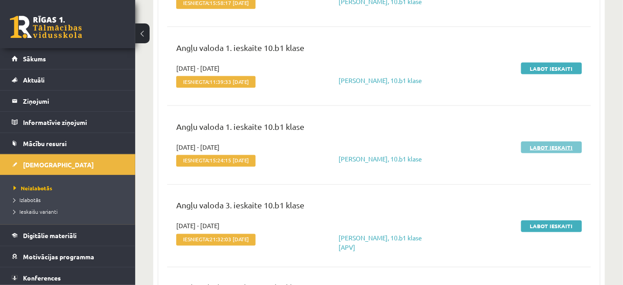
click at [526, 151] on link "Labot ieskaiti" at bounding box center [552, 148] width 61 height 12
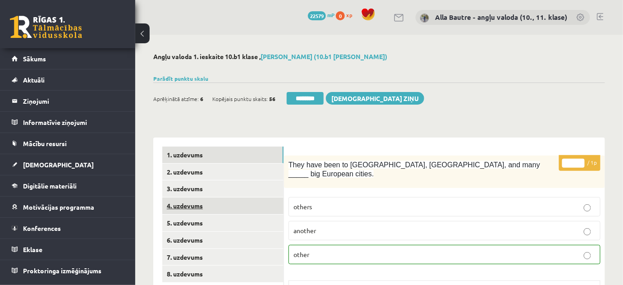
click at [188, 208] on link "4. uzdevums" at bounding box center [222, 206] width 121 height 17
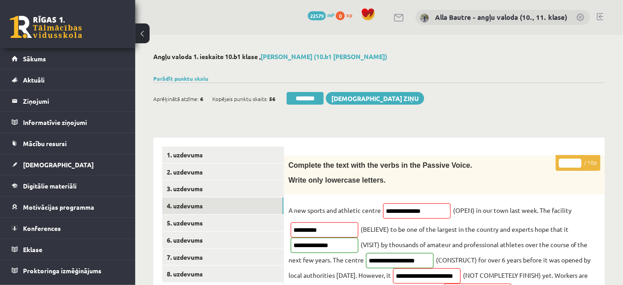
click at [577, 162] on input "*" at bounding box center [570, 163] width 23 height 9
type input "*"
click at [577, 162] on input "*" at bounding box center [570, 163] width 23 height 9
click at [195, 237] on link "6. uzdevums" at bounding box center [222, 240] width 121 height 17
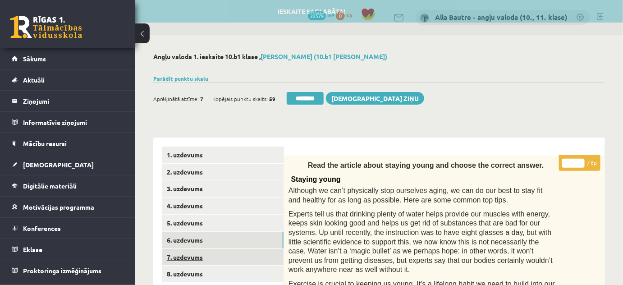
click at [195, 255] on link "7. uzdevums" at bounding box center [222, 257] width 121 height 17
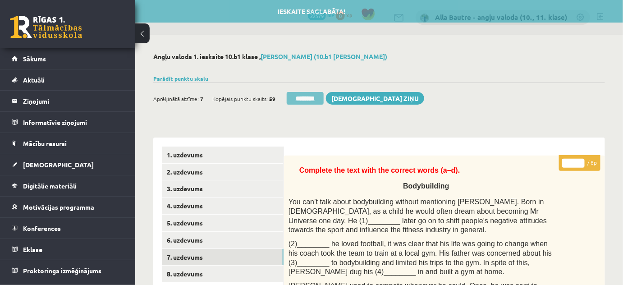
click at [319, 95] on input "********" at bounding box center [305, 98] width 37 height 13
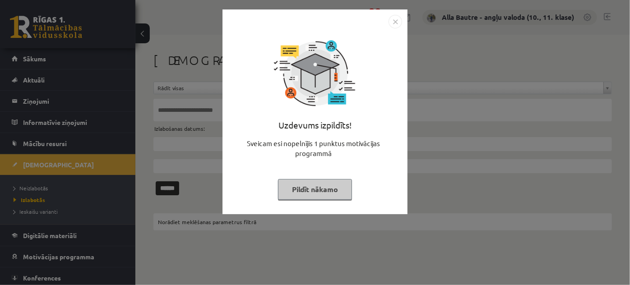
click at [389, 22] on img "Close" at bounding box center [395, 22] width 14 height 14
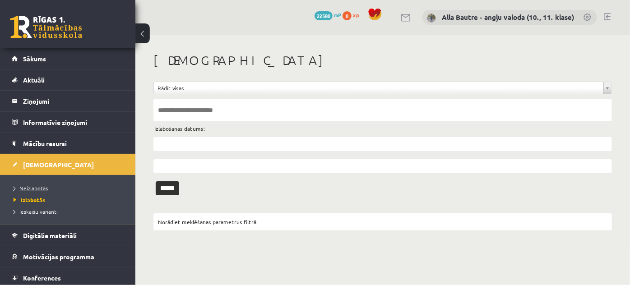
click at [37, 186] on span "Neizlabotās" at bounding box center [31, 188] width 34 height 7
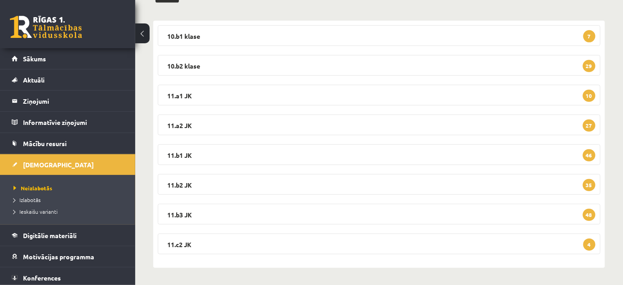
scroll to position [100, 0]
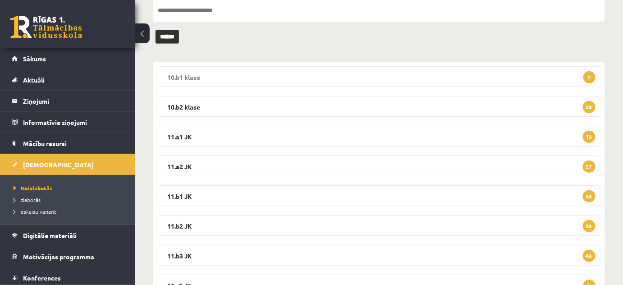
click at [176, 77] on legend "10.b1 klase 7" at bounding box center [379, 76] width 443 height 21
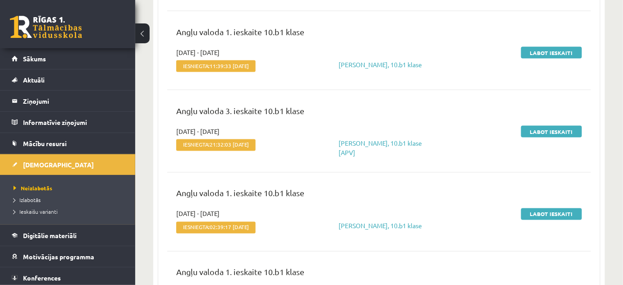
scroll to position [428, 0]
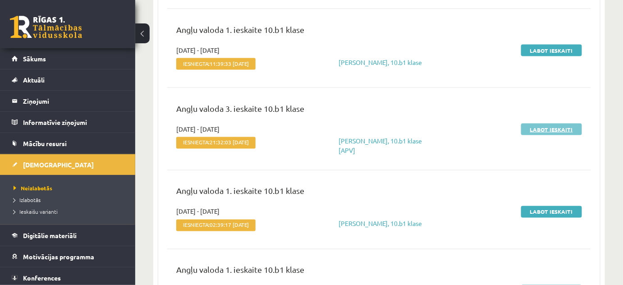
click at [539, 133] on link "Labot ieskaiti" at bounding box center [552, 130] width 61 height 12
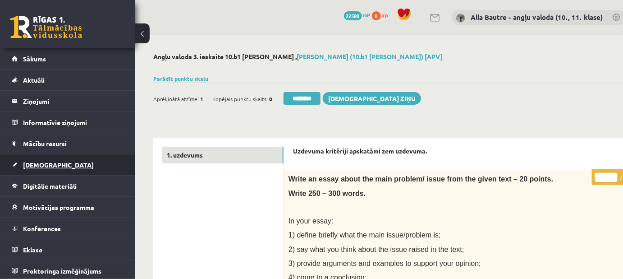
click at [47, 163] on span "[DEMOGRAPHIC_DATA]" at bounding box center [58, 165] width 71 height 8
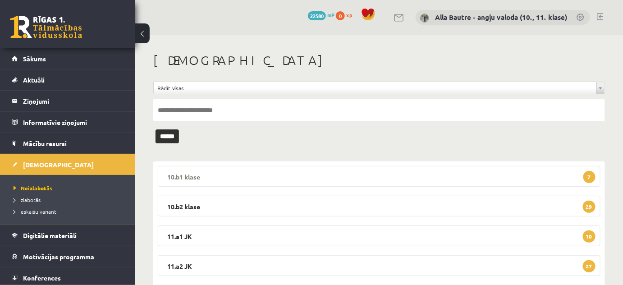
click at [189, 176] on legend "10.b1 klase 7" at bounding box center [379, 176] width 443 height 21
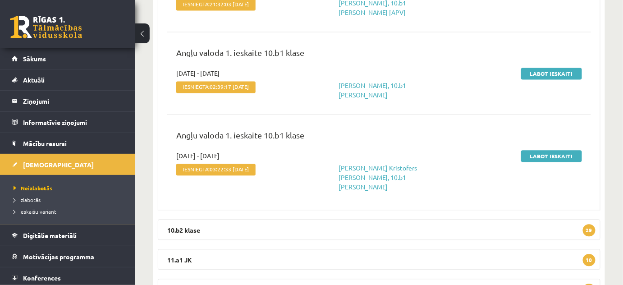
scroll to position [574, 0]
click at [543, 68] on link "Labot ieskaiti" at bounding box center [552, 74] width 61 height 12
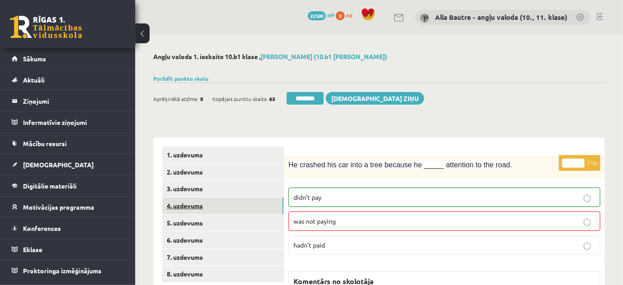
click at [193, 202] on link "4. uzdevums" at bounding box center [222, 206] width 121 height 17
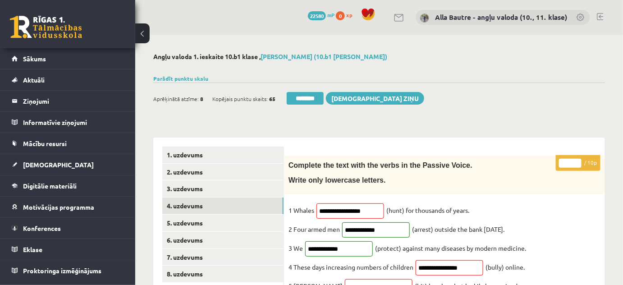
type input "*"
click at [575, 162] on input "*" at bounding box center [570, 163] width 23 height 9
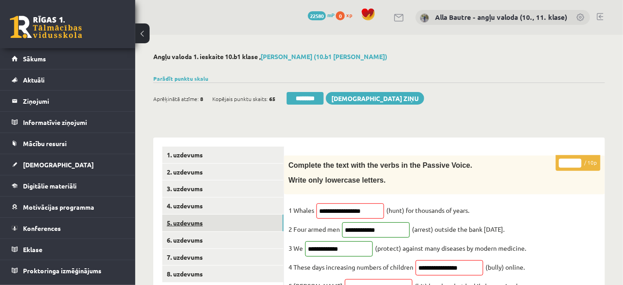
click at [179, 222] on link "5. uzdevums" at bounding box center [222, 223] width 121 height 17
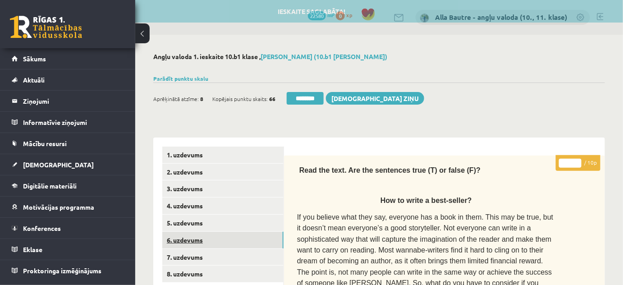
click at [182, 243] on link "6. uzdevums" at bounding box center [222, 240] width 121 height 17
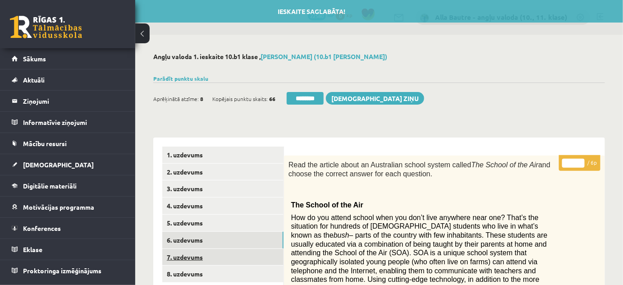
click at [178, 254] on link "7. uzdevums" at bounding box center [222, 257] width 121 height 17
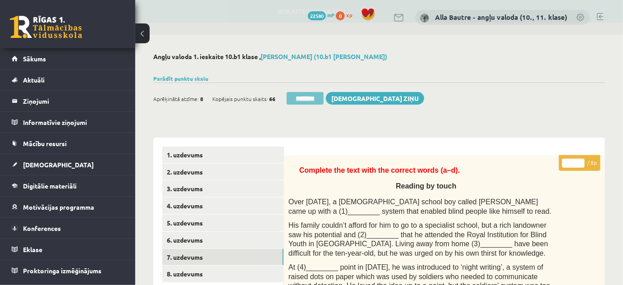
click at [309, 99] on input "********" at bounding box center [305, 98] width 37 height 13
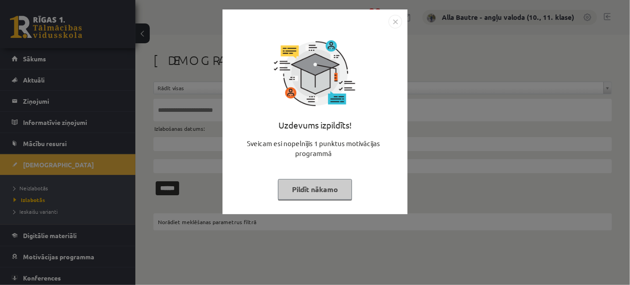
click at [394, 18] on img "Close" at bounding box center [395, 22] width 14 height 14
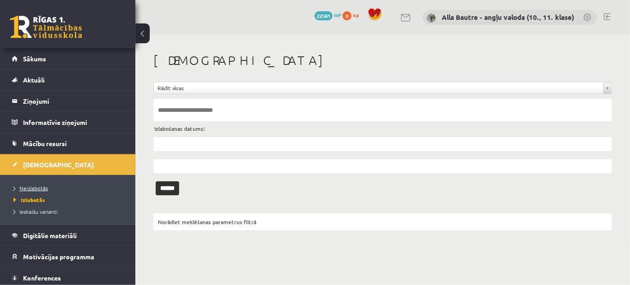
click at [25, 186] on span "Neizlabotās" at bounding box center [31, 188] width 34 height 7
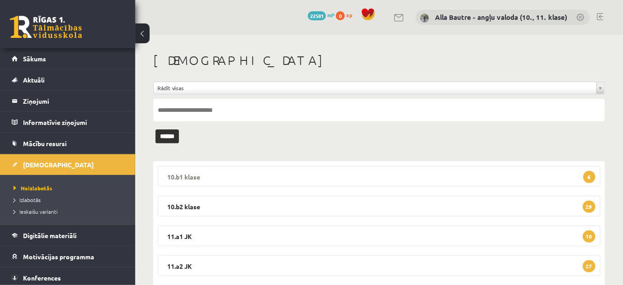
click at [190, 173] on legend "10.b1 klase 6" at bounding box center [379, 176] width 443 height 21
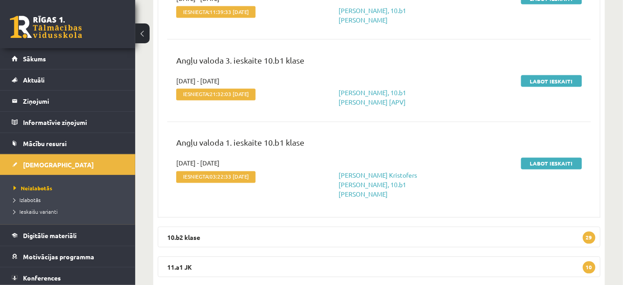
scroll to position [492, 0]
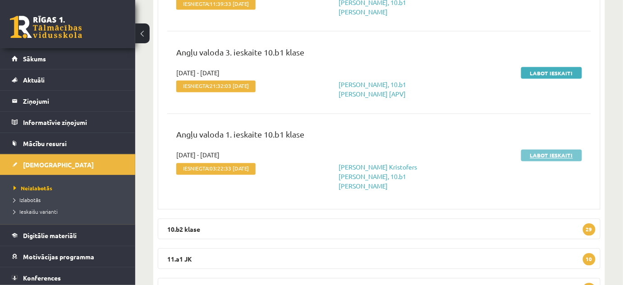
click at [562, 152] on link "Labot ieskaiti" at bounding box center [552, 156] width 61 height 12
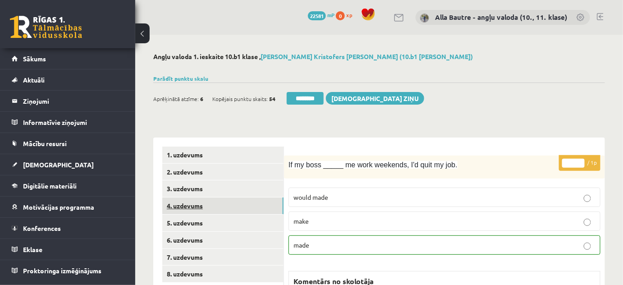
click at [194, 202] on link "4. uzdevums" at bounding box center [222, 206] width 121 height 17
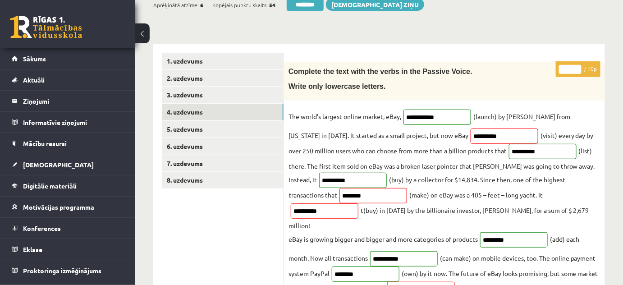
scroll to position [41, 0]
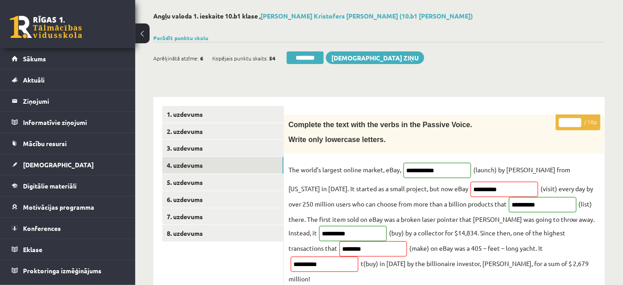
click at [577, 120] on input "*" at bounding box center [570, 122] width 23 height 9
type input "*"
click at [577, 120] on input "*" at bounding box center [570, 122] width 23 height 9
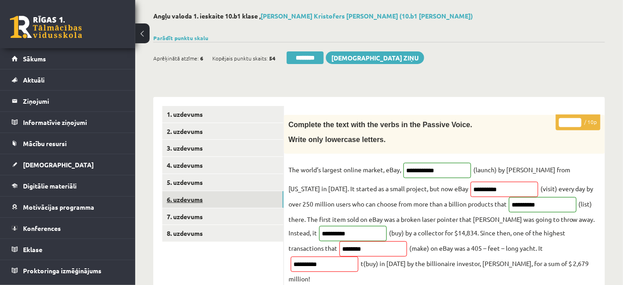
click at [194, 193] on link "6. uzdevums" at bounding box center [222, 199] width 121 height 17
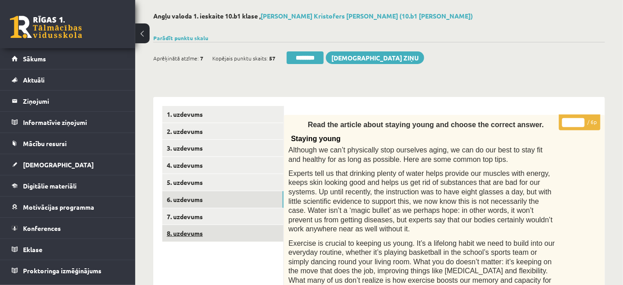
scroll to position [0, 0]
click at [215, 231] on link "8. uzdevums" at bounding box center [222, 233] width 121 height 17
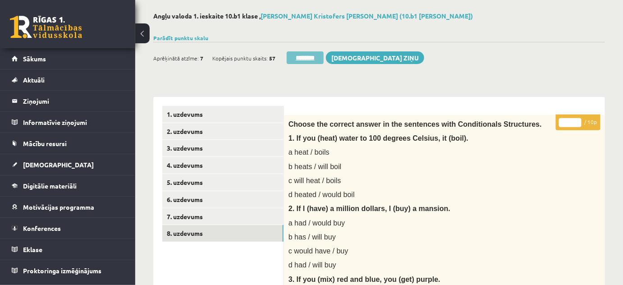
click at [309, 56] on input "********" at bounding box center [305, 57] width 37 height 13
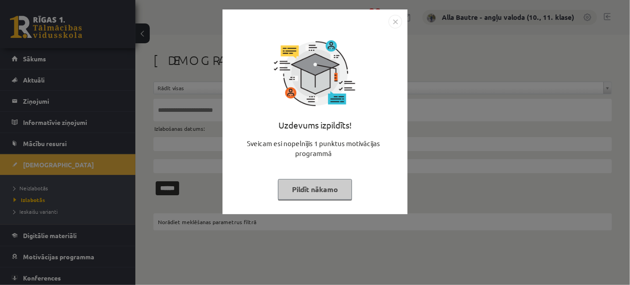
click at [396, 21] on img "Close" at bounding box center [395, 22] width 14 height 14
